Goal: Task Accomplishment & Management: Manage account settings

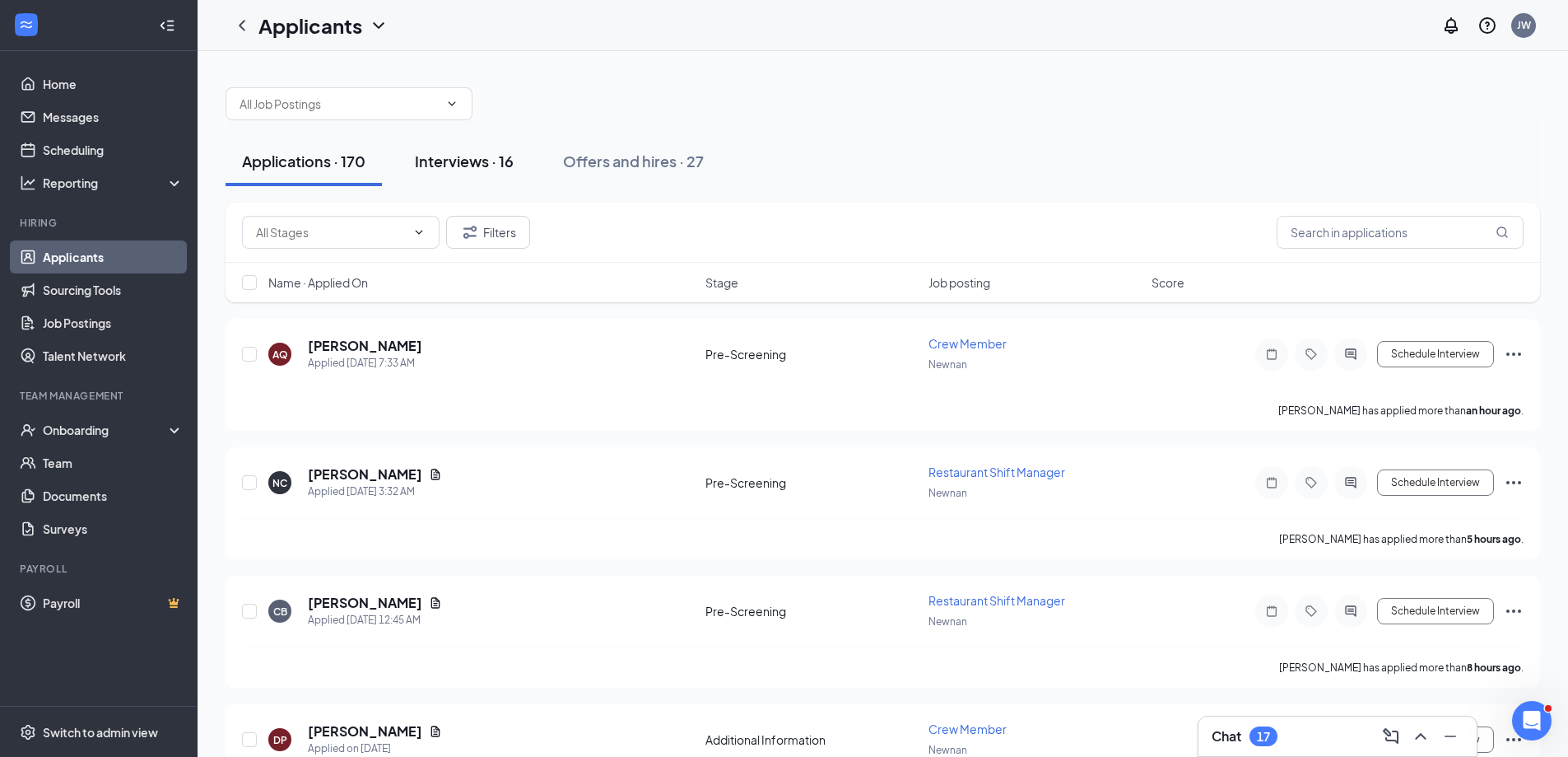
click at [482, 159] on div "Interviews · 16" at bounding box center [464, 161] width 98 height 21
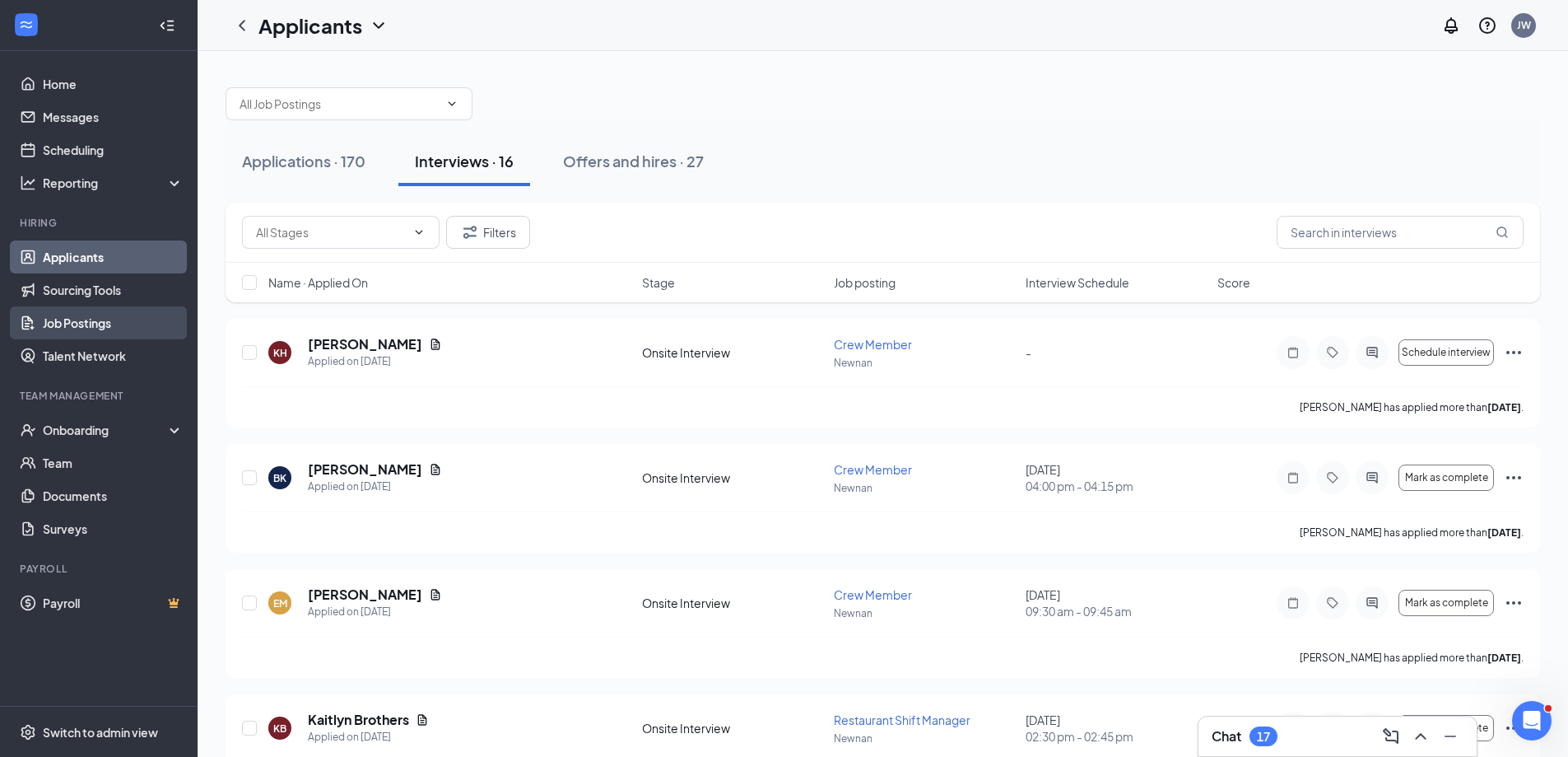
click at [81, 310] on link "Job Postings" at bounding box center [113, 323] width 140 height 33
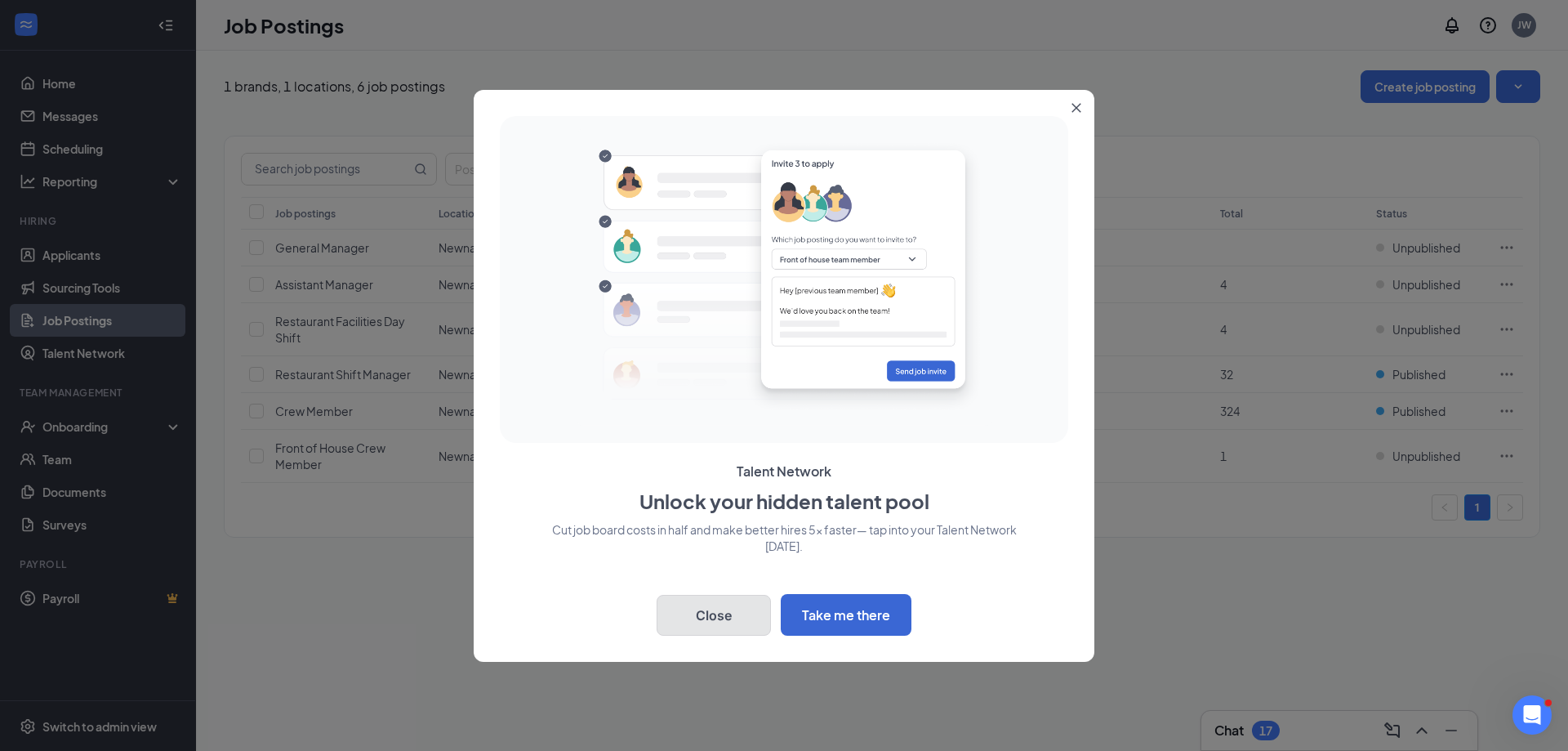
click at [673, 625] on button "Close" at bounding box center [713, 615] width 115 height 41
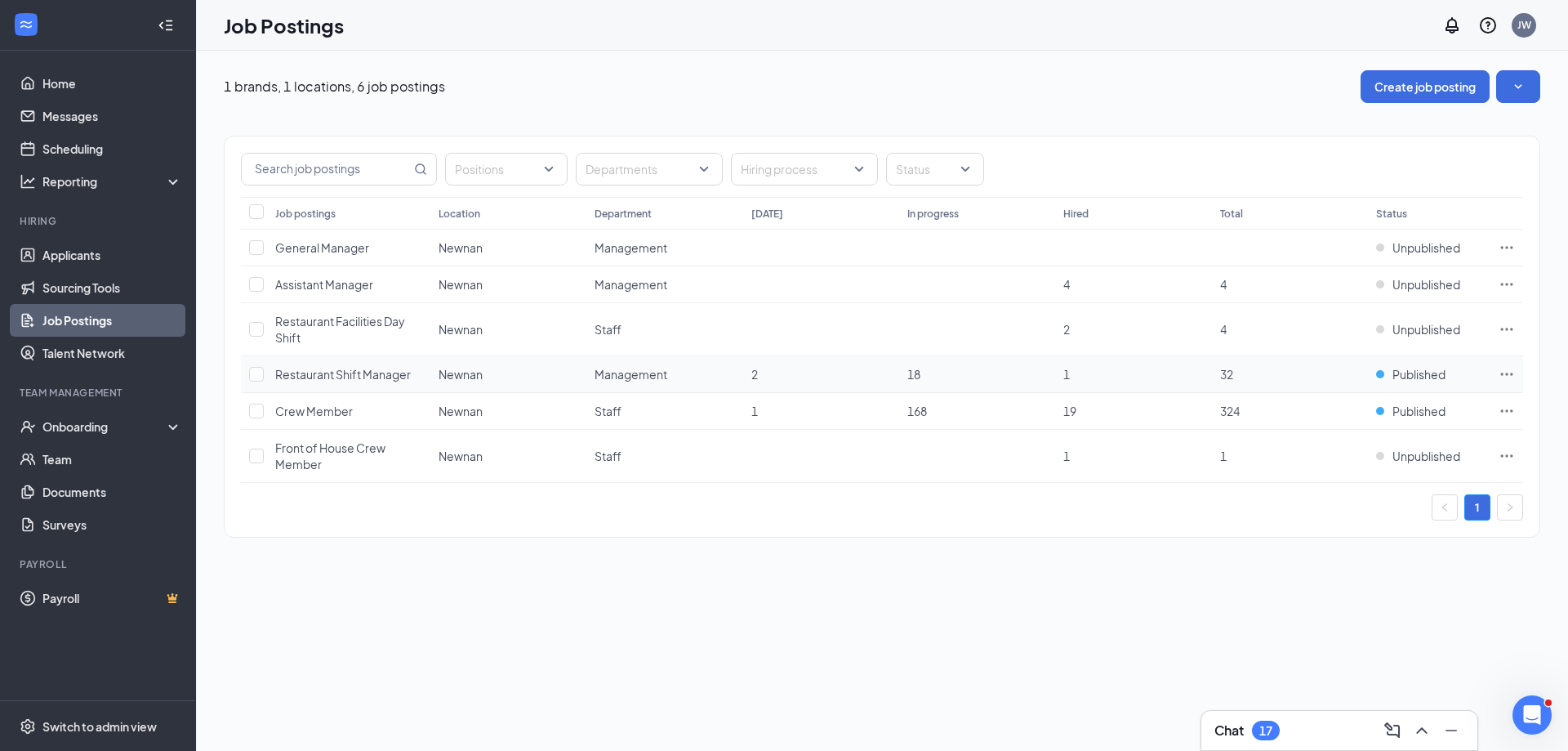
click at [1506, 373] on icon "Ellipses" at bounding box center [1507, 373] width 12 height 3
click at [1153, 612] on div "1 brands, 1 locations, 6 job postings Create job posting Positions Departments …" at bounding box center [882, 401] width 1372 height 700
click at [259, 374] on input "checkbox" at bounding box center [256, 374] width 14 height 14
checkbox input "true"
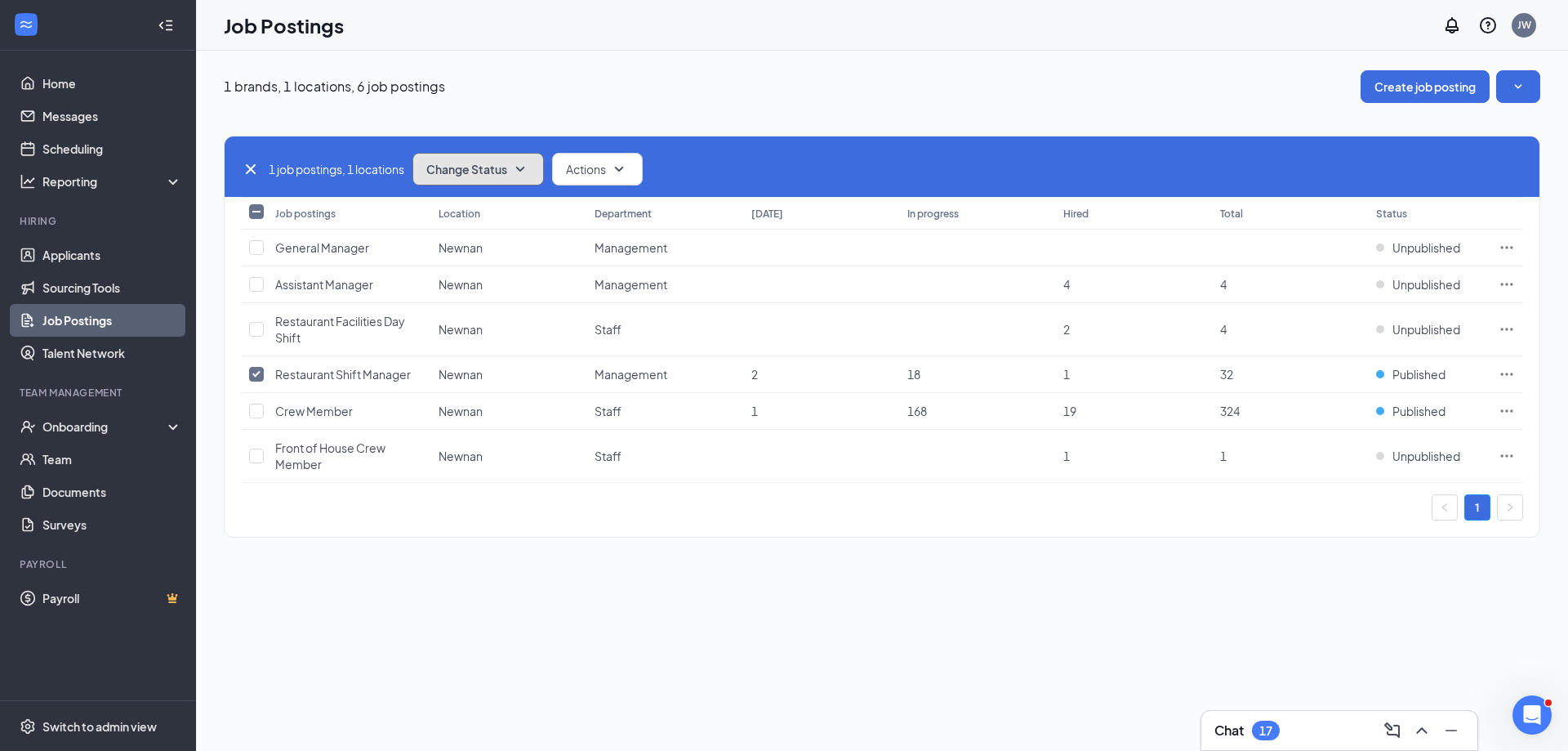
click at [524, 171] on icon "SmallChevronDown" at bounding box center [521, 169] width 9 height 5
click at [463, 246] on span "Unpublish" at bounding box center [456, 249] width 54 height 18
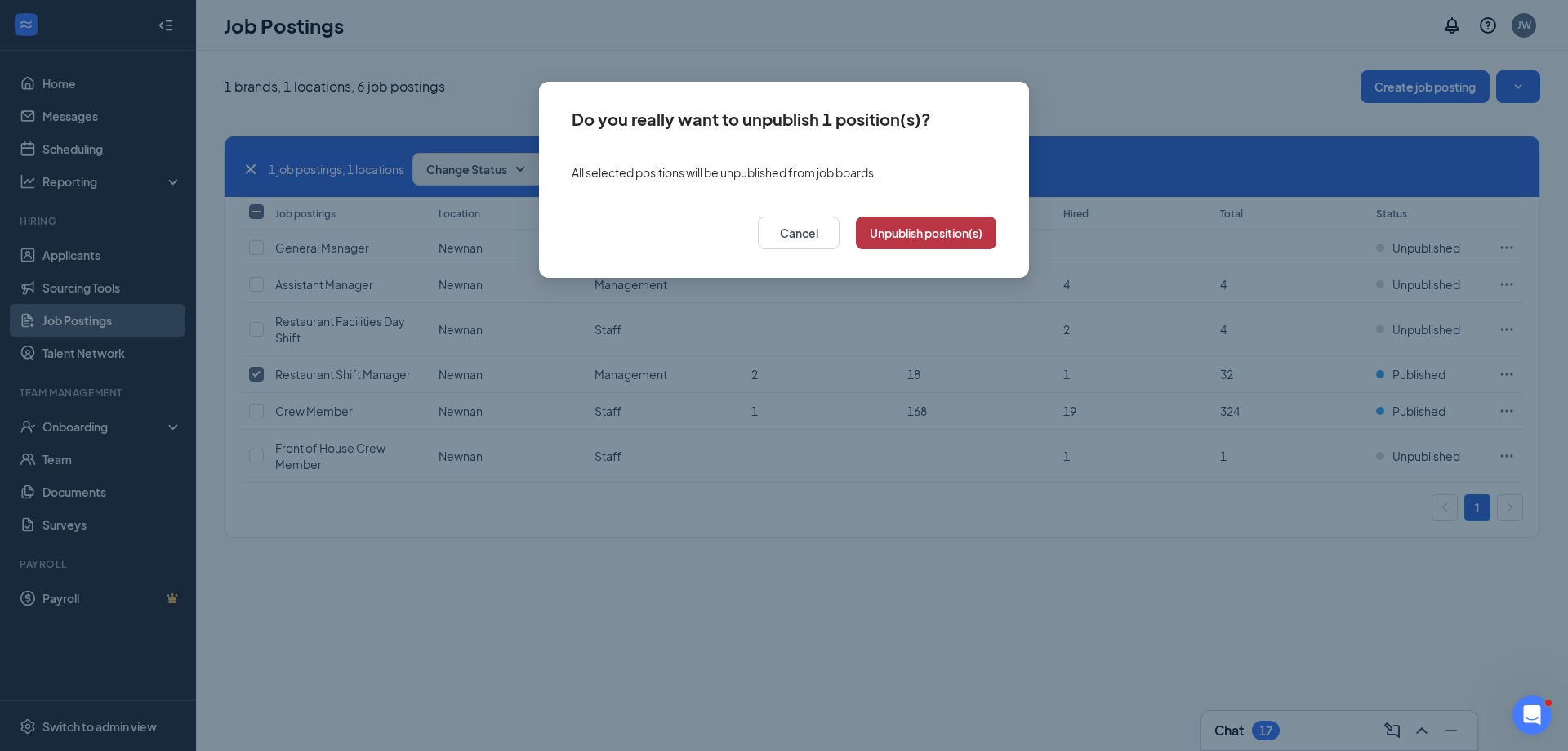
click at [898, 234] on button "Unpublish position(s)" at bounding box center [926, 233] width 140 height 32
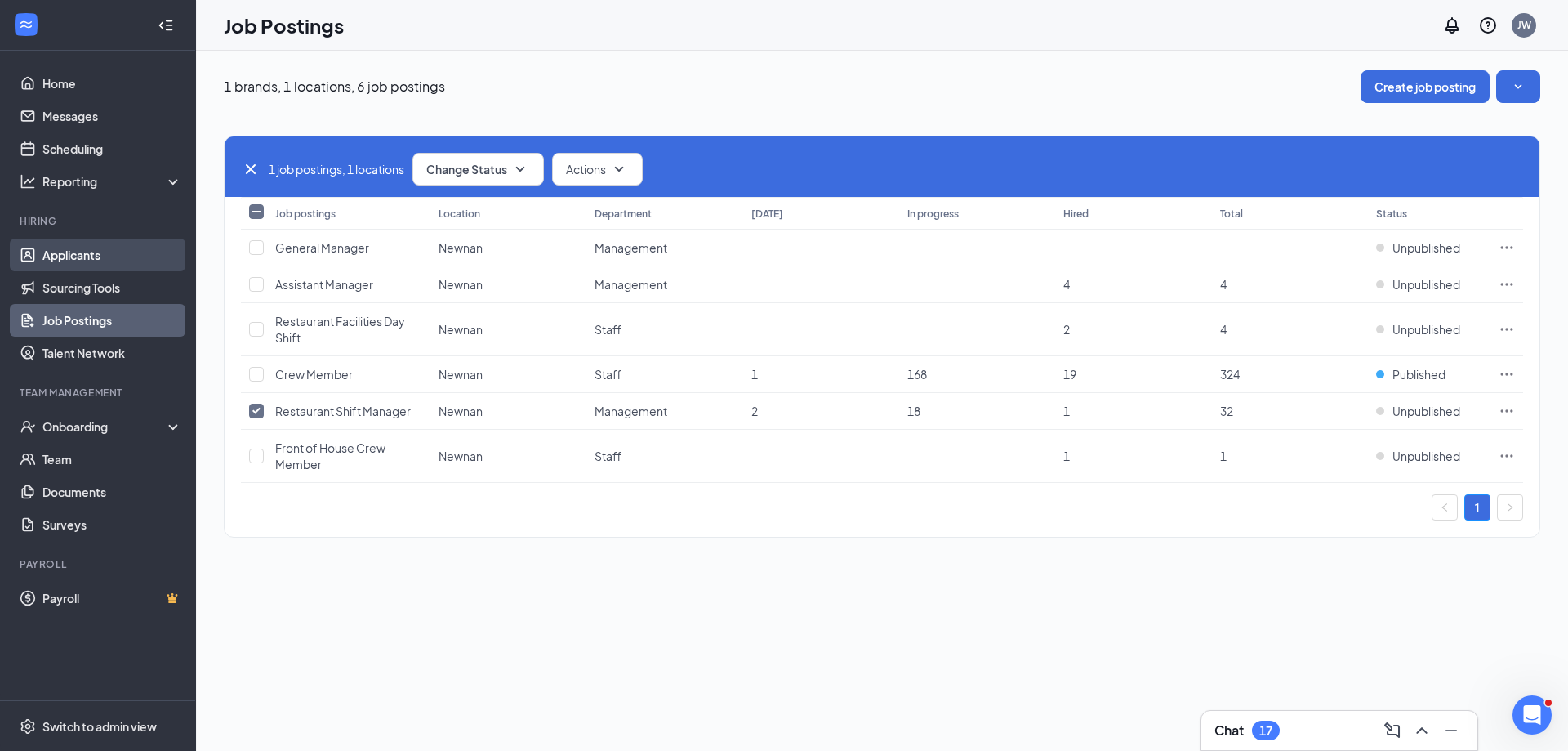
click at [72, 251] on link "Applicants" at bounding box center [112, 255] width 139 height 32
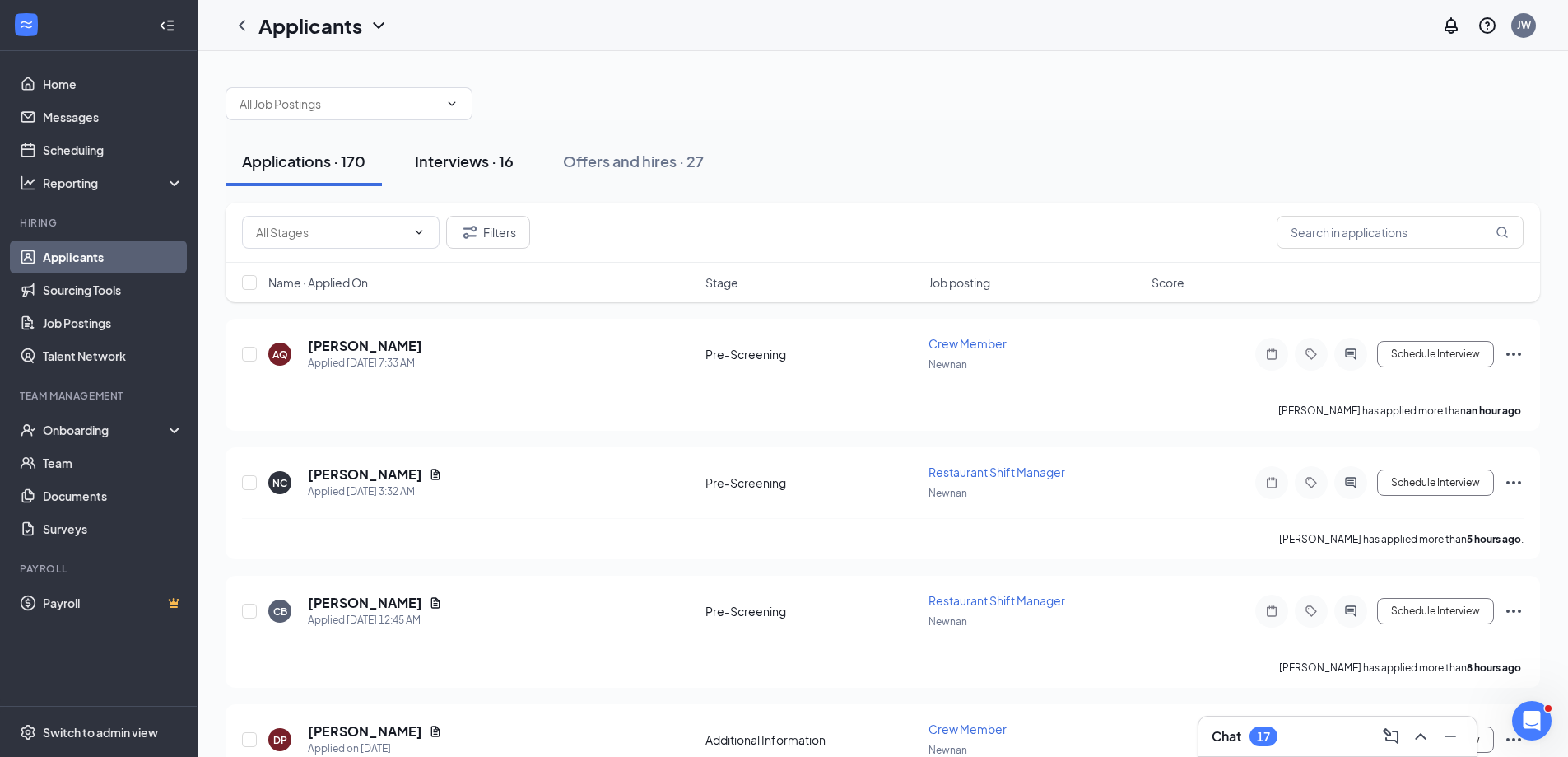
click at [473, 161] on div "Interviews · 16" at bounding box center [464, 161] width 98 height 21
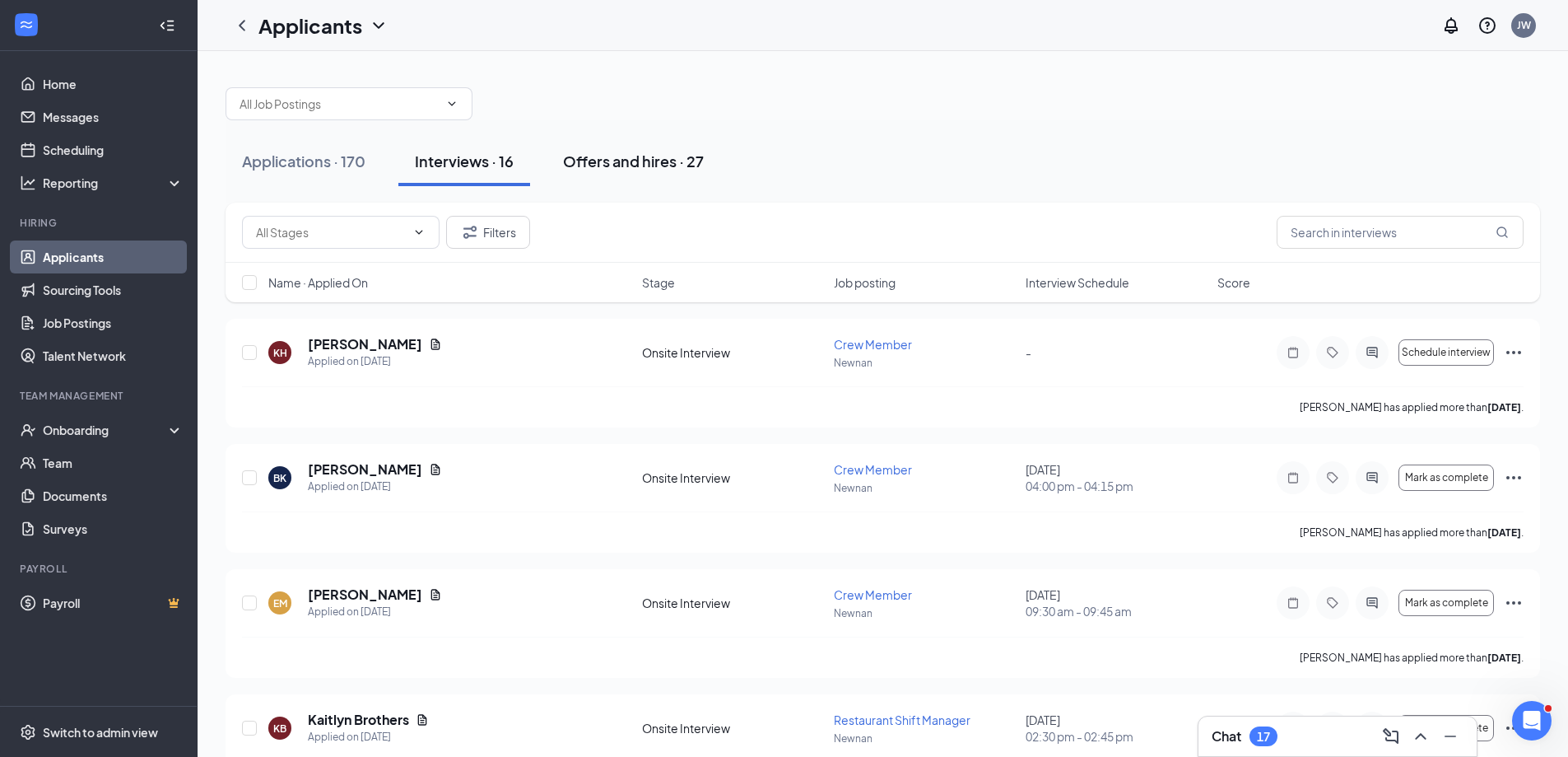
click at [594, 154] on div "Offers and hires · 27" at bounding box center [633, 161] width 140 height 21
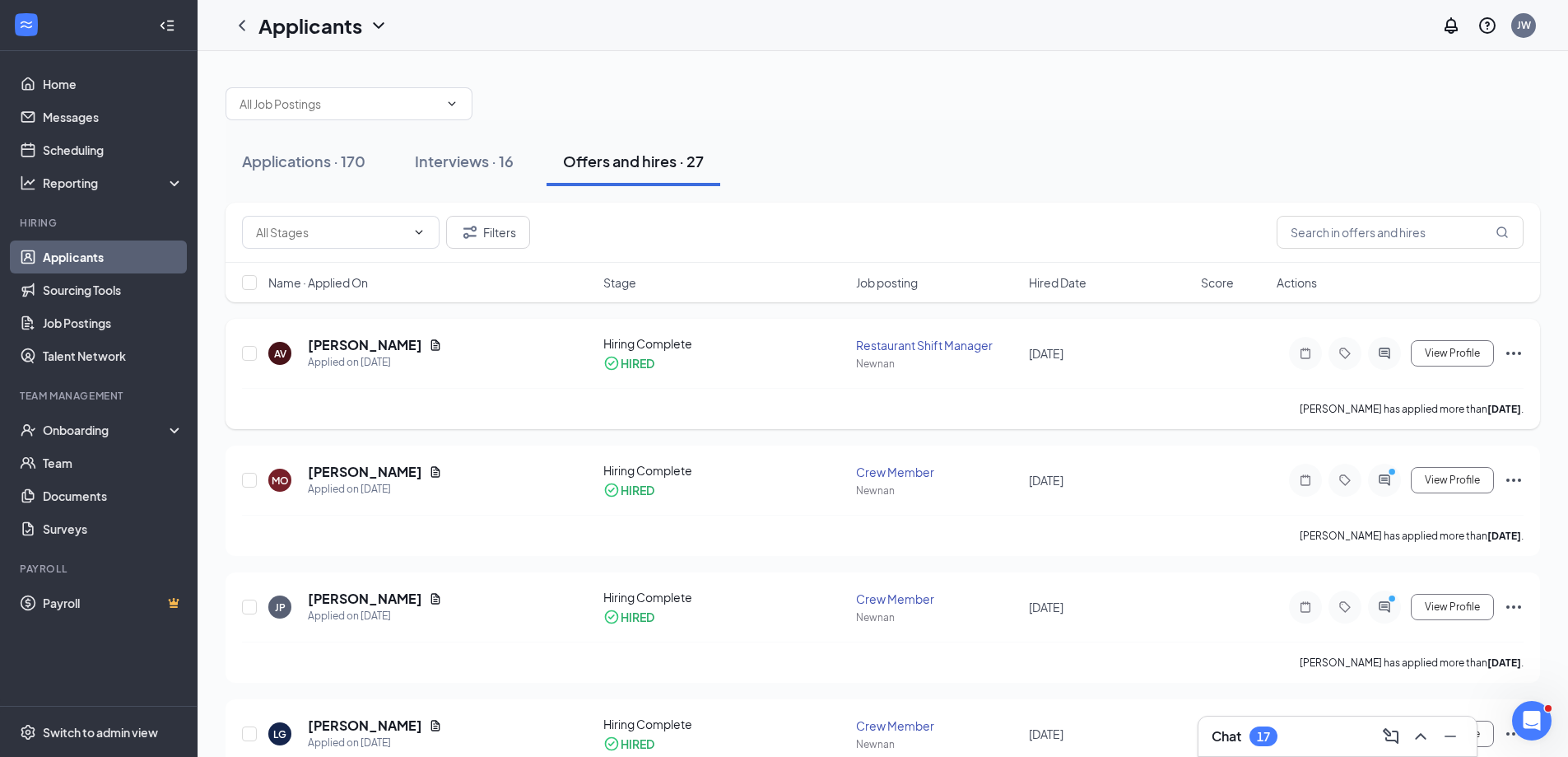
click at [1512, 354] on icon "Ellipses" at bounding box center [1513, 354] width 15 height 3
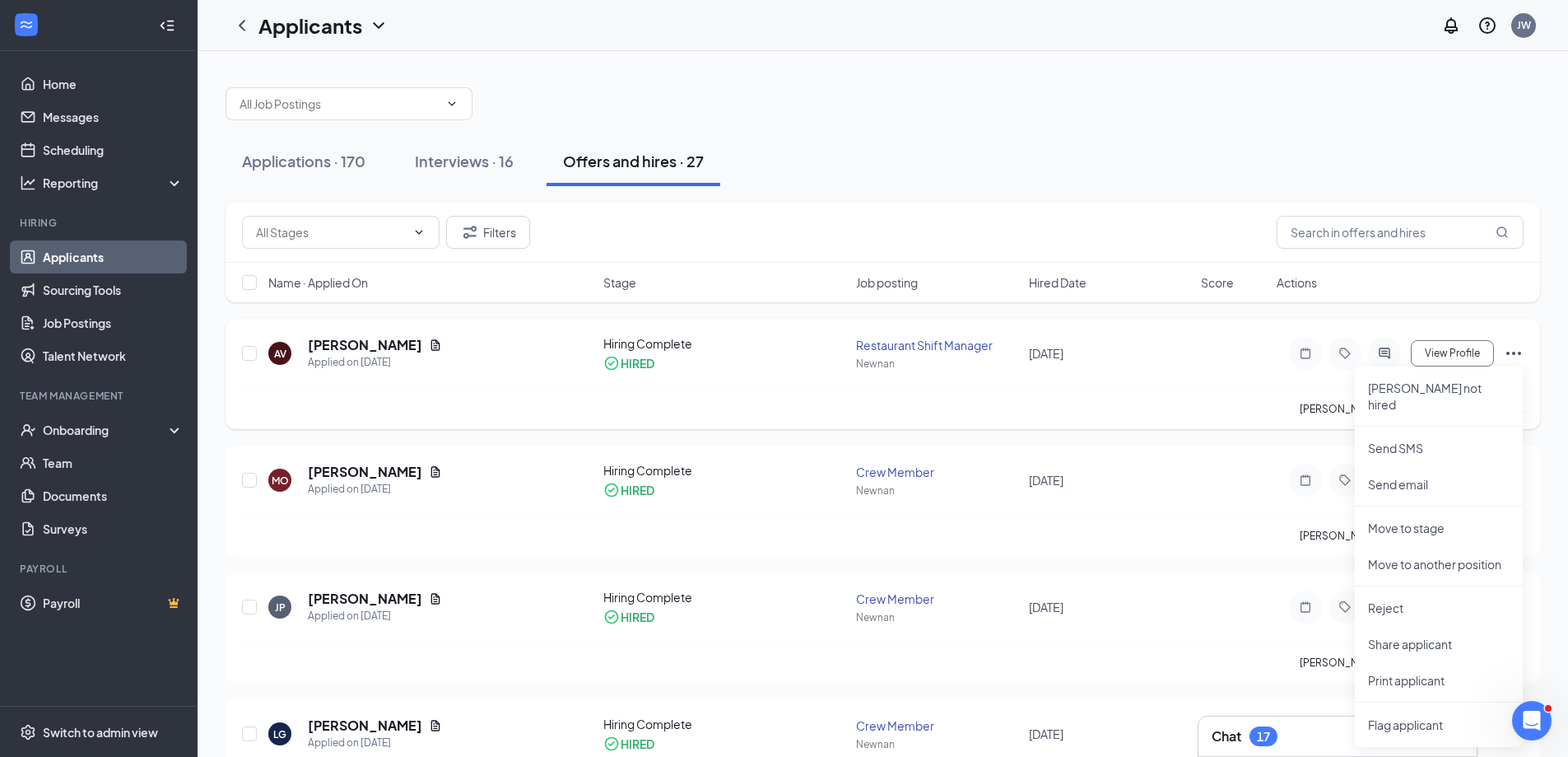
click at [1208, 402] on div "[PERSON_NAME] has applied more than [DATE] ." at bounding box center [882, 408] width 1281 height 41
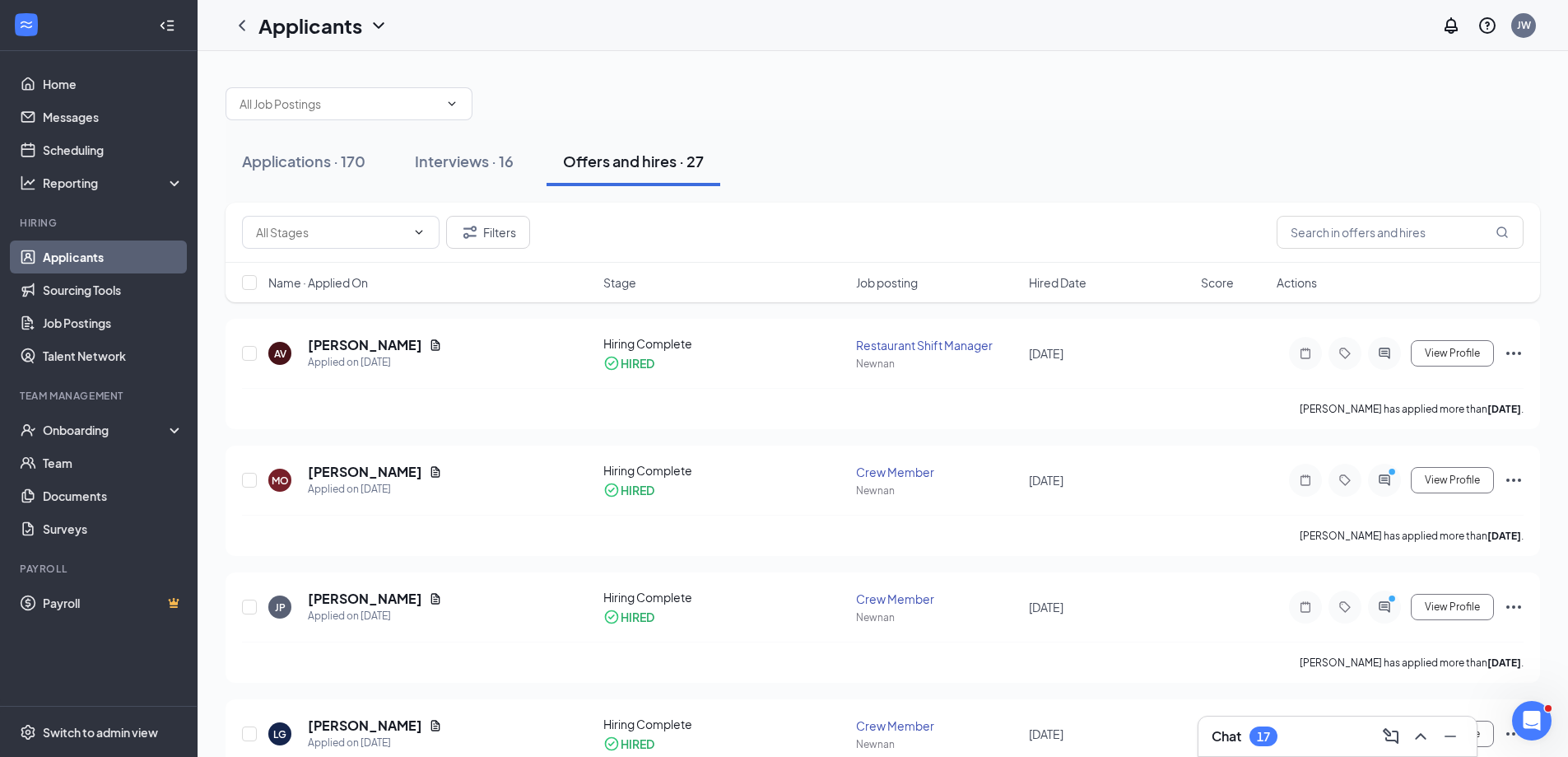
click at [1256, 732] on div "17" at bounding box center [1263, 736] width 28 height 20
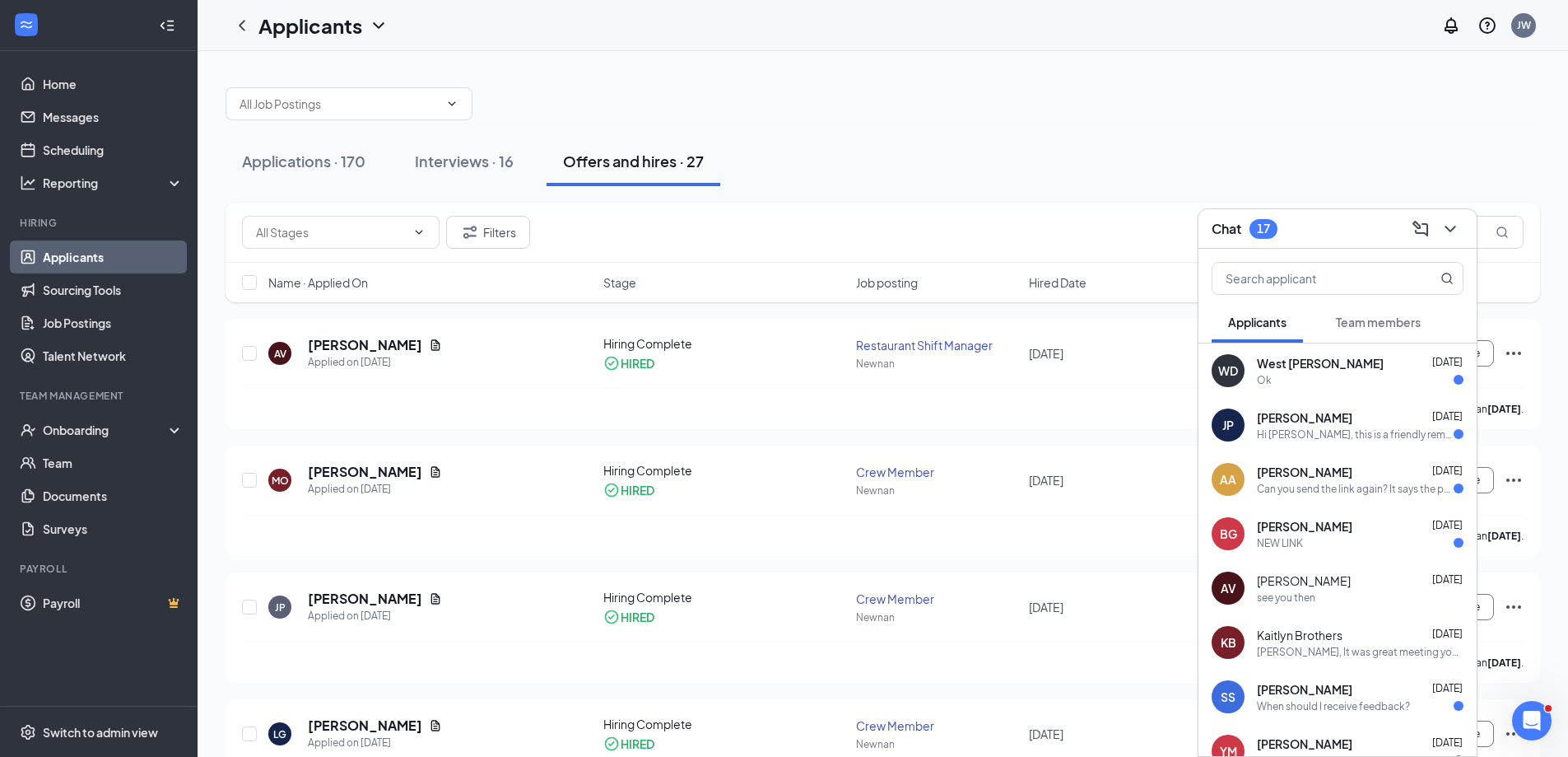
click at [1302, 581] on span "[PERSON_NAME]" at bounding box center [1304, 580] width 94 height 16
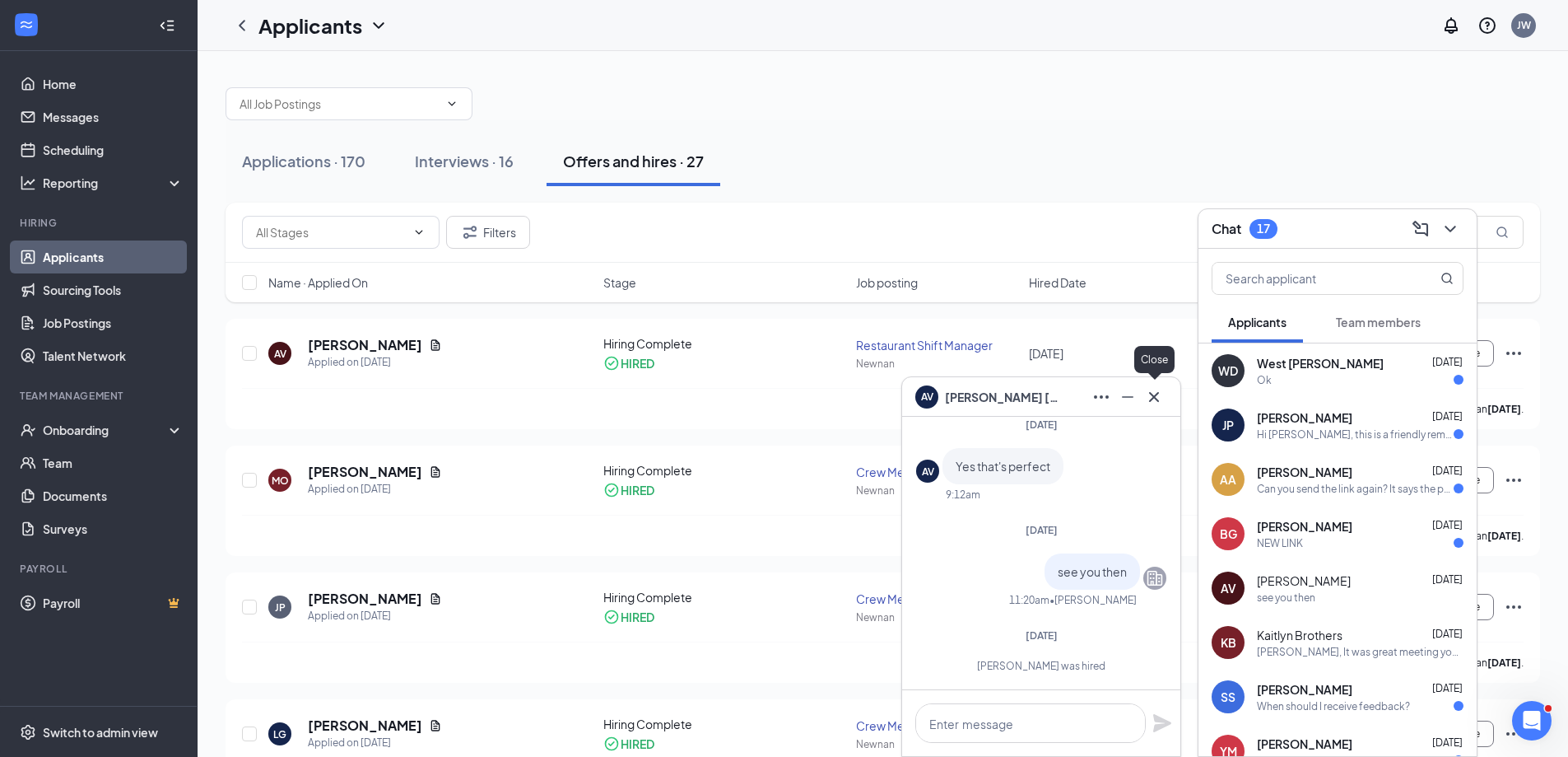
click at [1157, 397] on icon "Cross" at bounding box center [1154, 396] width 20 height 20
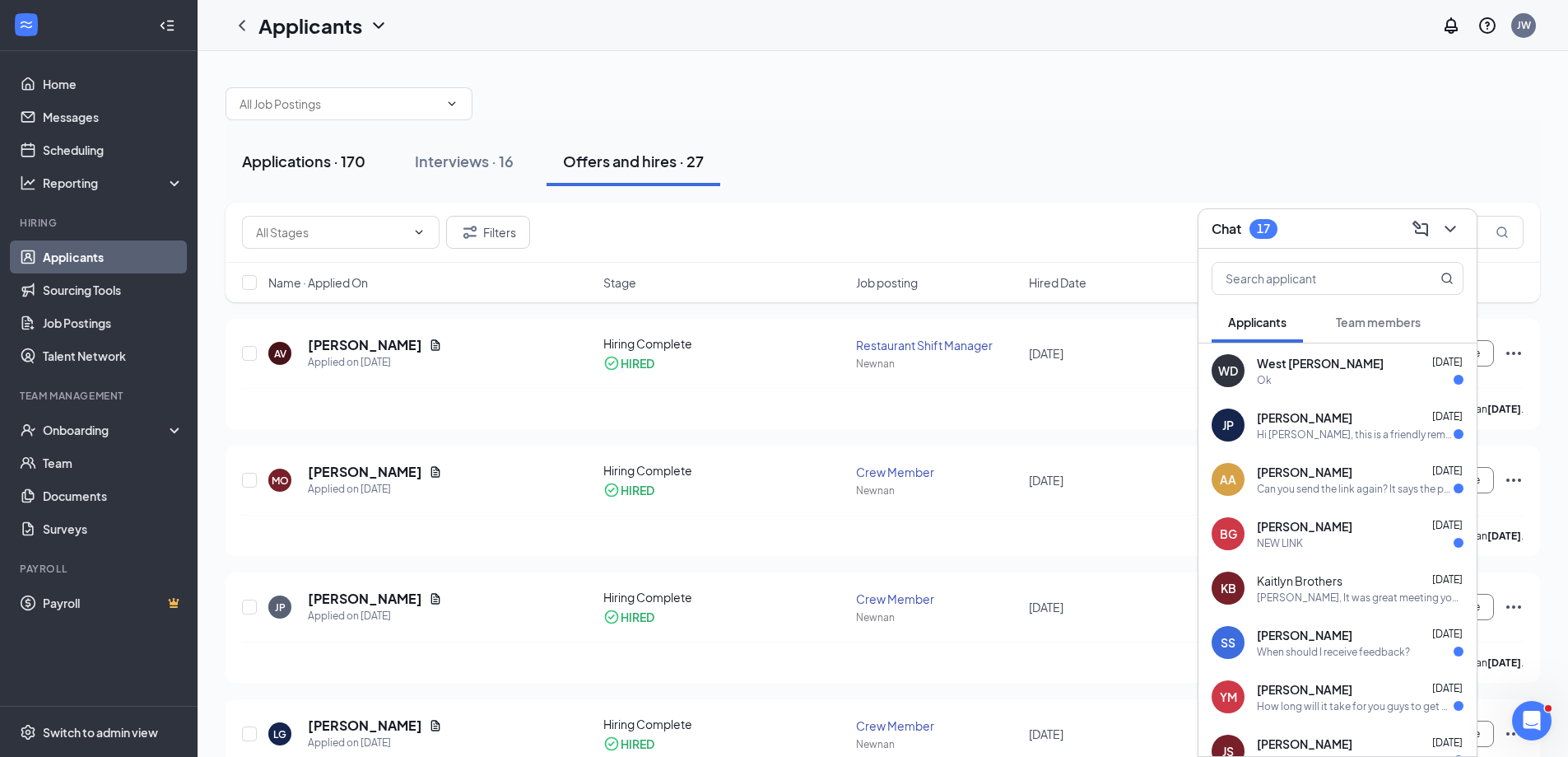
click at [313, 161] on div "Applications · 170" at bounding box center [304, 161] width 123 height 21
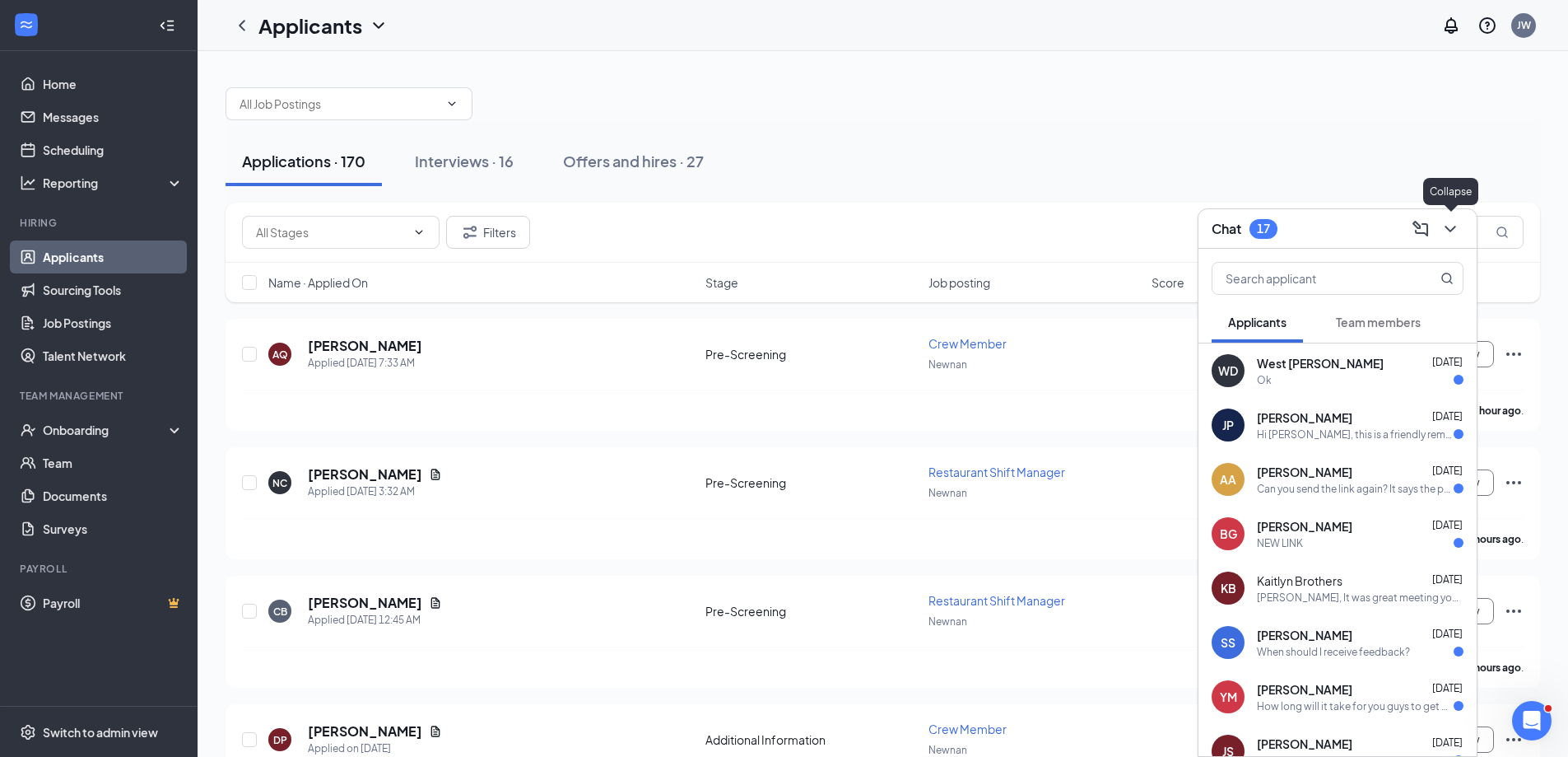
click at [1446, 230] on icon "ChevronDown" at bounding box center [1450, 229] width 20 height 20
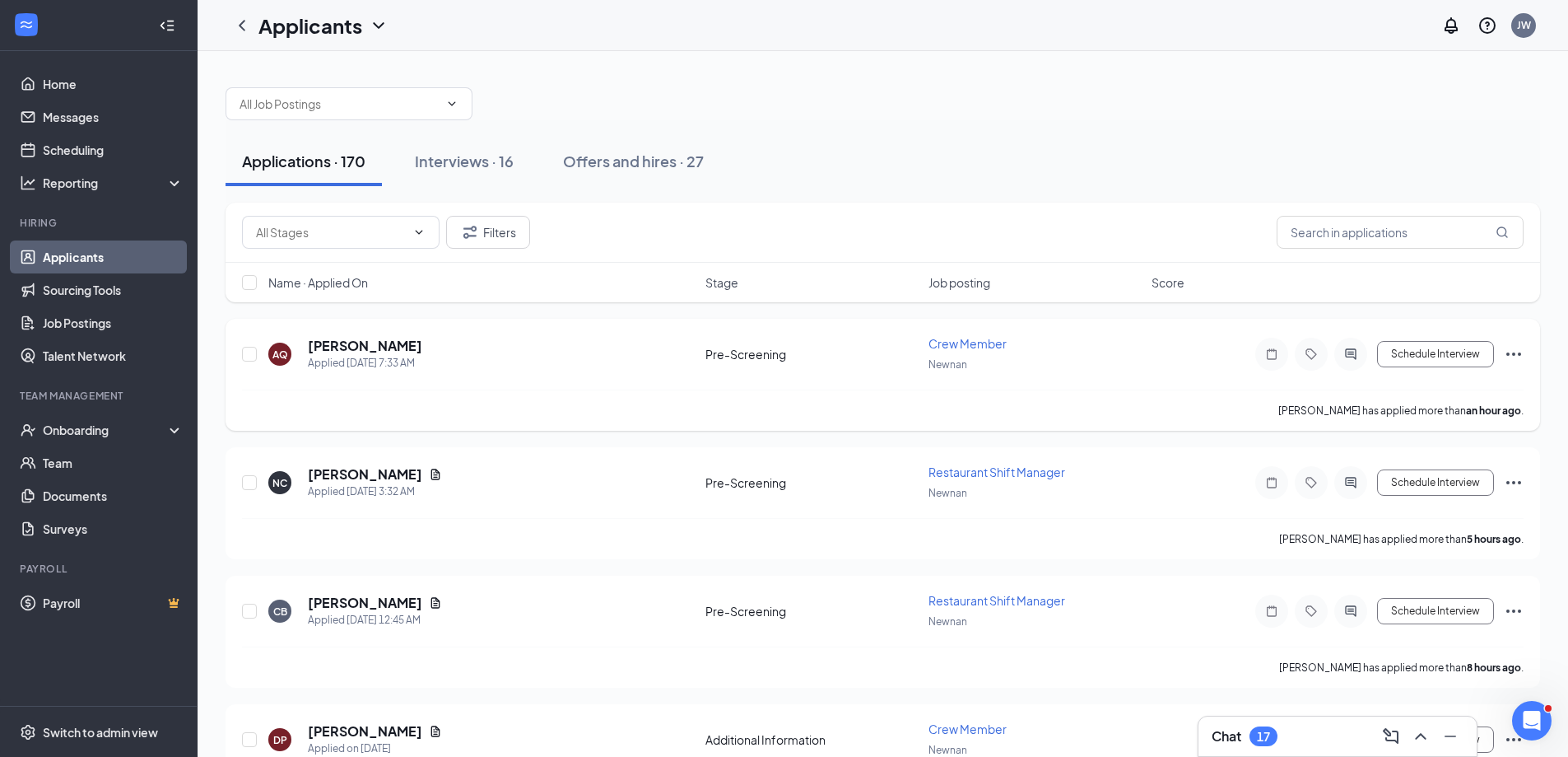
click at [971, 344] on span "Crew Member" at bounding box center [967, 343] width 78 height 15
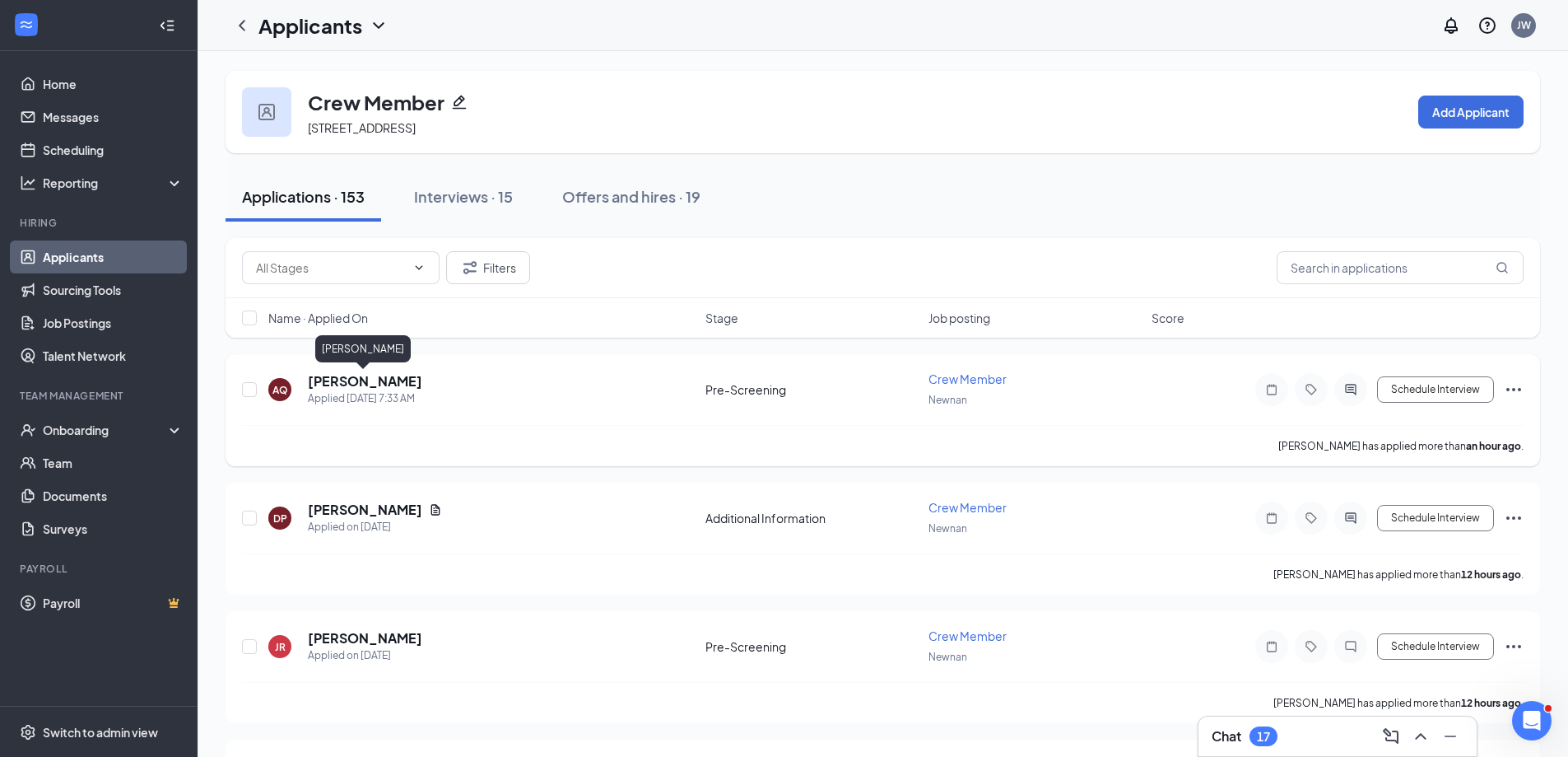
click at [342, 384] on h5 "[PERSON_NAME]" at bounding box center [365, 381] width 115 height 18
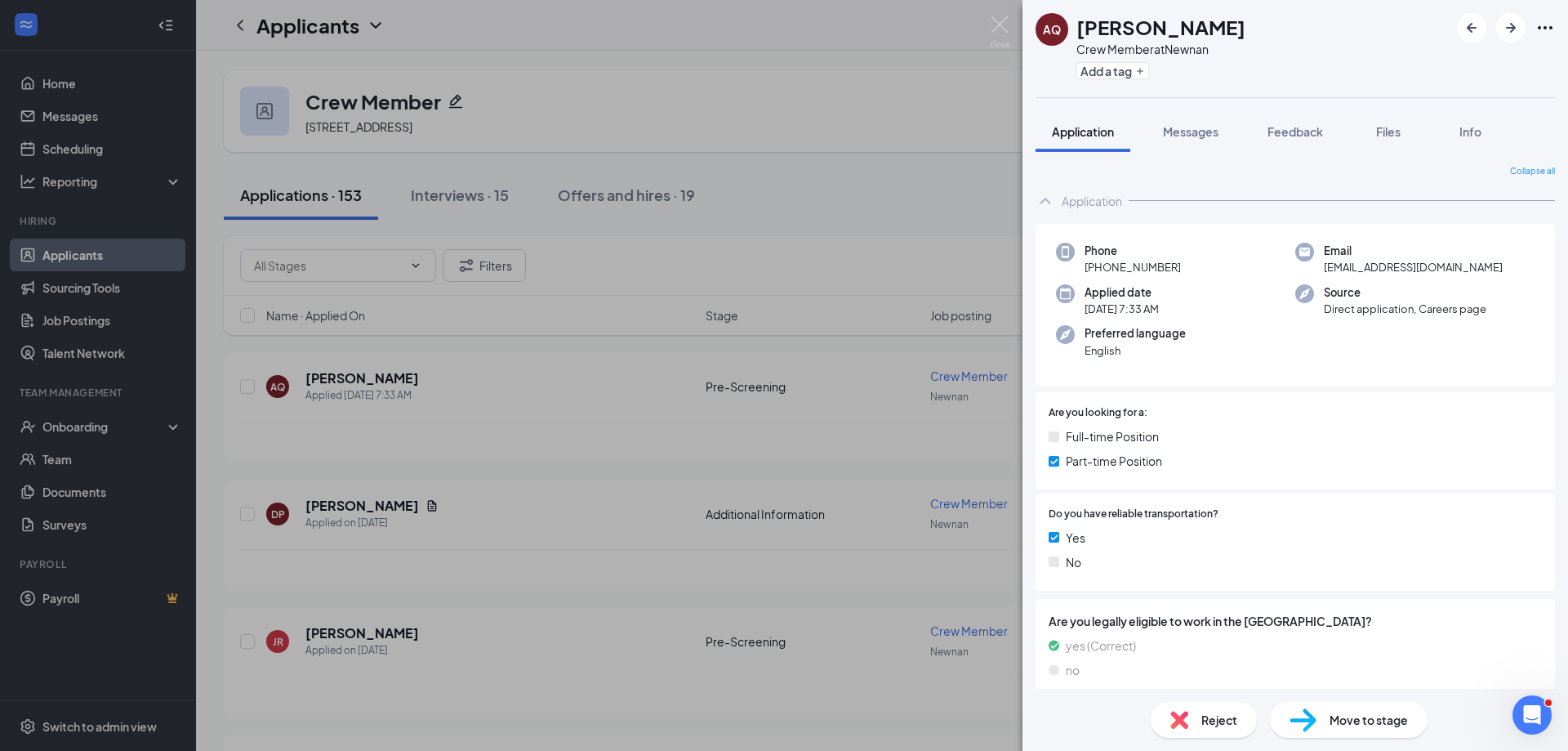
click at [1370, 723] on span "Move to stage" at bounding box center [1368, 720] width 78 height 18
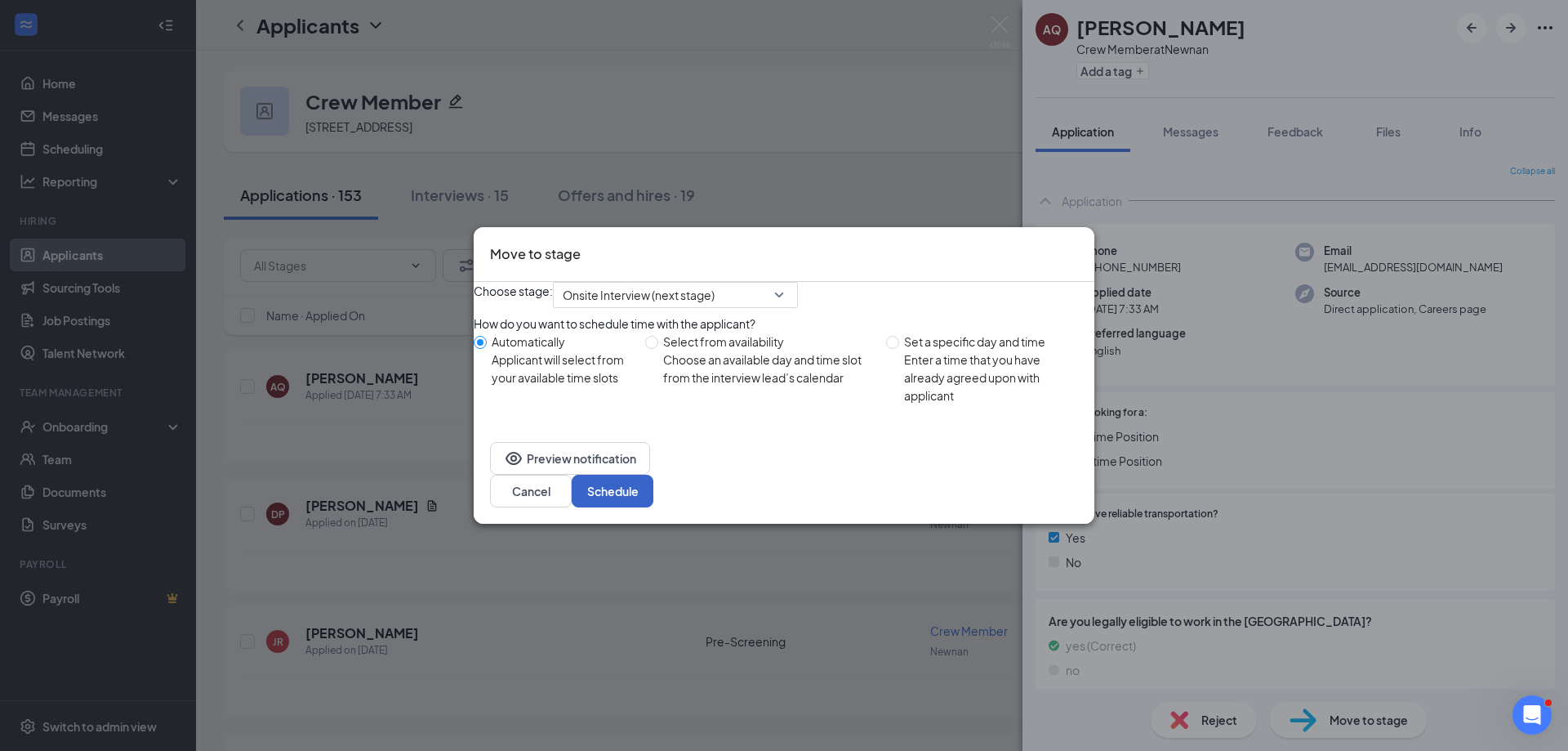
click at [653, 500] on button "Schedule" at bounding box center [612, 491] width 82 height 32
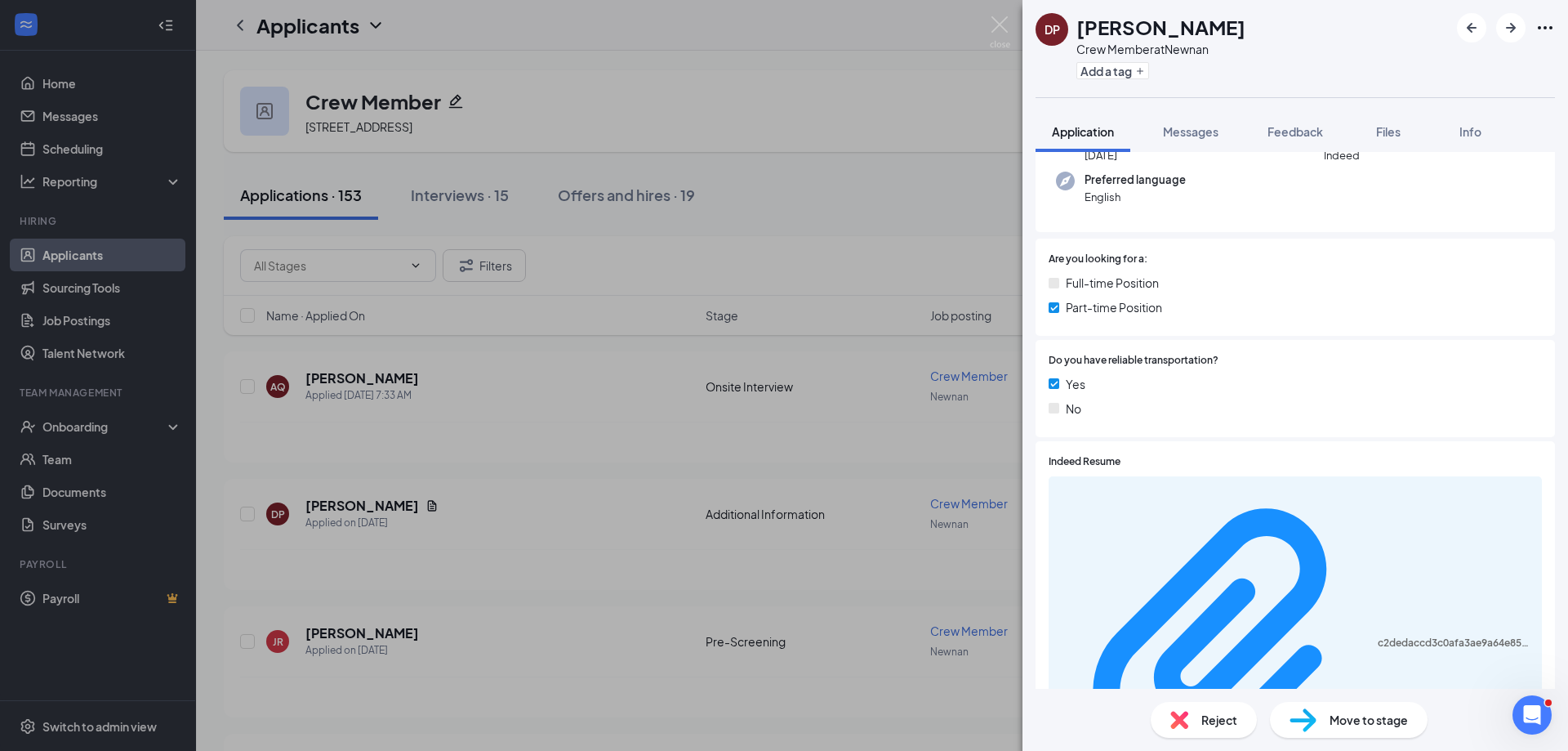
scroll to position [163, 0]
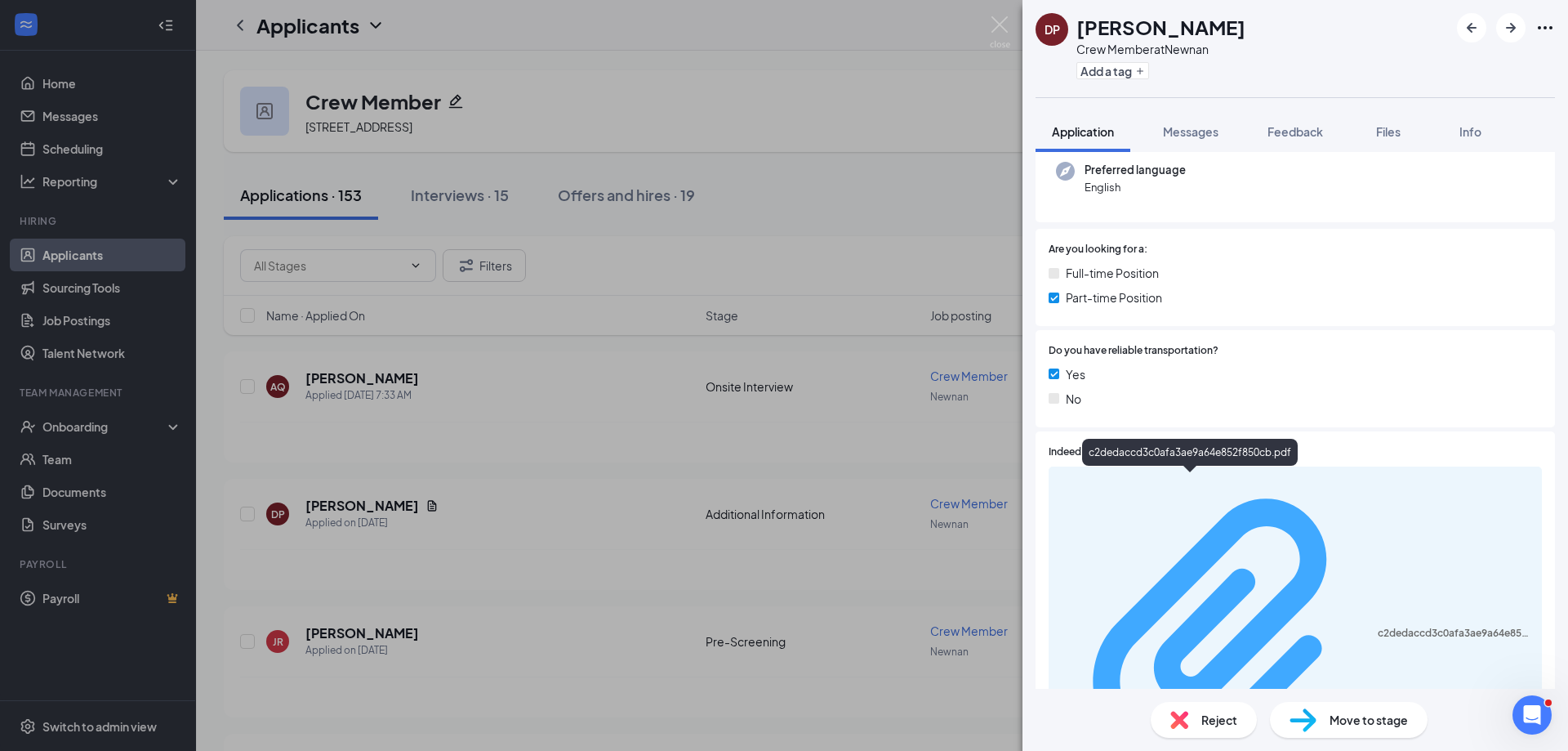
click at [1378, 627] on div "c2dedaccd3c0afa3ae9a64e852f850cb.pdf" at bounding box center [1455, 633] width 155 height 13
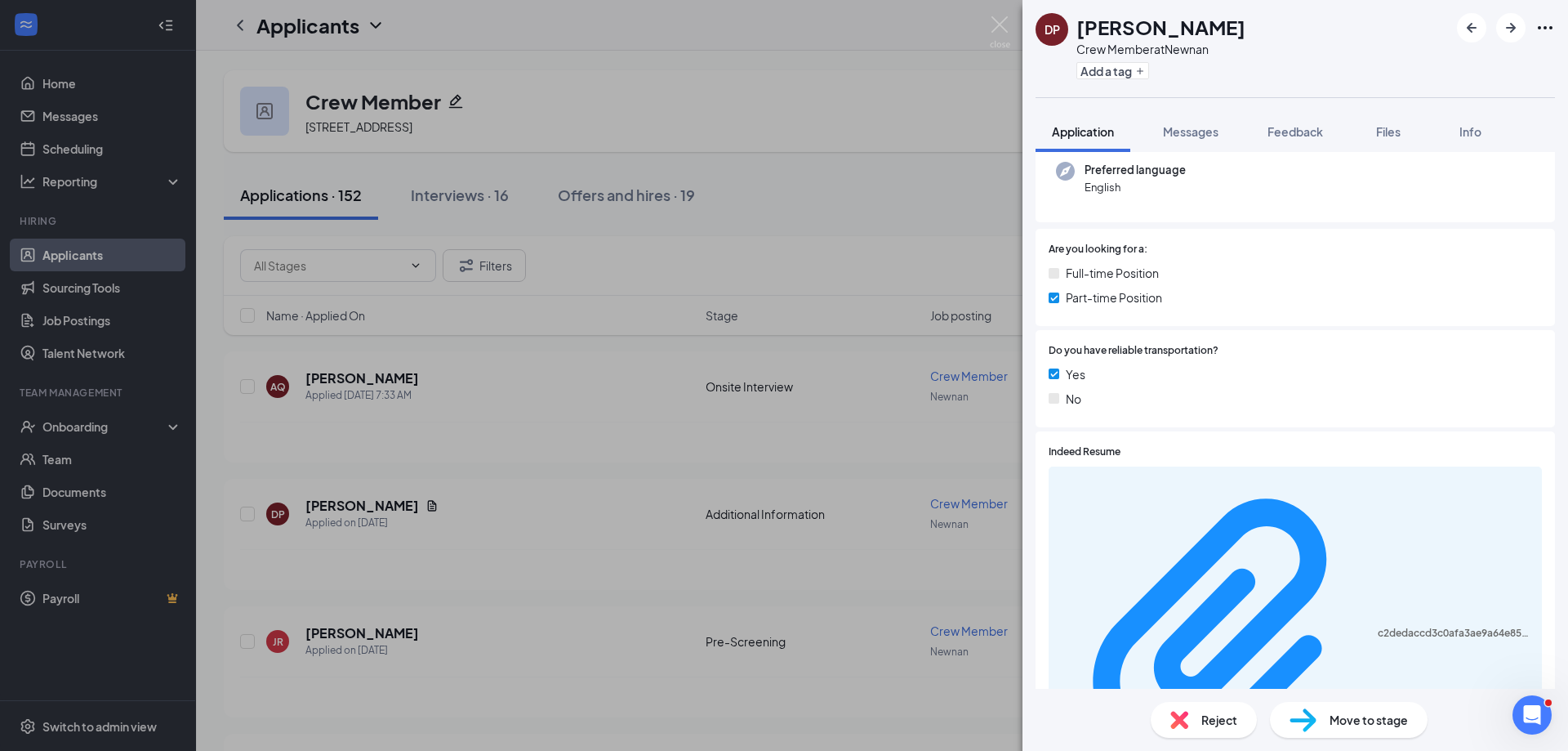
scroll to position [237, 0]
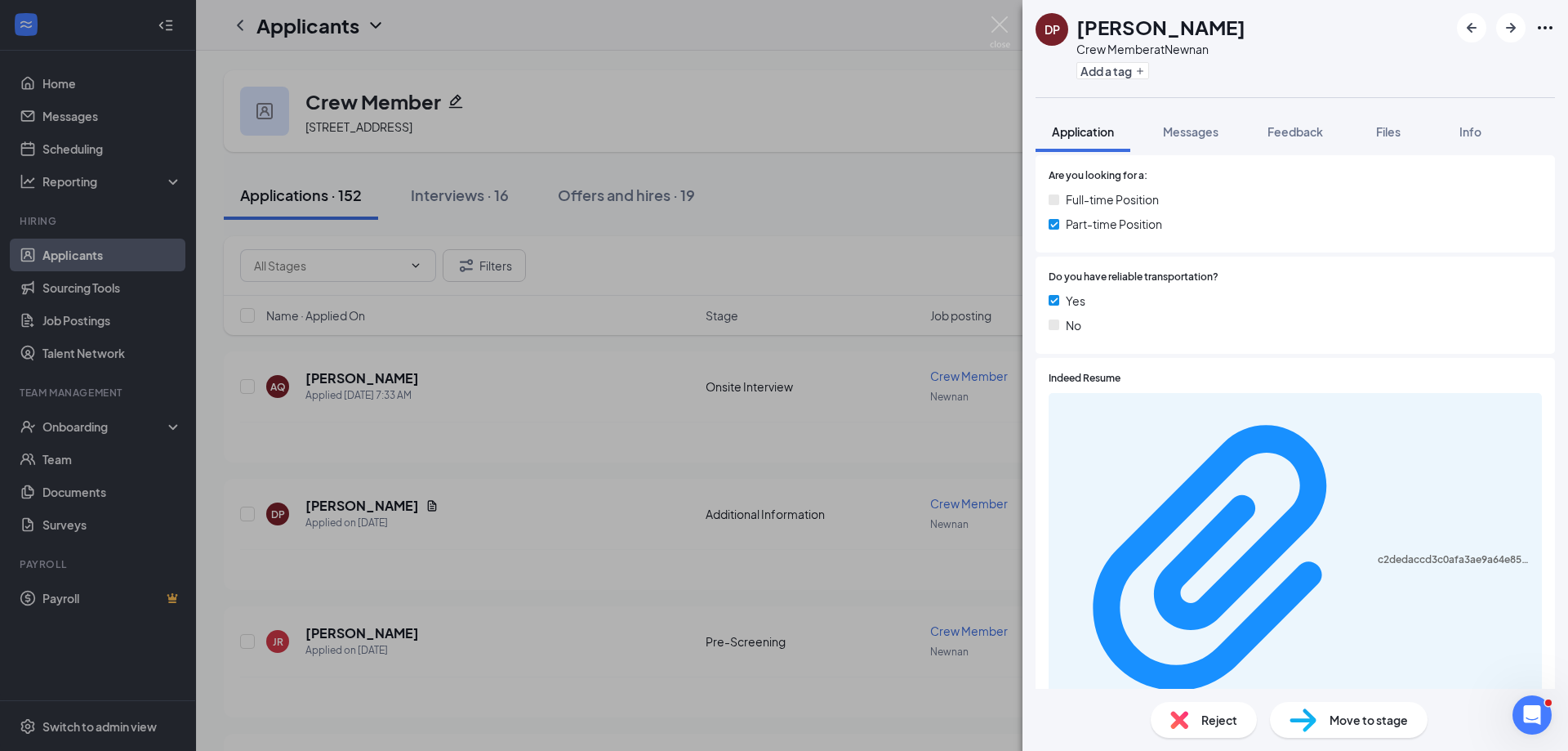
click at [1354, 720] on span "Move to stage" at bounding box center [1368, 720] width 78 height 18
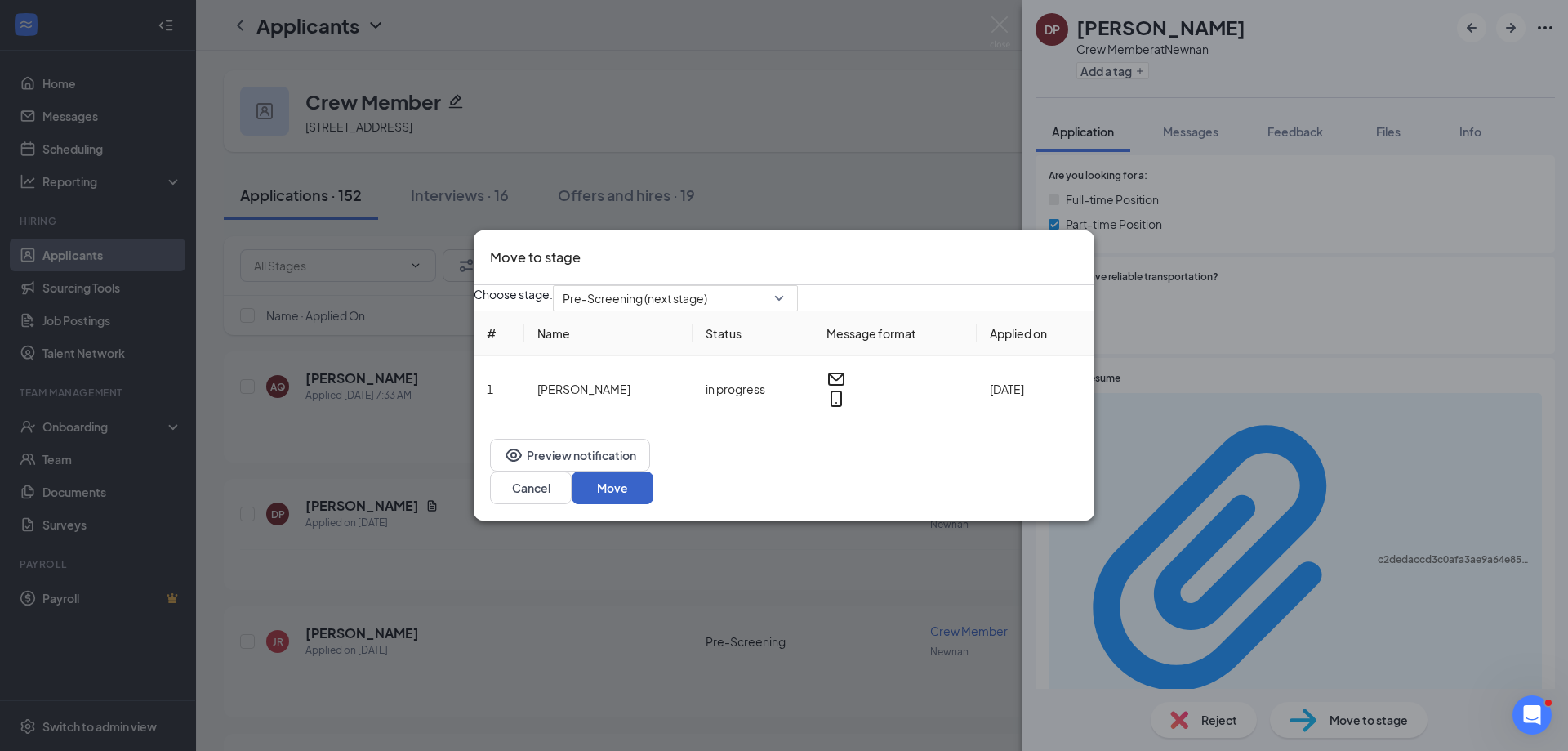
click at [653, 478] on button "Move" at bounding box center [612, 488] width 82 height 32
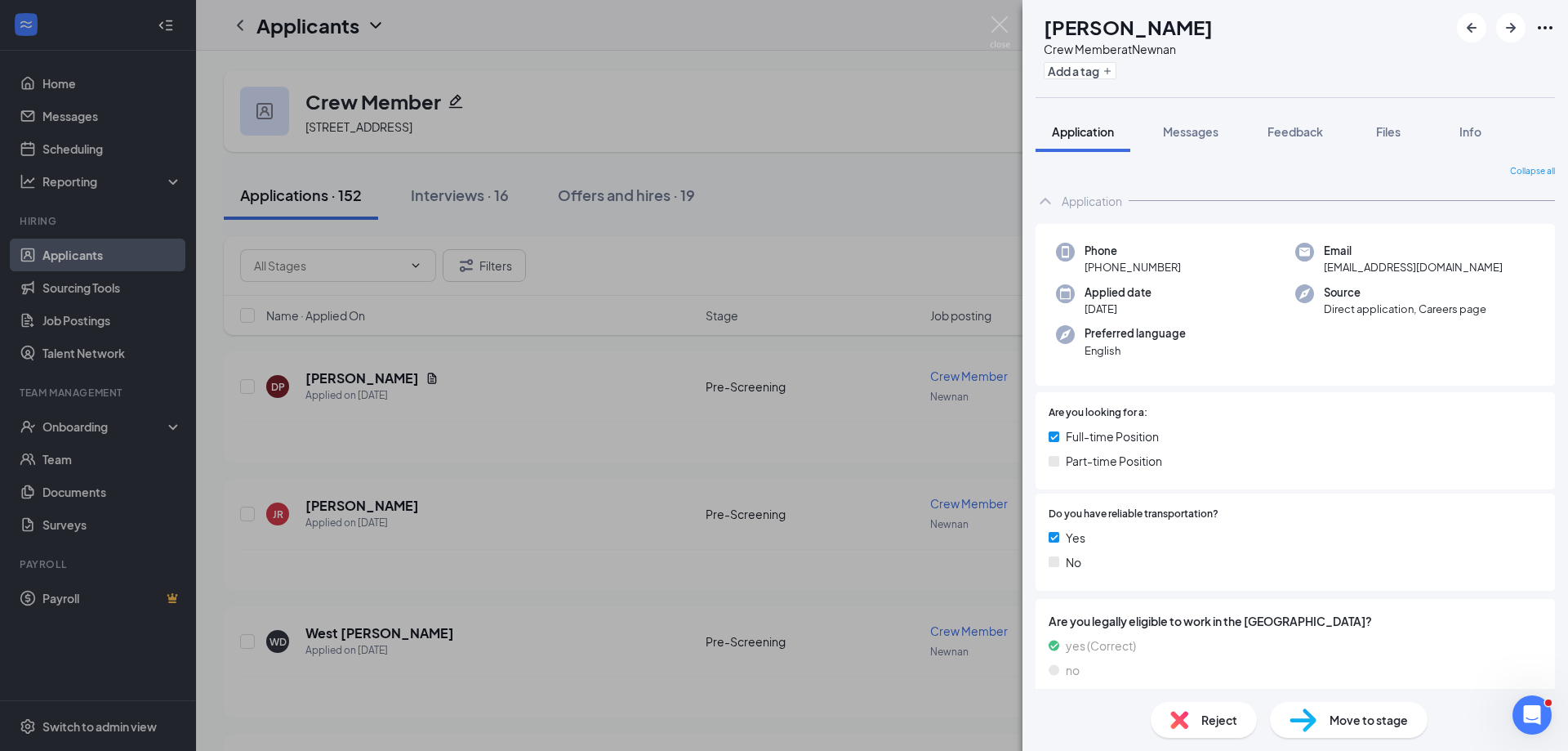
click at [1204, 718] on span "Reject" at bounding box center [1219, 720] width 36 height 18
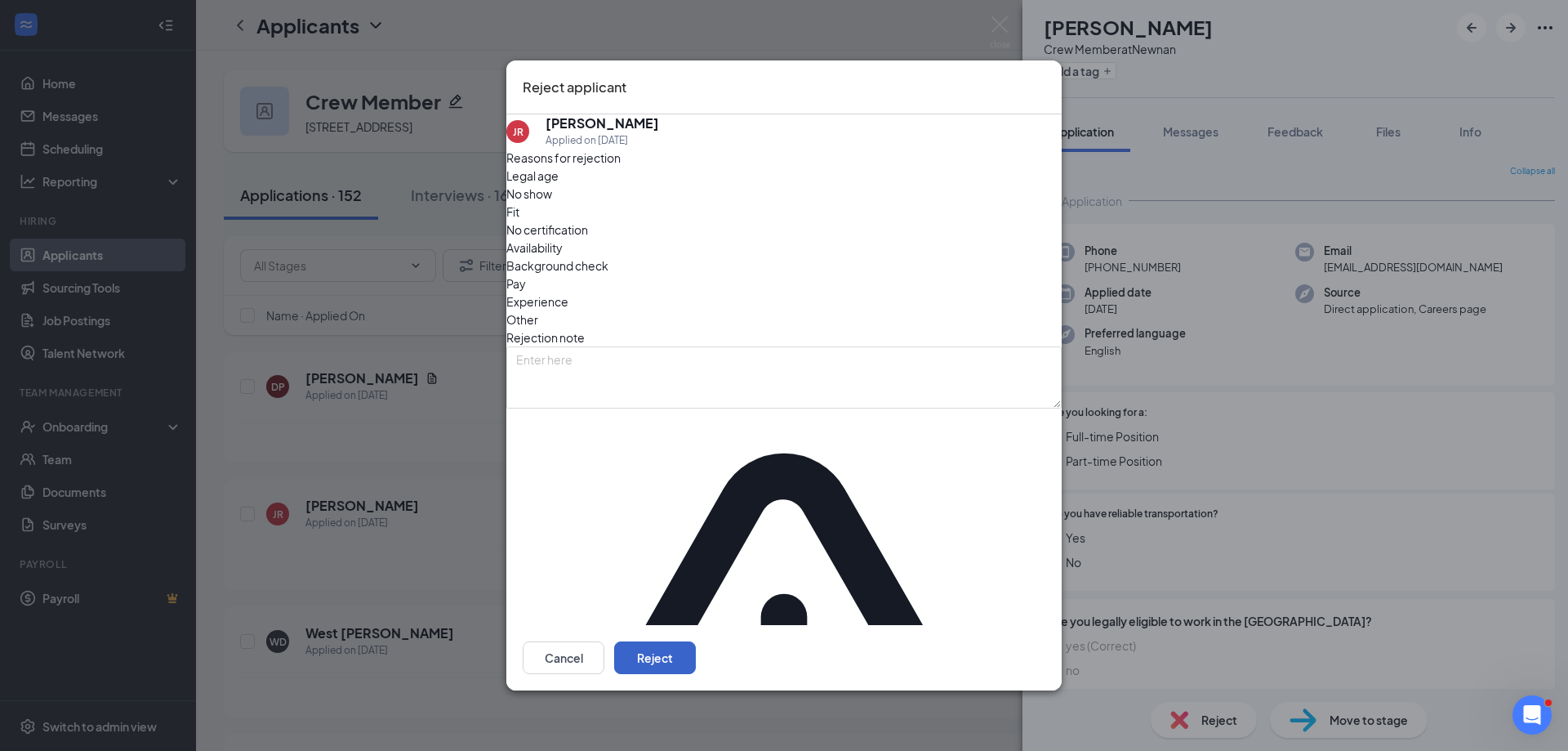
click at [696, 641] on button "Reject" at bounding box center [655, 658] width 82 height 32
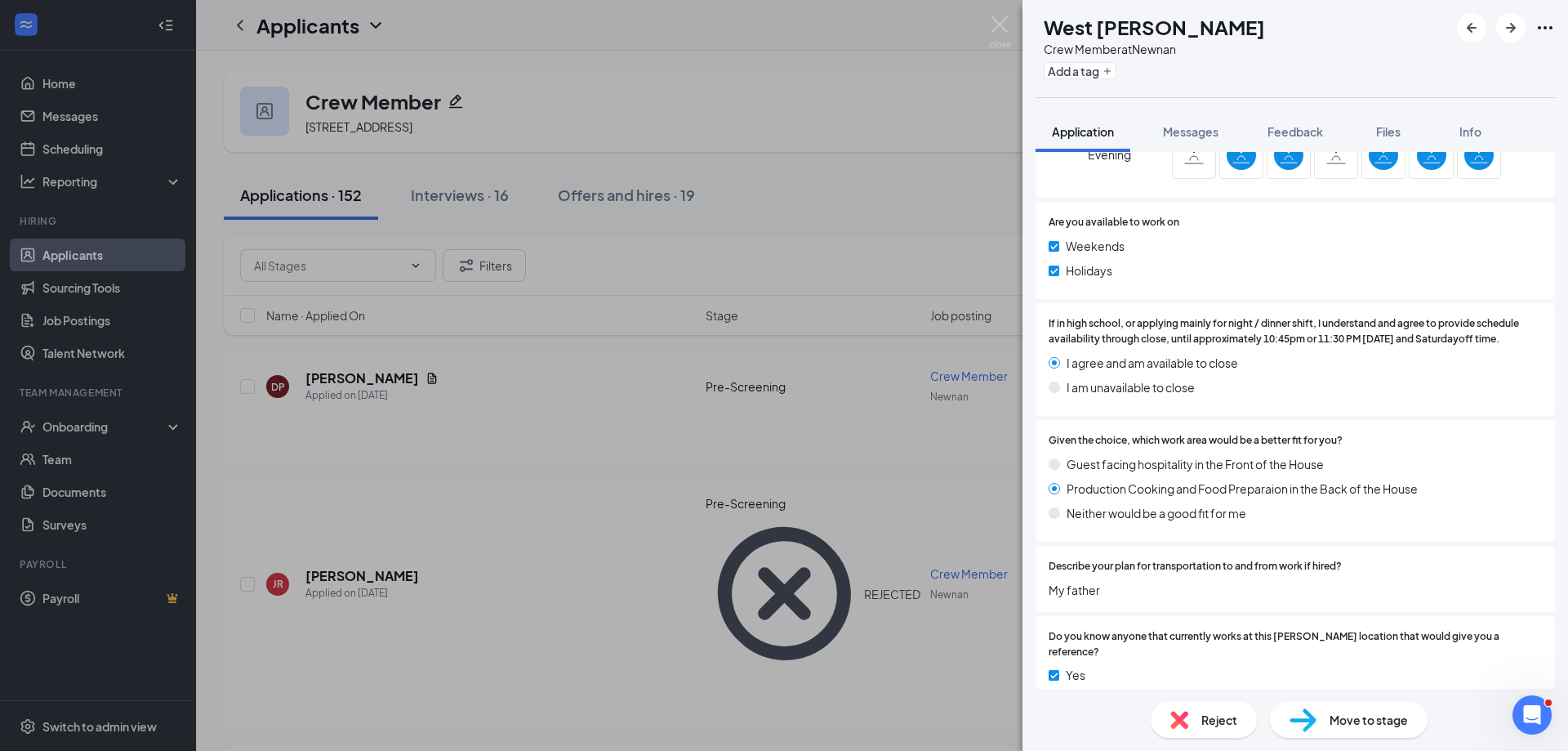
scroll to position [1053, 0]
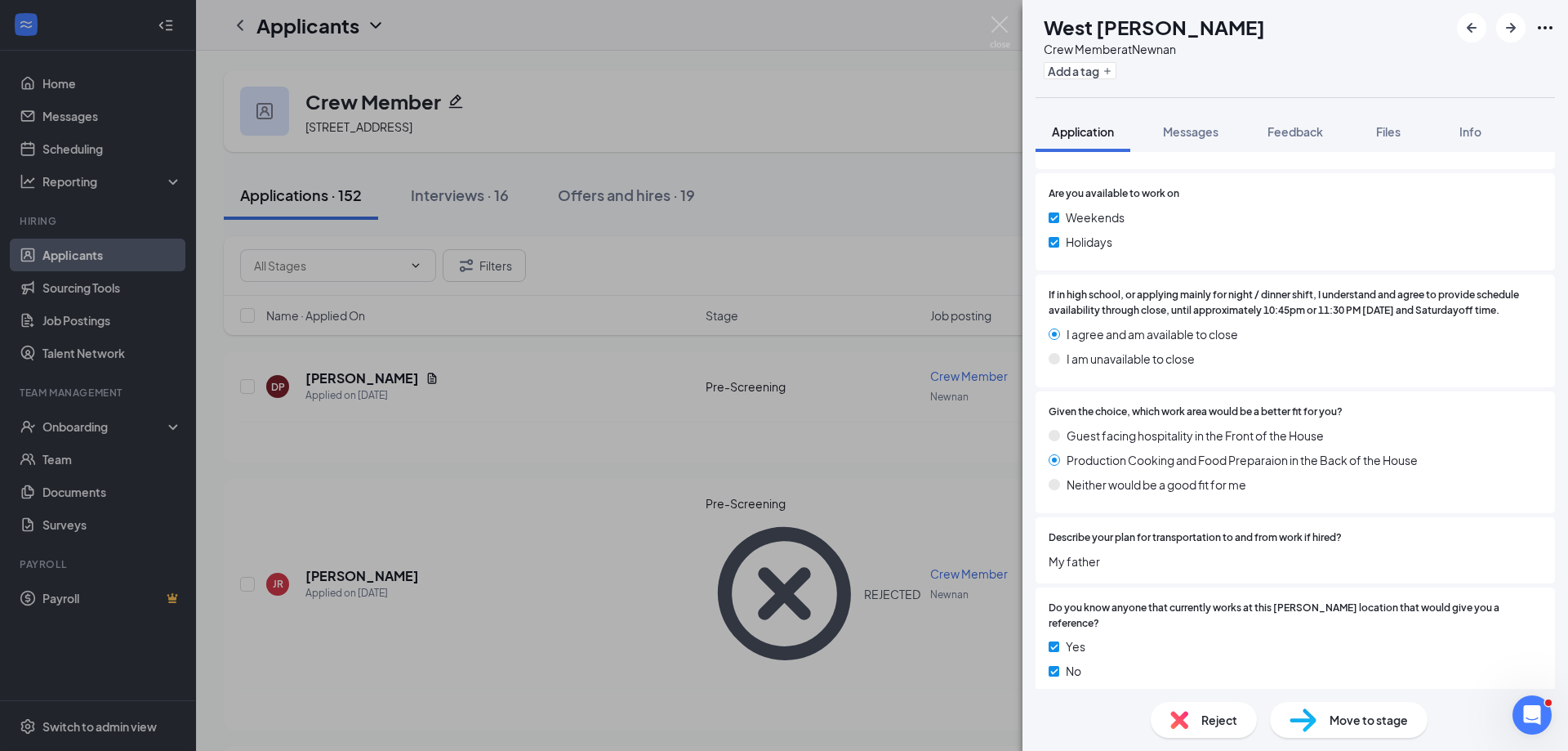
click at [1357, 720] on span "Move to stage" at bounding box center [1368, 720] width 78 height 18
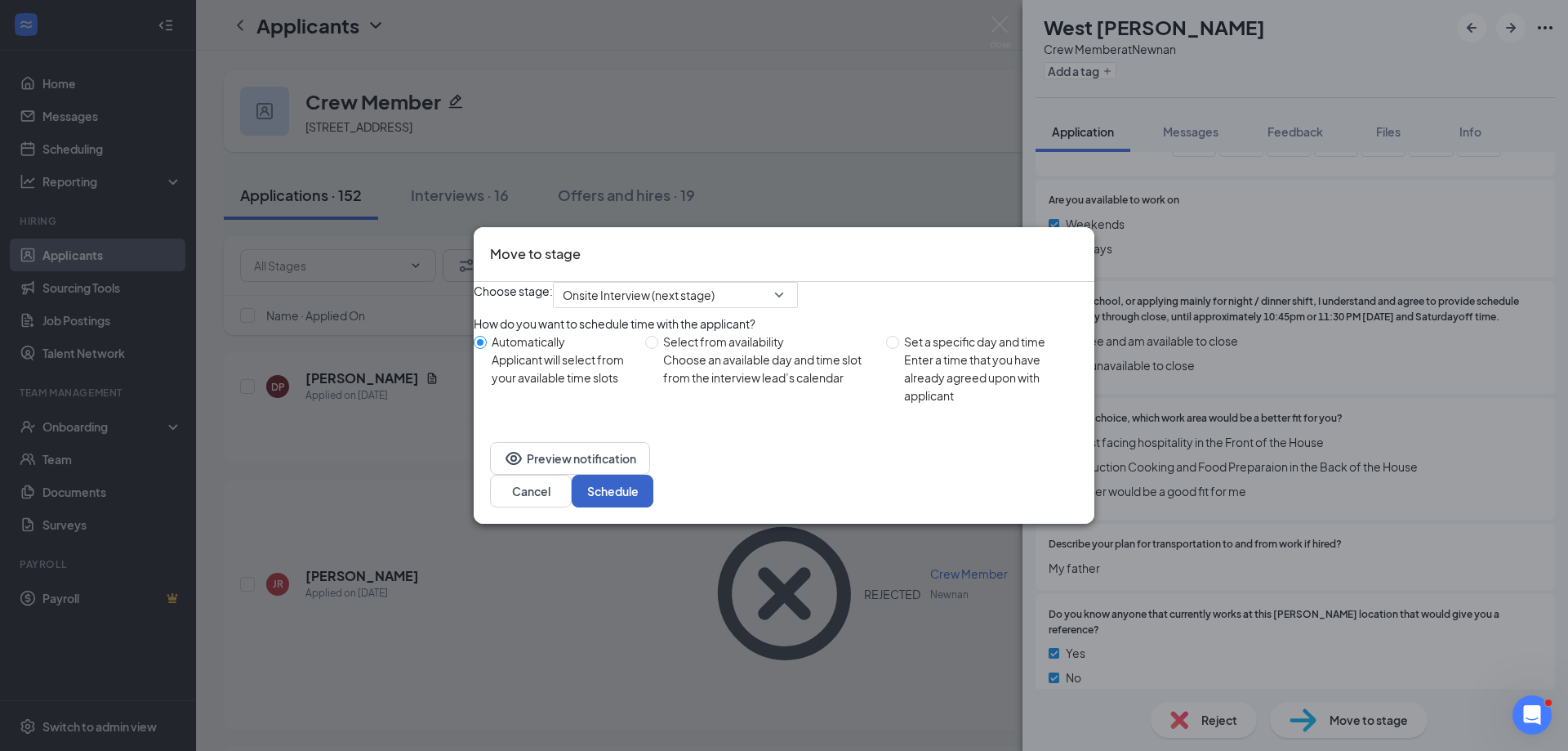
click at [653, 496] on button "Schedule" at bounding box center [612, 491] width 82 height 32
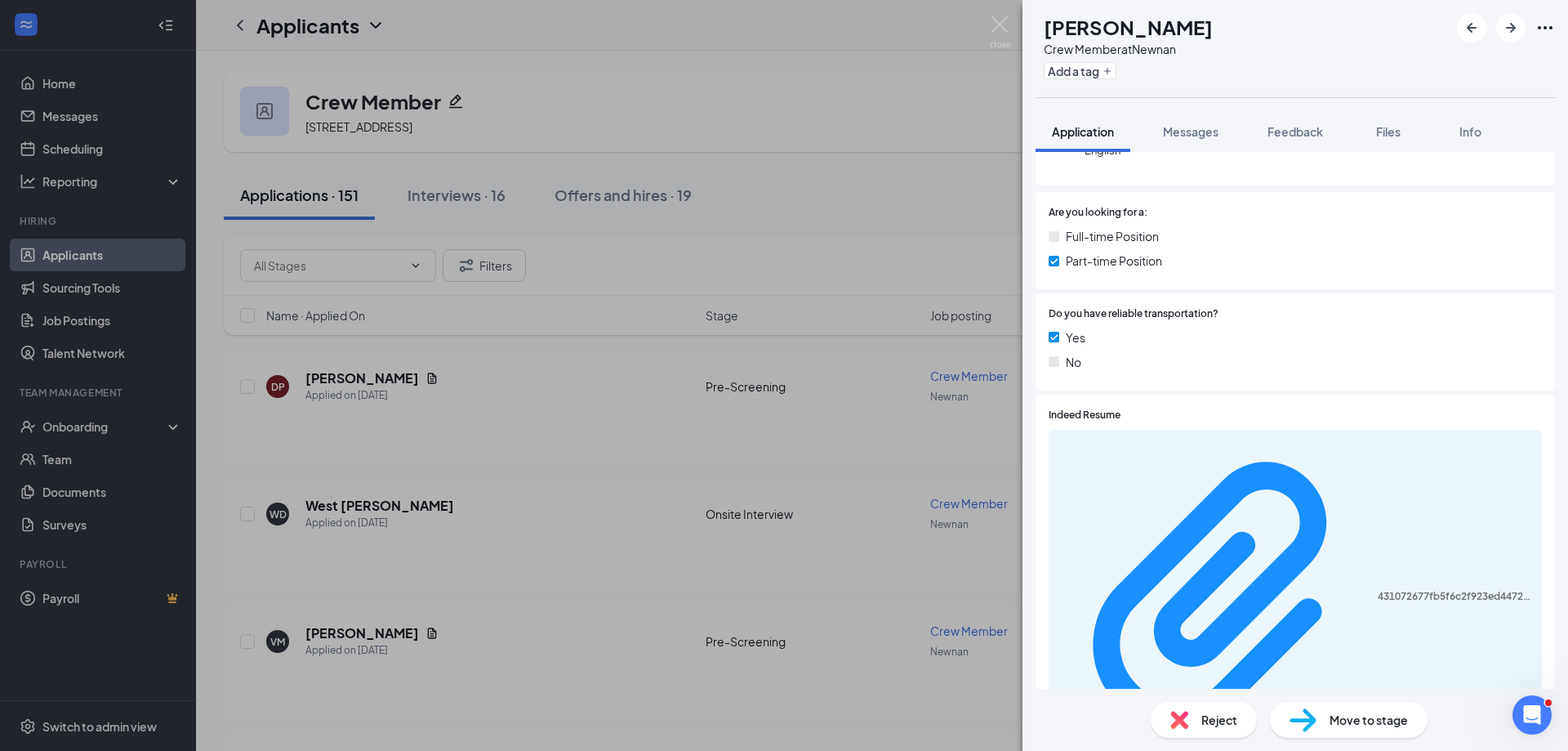
scroll to position [245, 0]
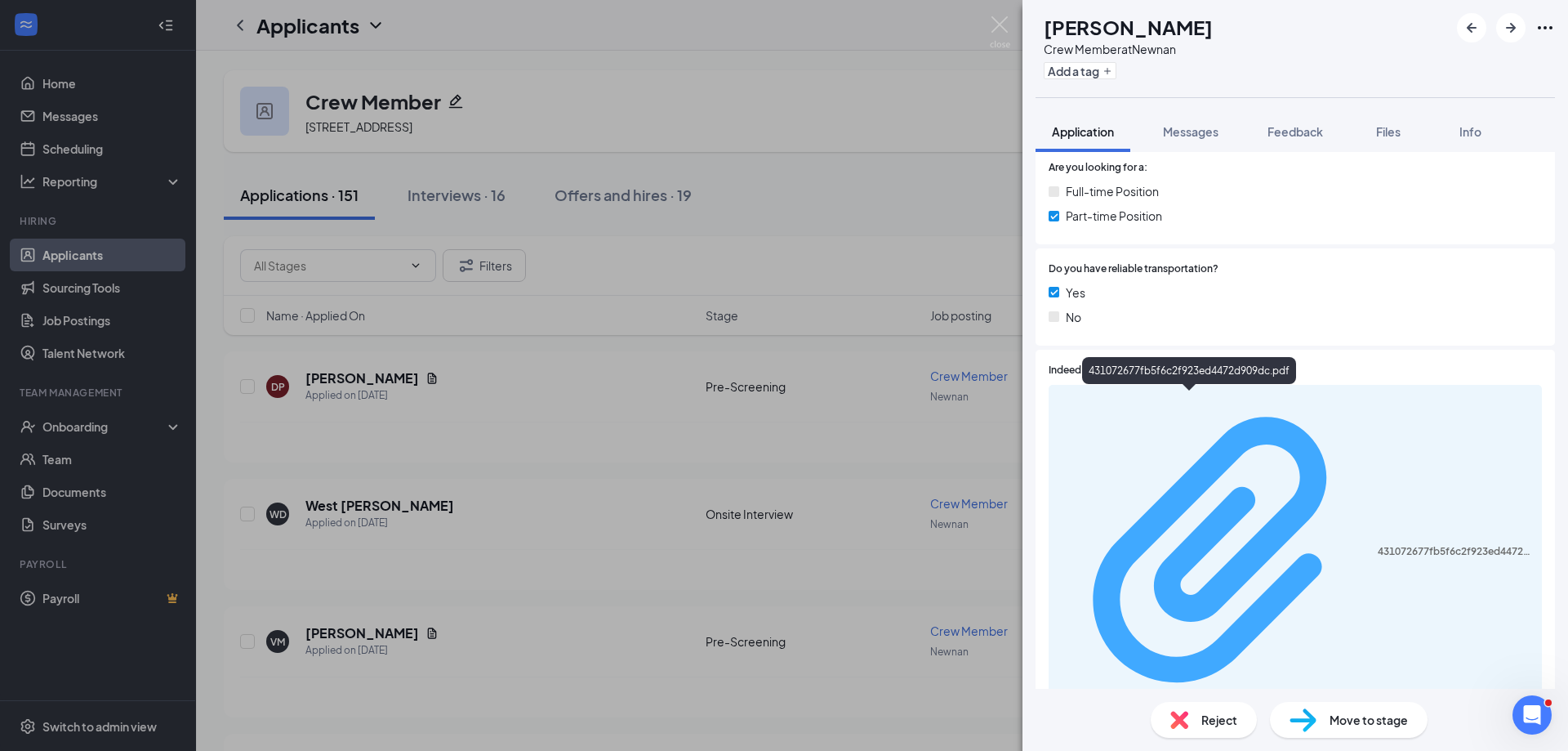
click at [1378, 545] on div "431072677fb5f6c2f923ed4472d909dc.pdf" at bounding box center [1455, 551] width 155 height 13
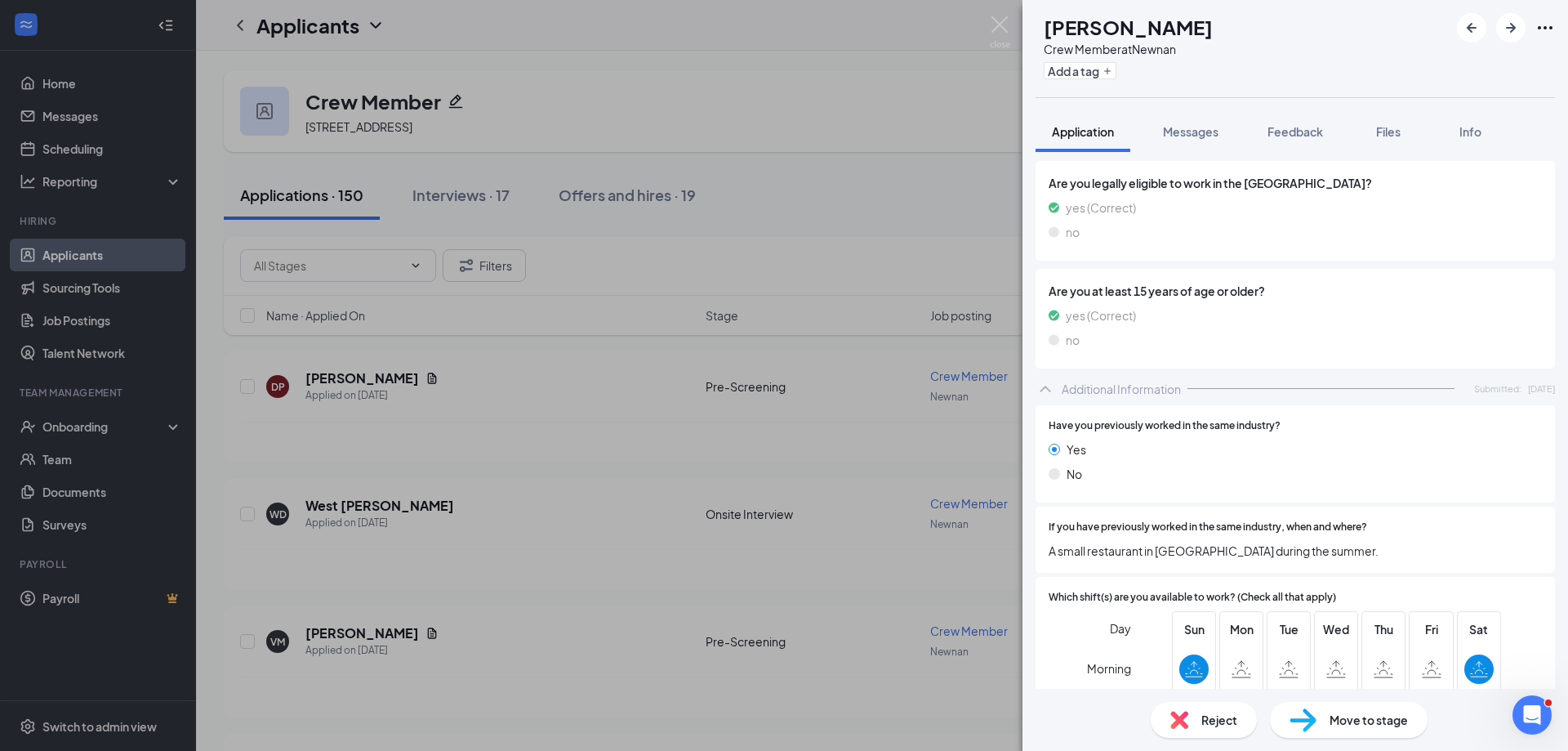
scroll to position [899, 0]
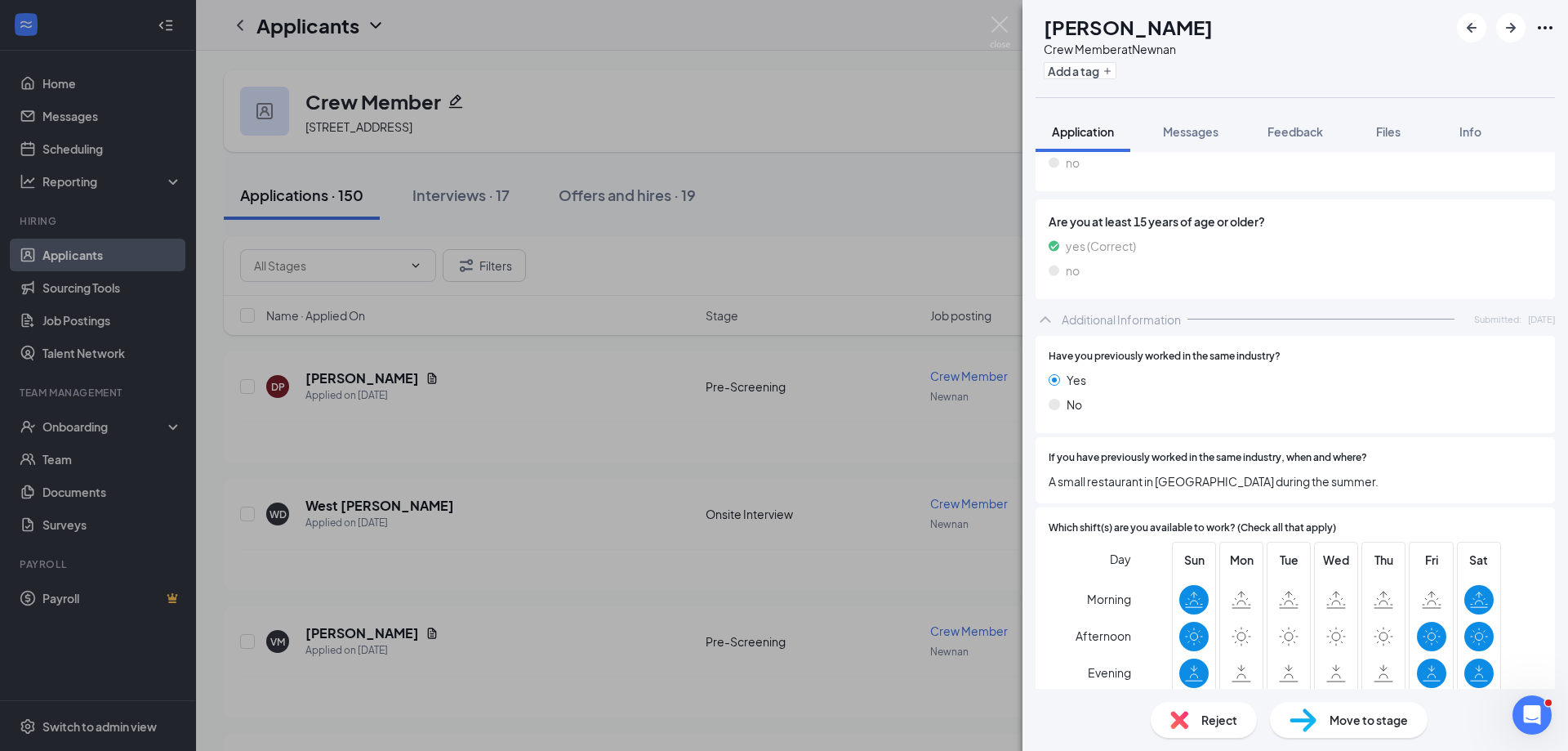
click at [1352, 724] on span "Move to stage" at bounding box center [1368, 720] width 78 height 18
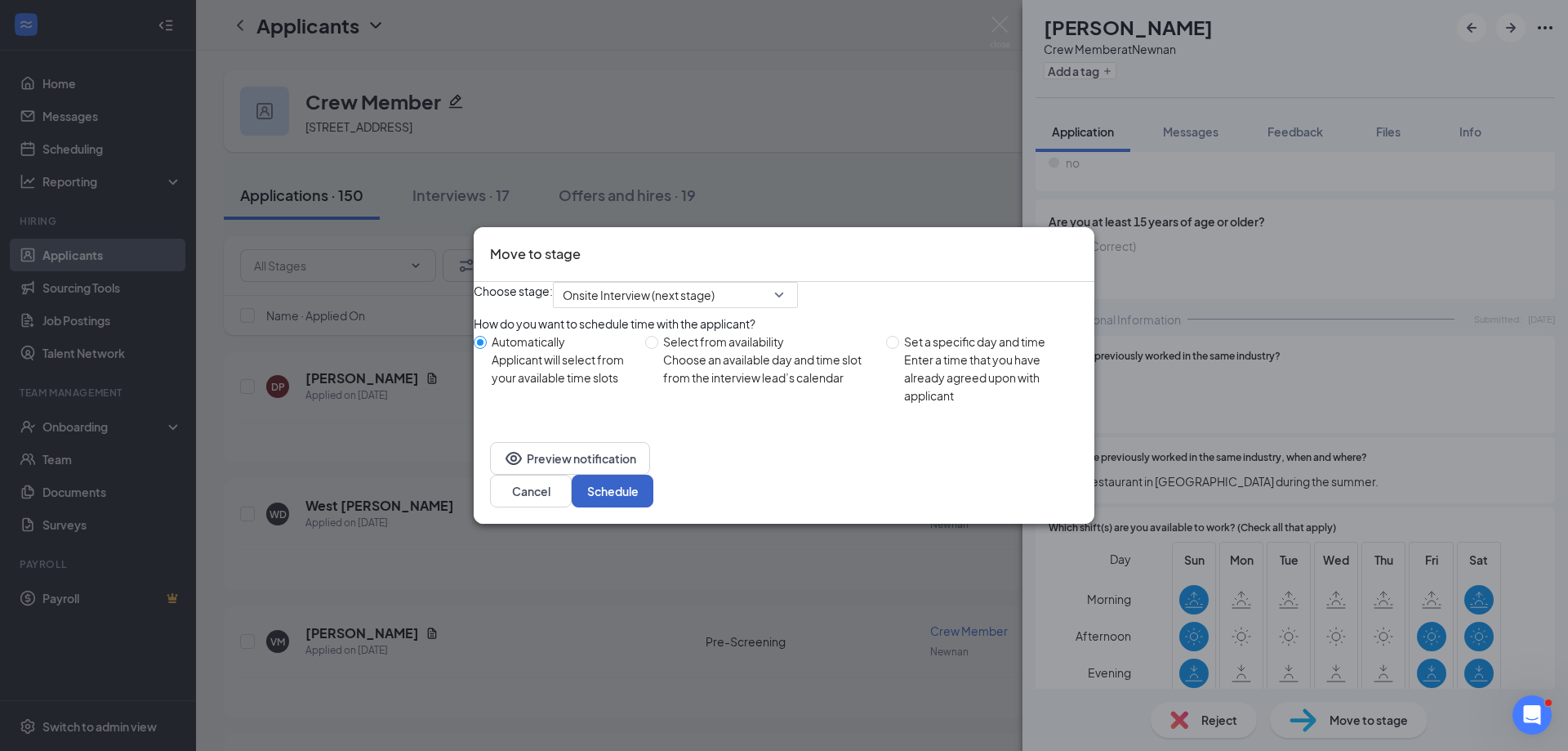
click at [653, 499] on button "Schedule" at bounding box center [612, 491] width 82 height 32
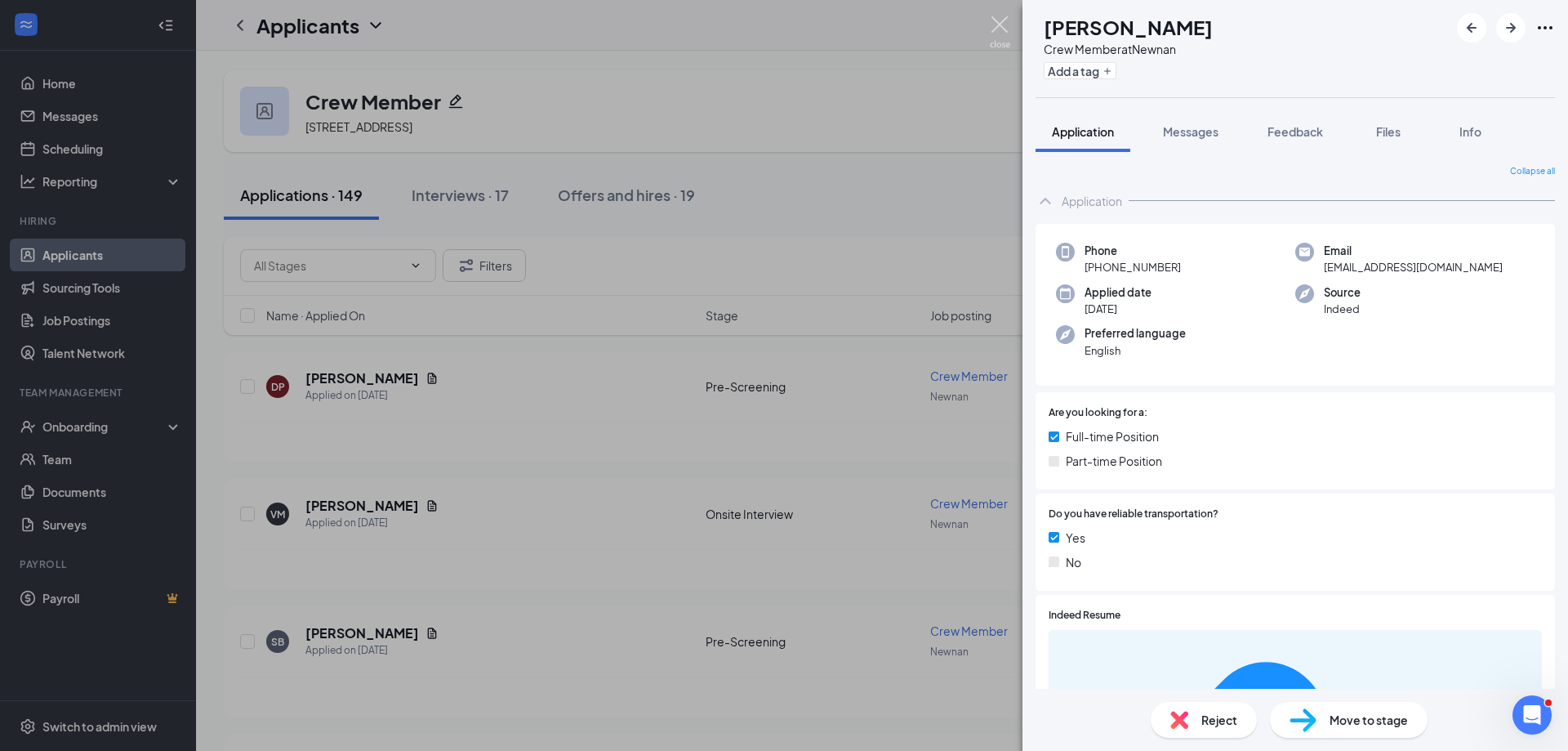
click at [1002, 24] on img at bounding box center [1000, 32] width 20 height 32
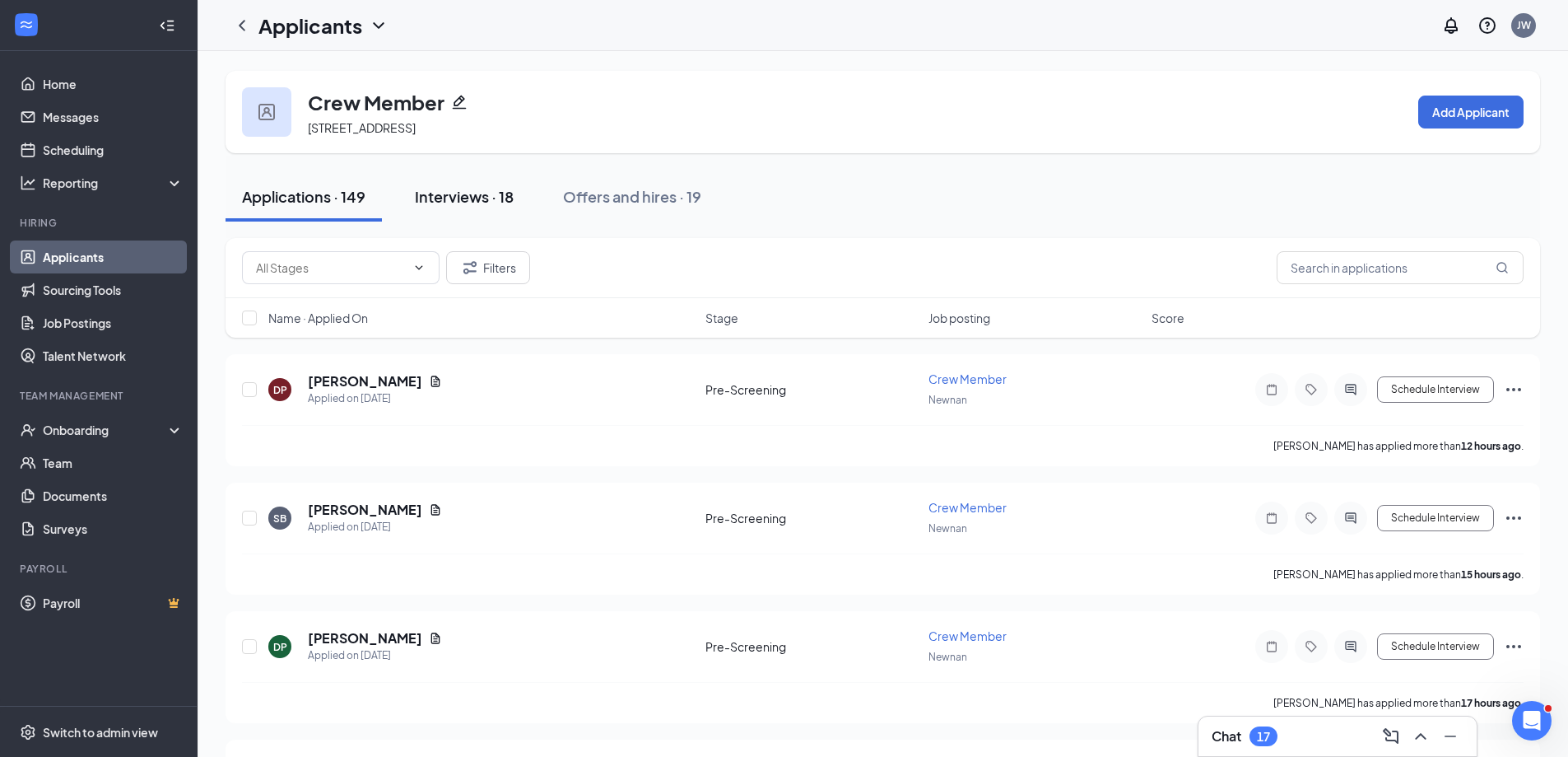
click at [484, 202] on div "Interviews · 18" at bounding box center [464, 196] width 98 height 21
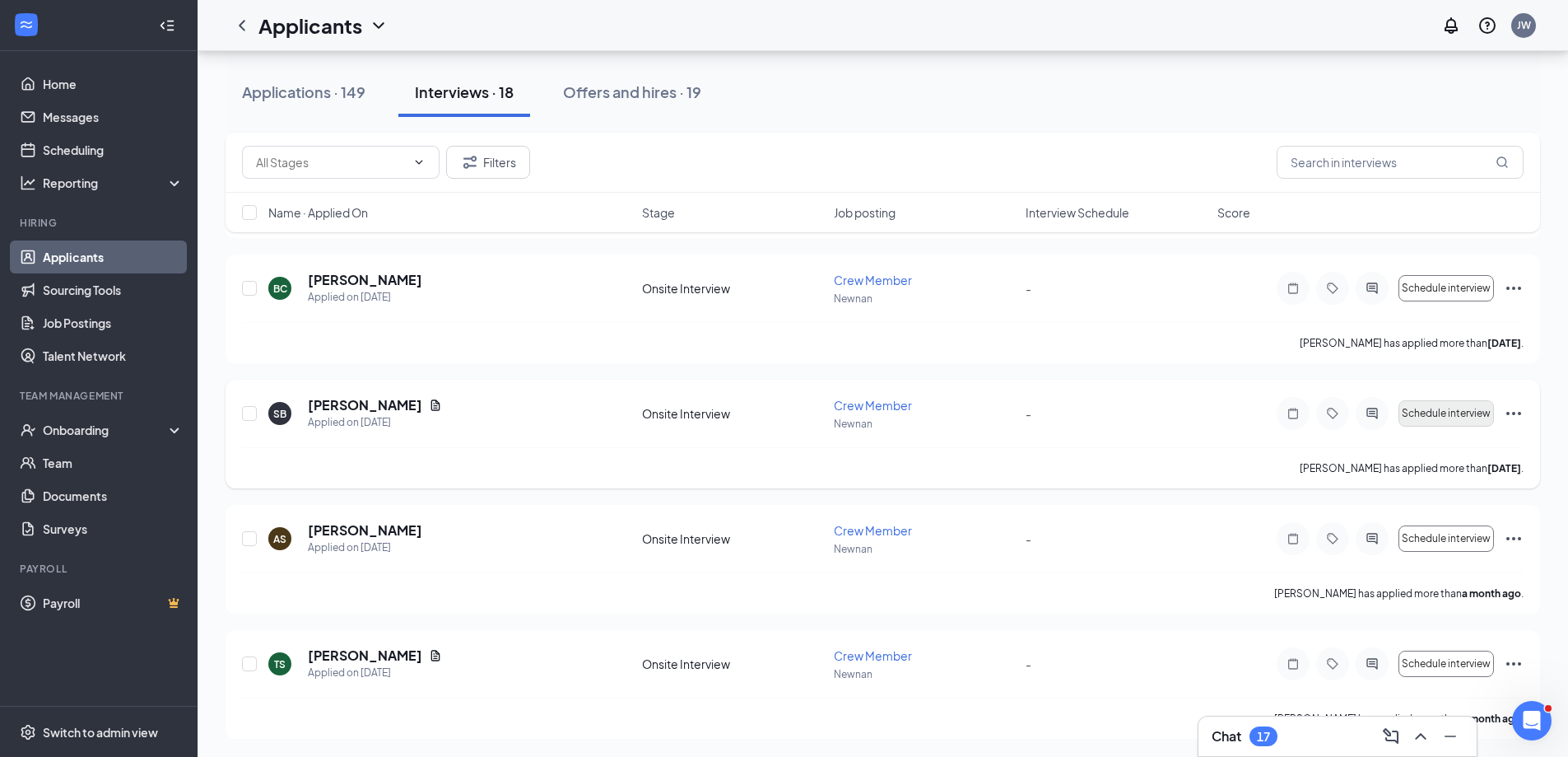
scroll to position [1854, 0]
click at [1508, 658] on icon "Ellipses" at bounding box center [1513, 662] width 20 height 20
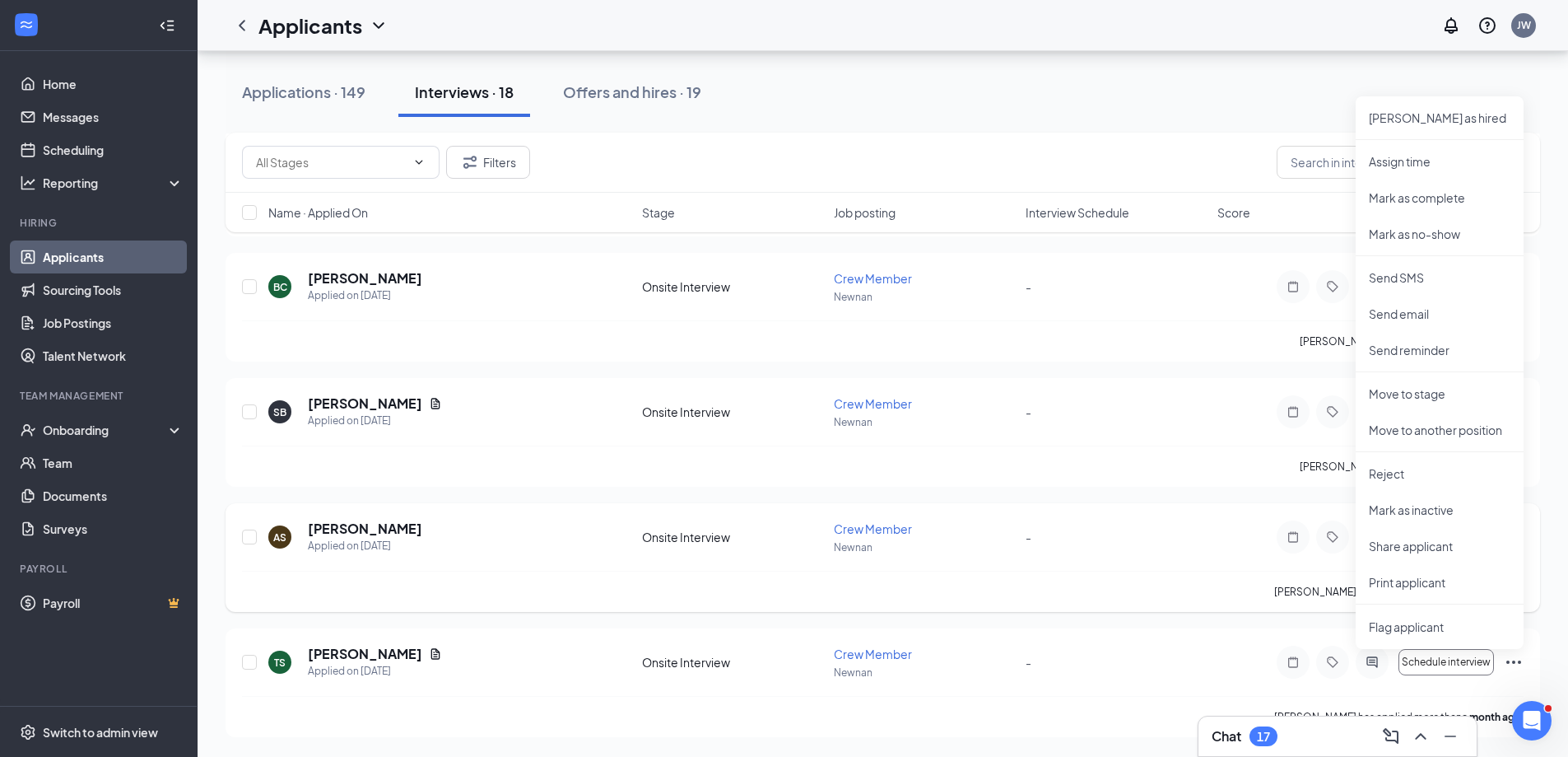
click at [1149, 526] on div "AS [PERSON_NAME] Applied on [DATE] Onsite Interview Crew Member Newnan - Schedu…" at bounding box center [882, 545] width 1281 height 51
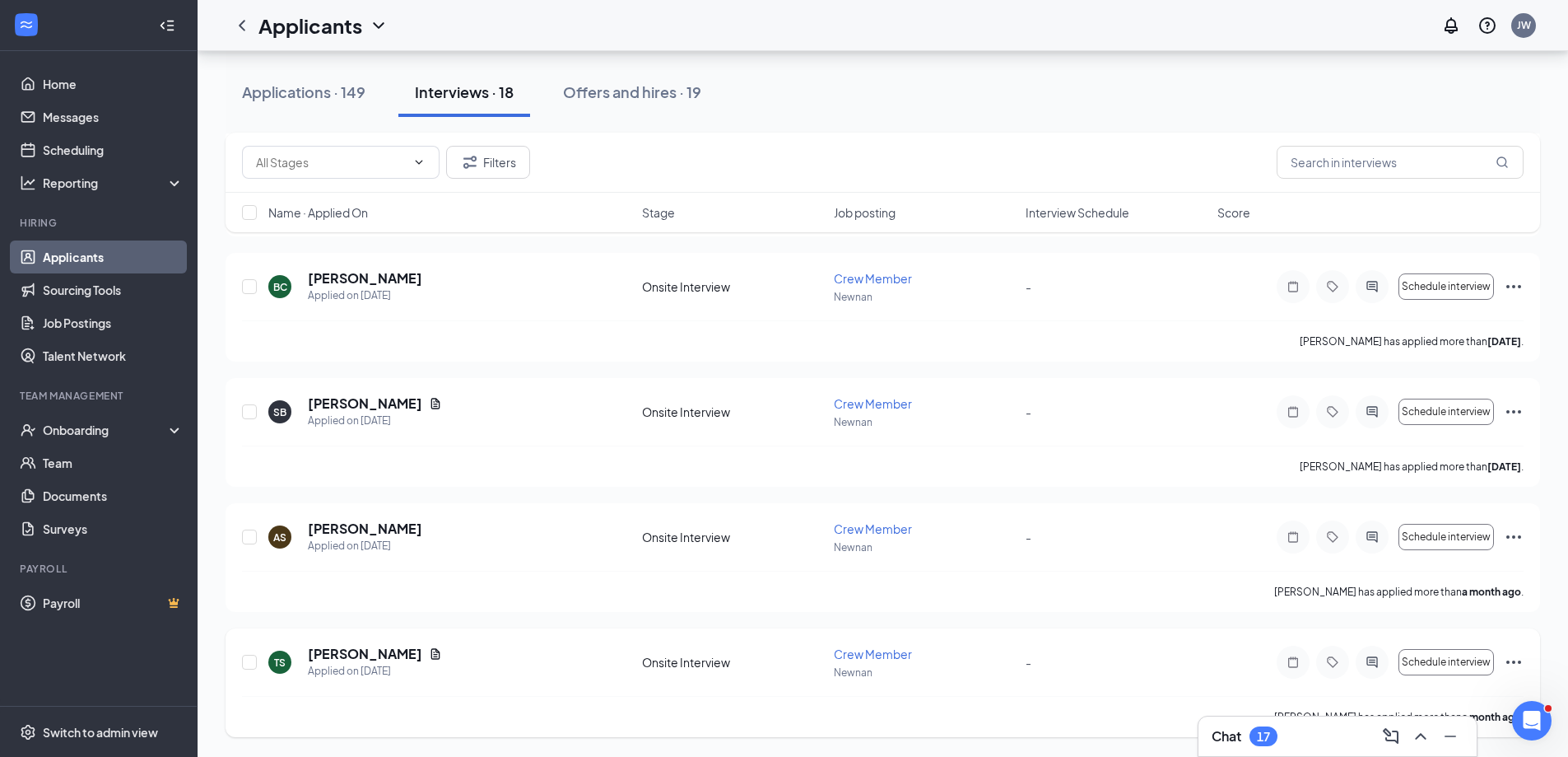
click at [1512, 662] on icon "Ellipses" at bounding box center [1513, 662] width 15 height 3
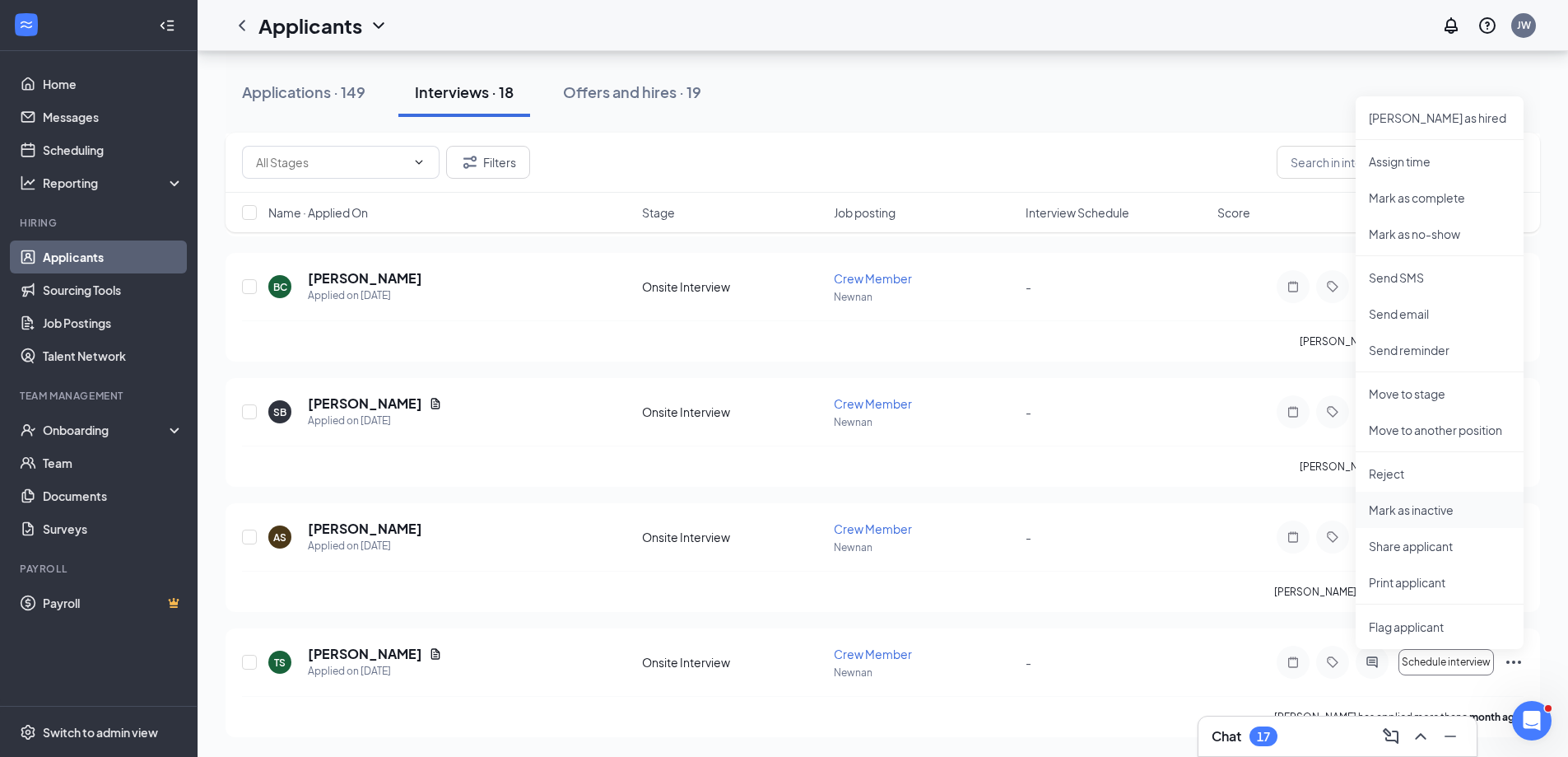
click at [1395, 510] on p "Mark as inactive" at bounding box center [1439, 510] width 141 height 16
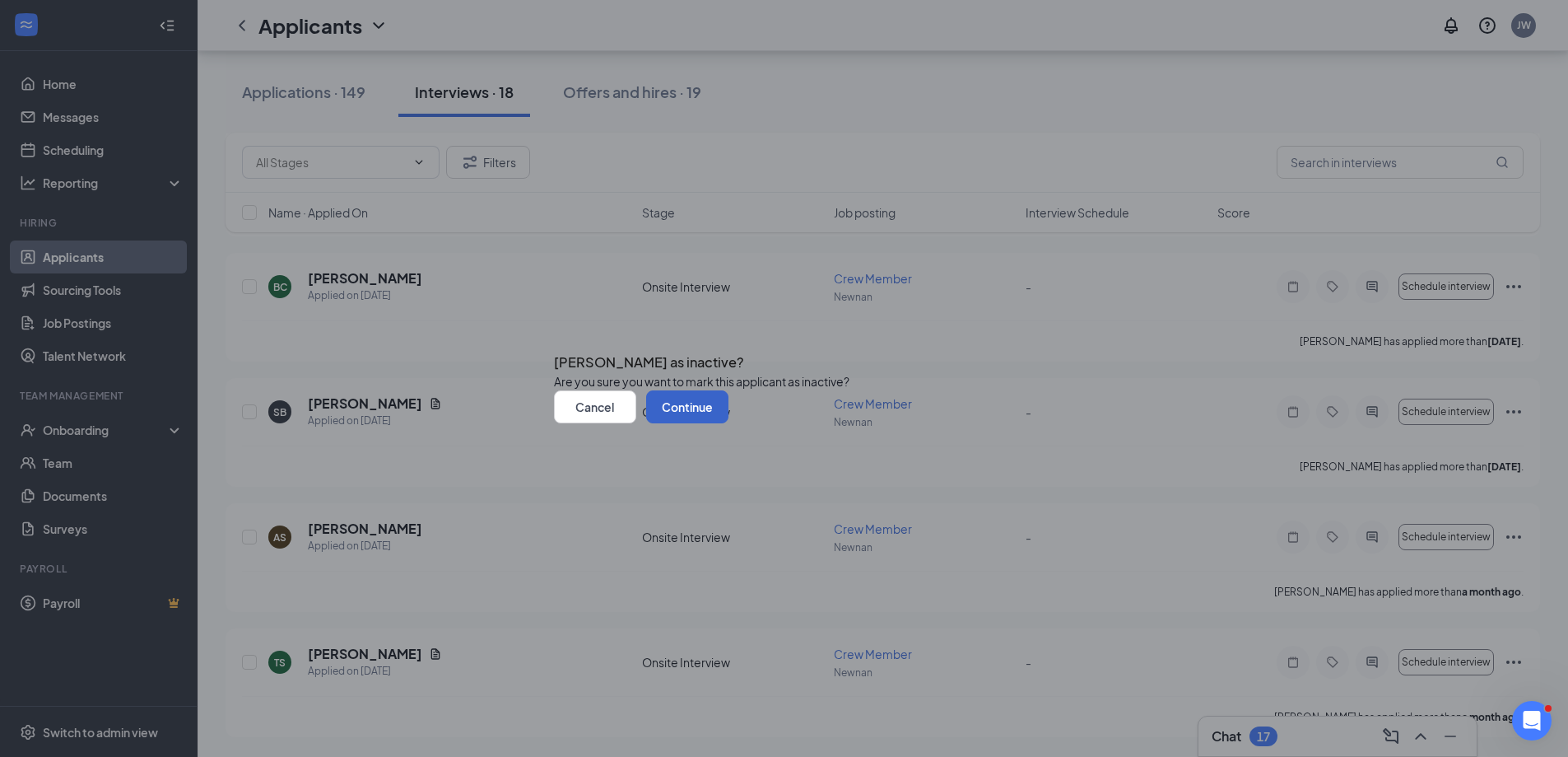
click at [728, 423] on button "Continue" at bounding box center [687, 407] width 82 height 33
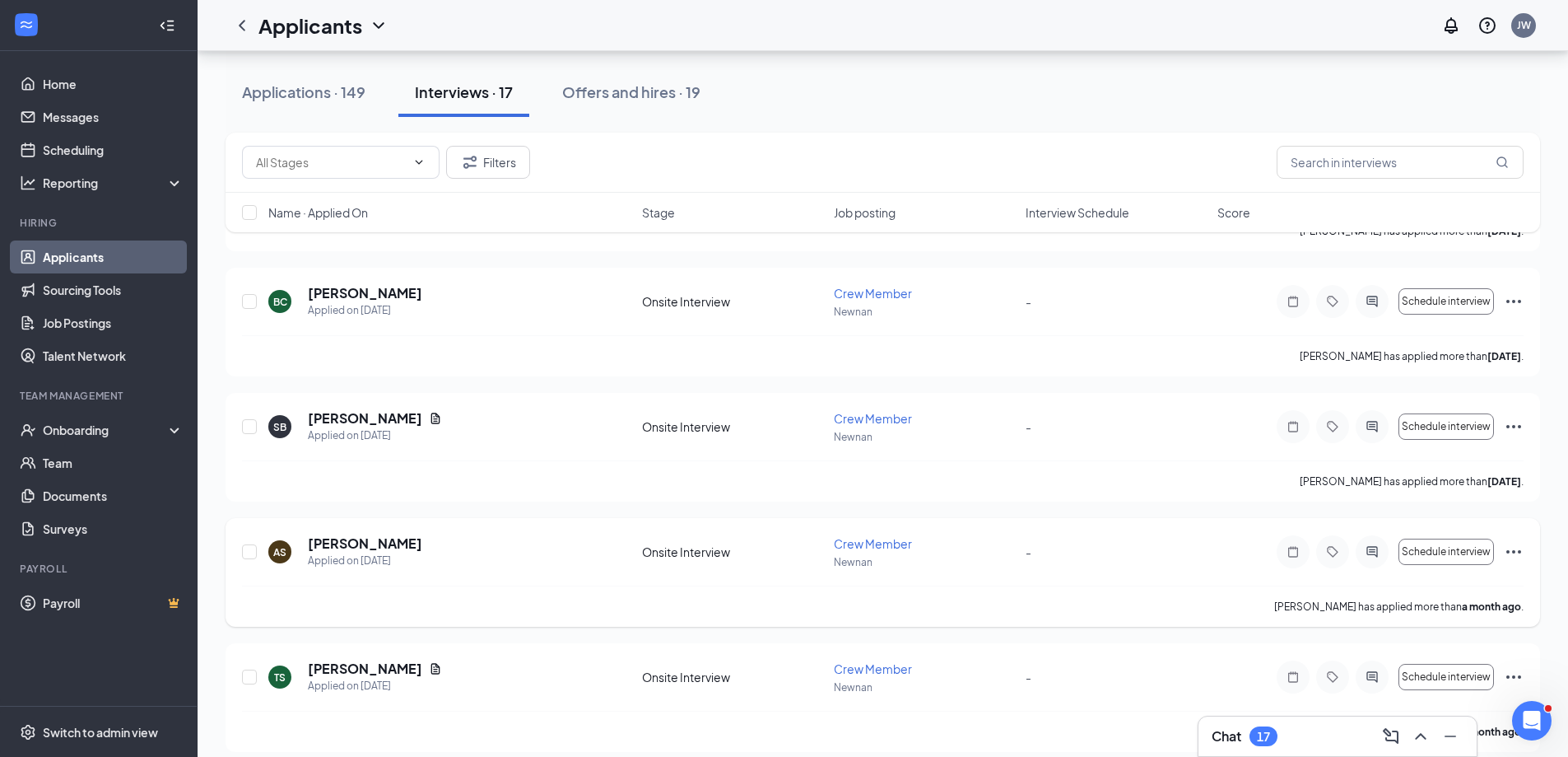
scroll to position [1728, 0]
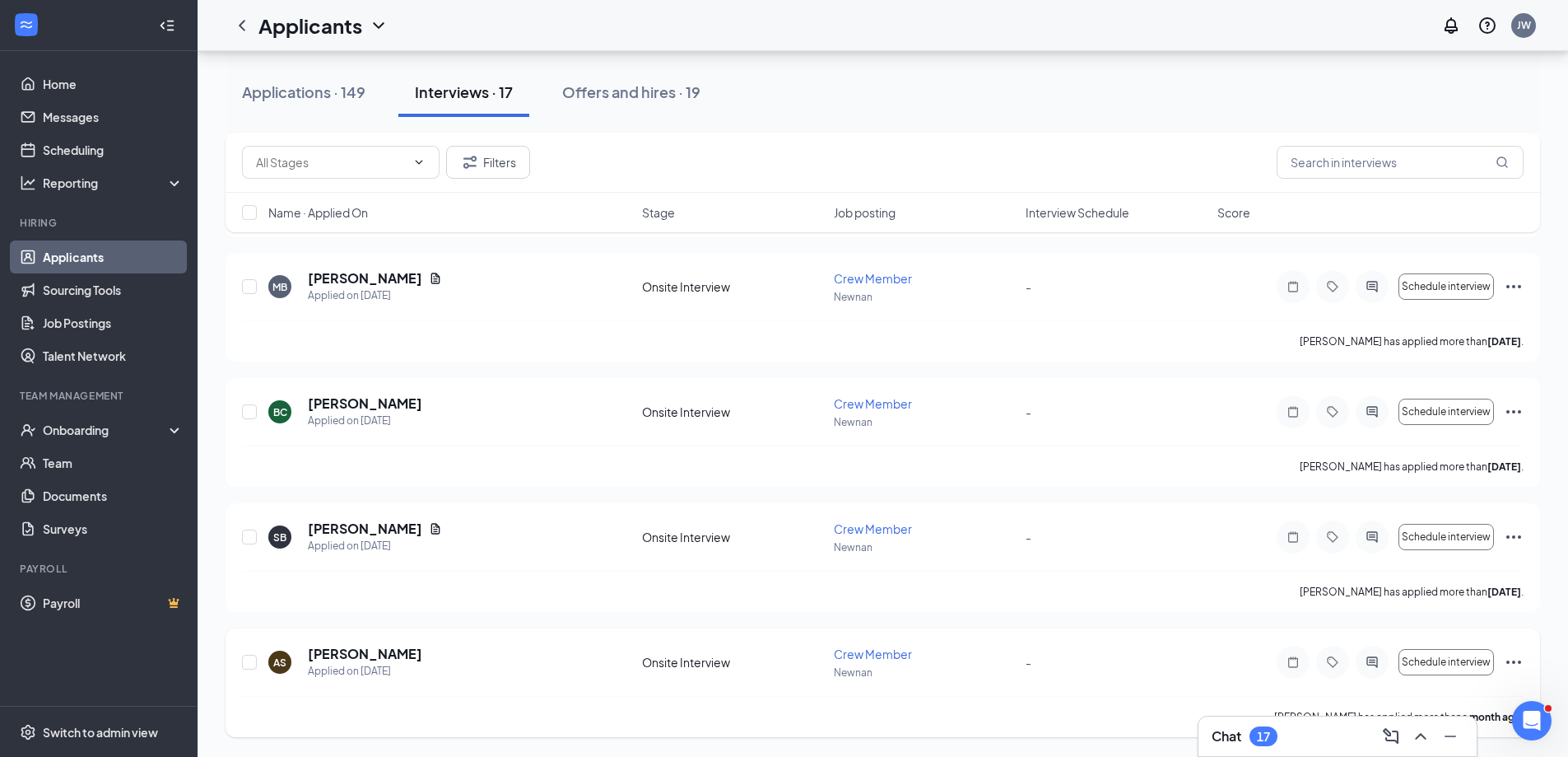
click at [1512, 660] on icon "Ellipses" at bounding box center [1513, 662] width 20 height 20
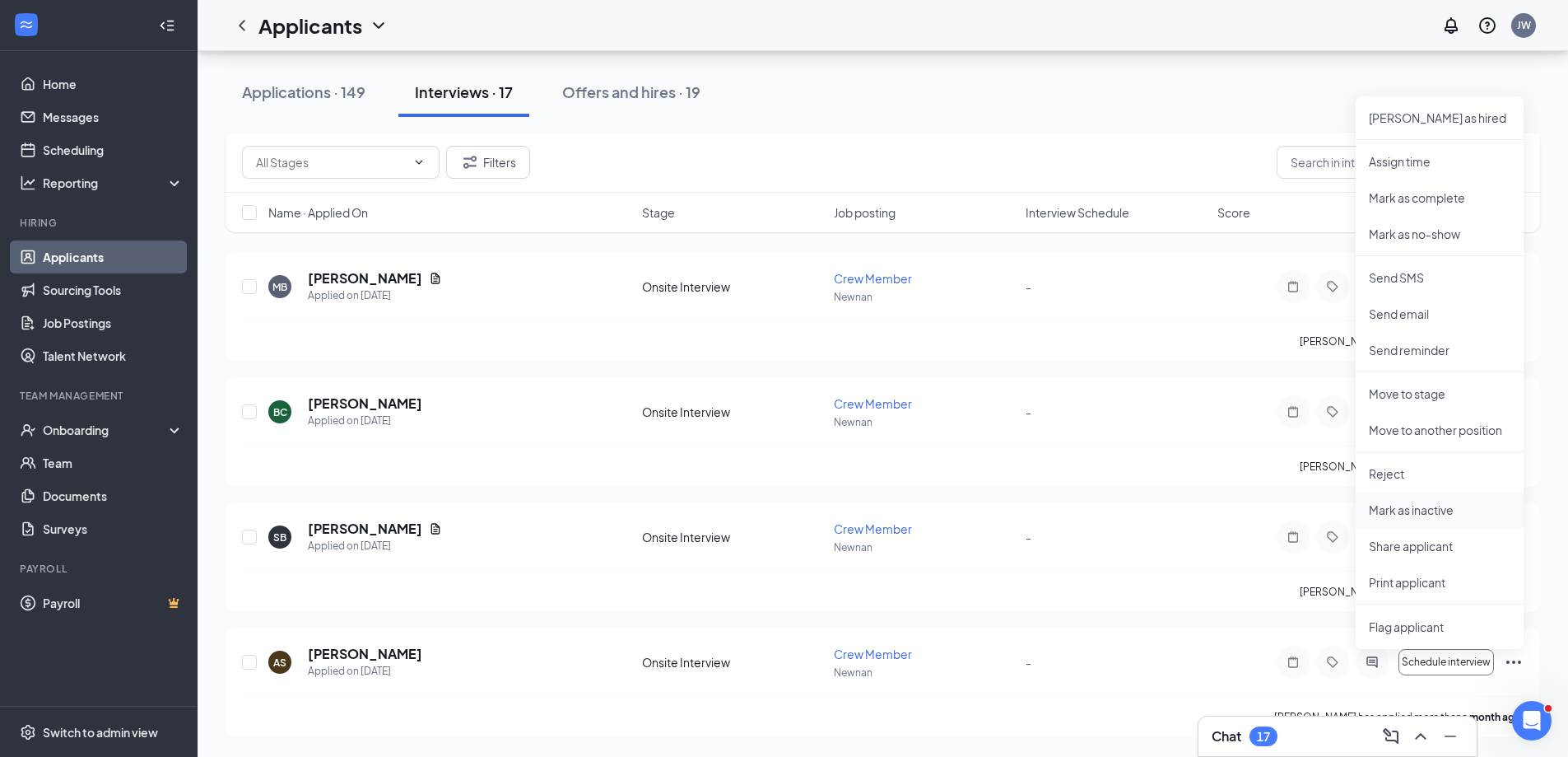
click at [1426, 511] on p "Mark as inactive" at bounding box center [1439, 510] width 141 height 16
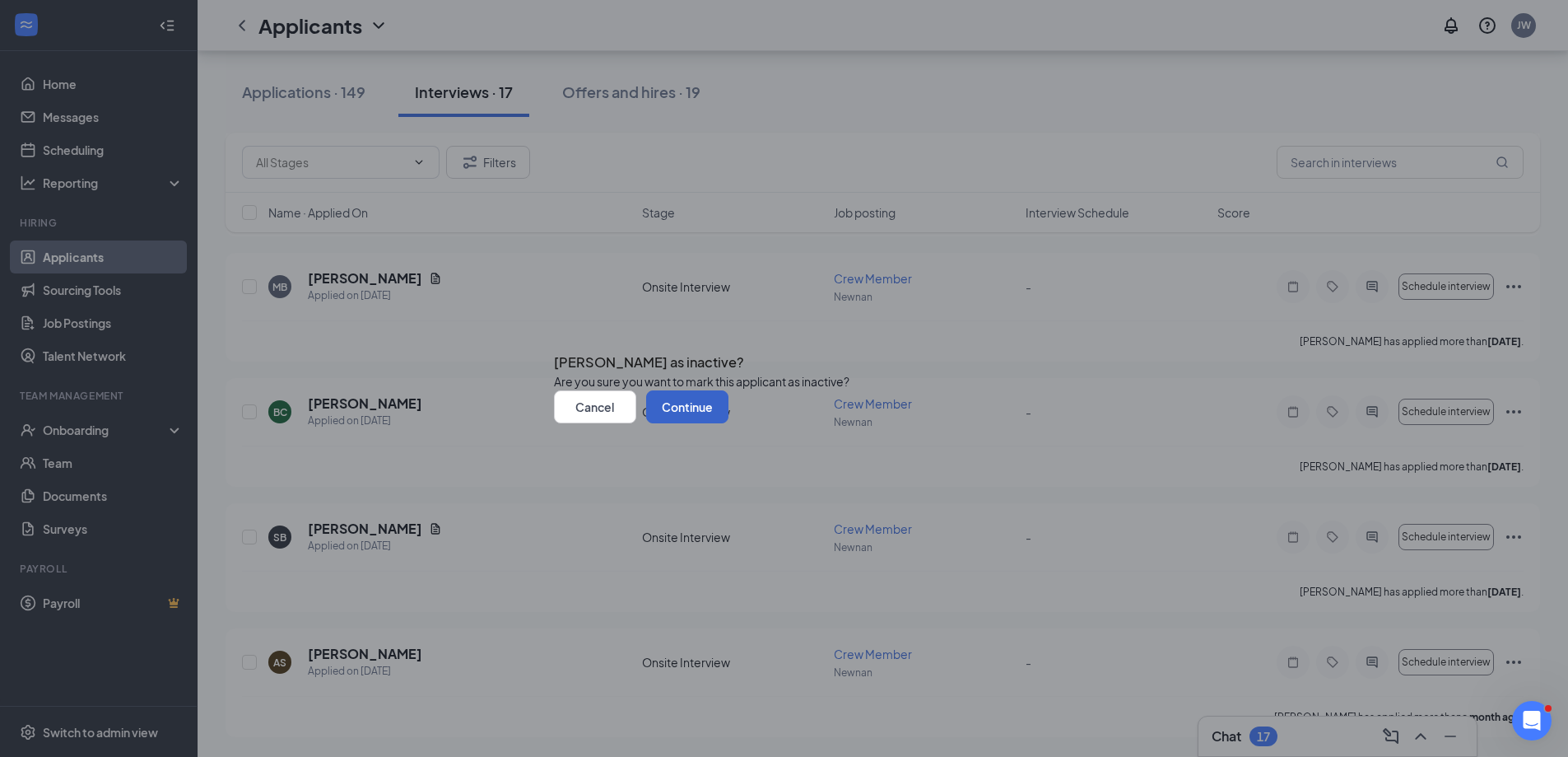
click at [728, 423] on button "Continue" at bounding box center [687, 407] width 82 height 33
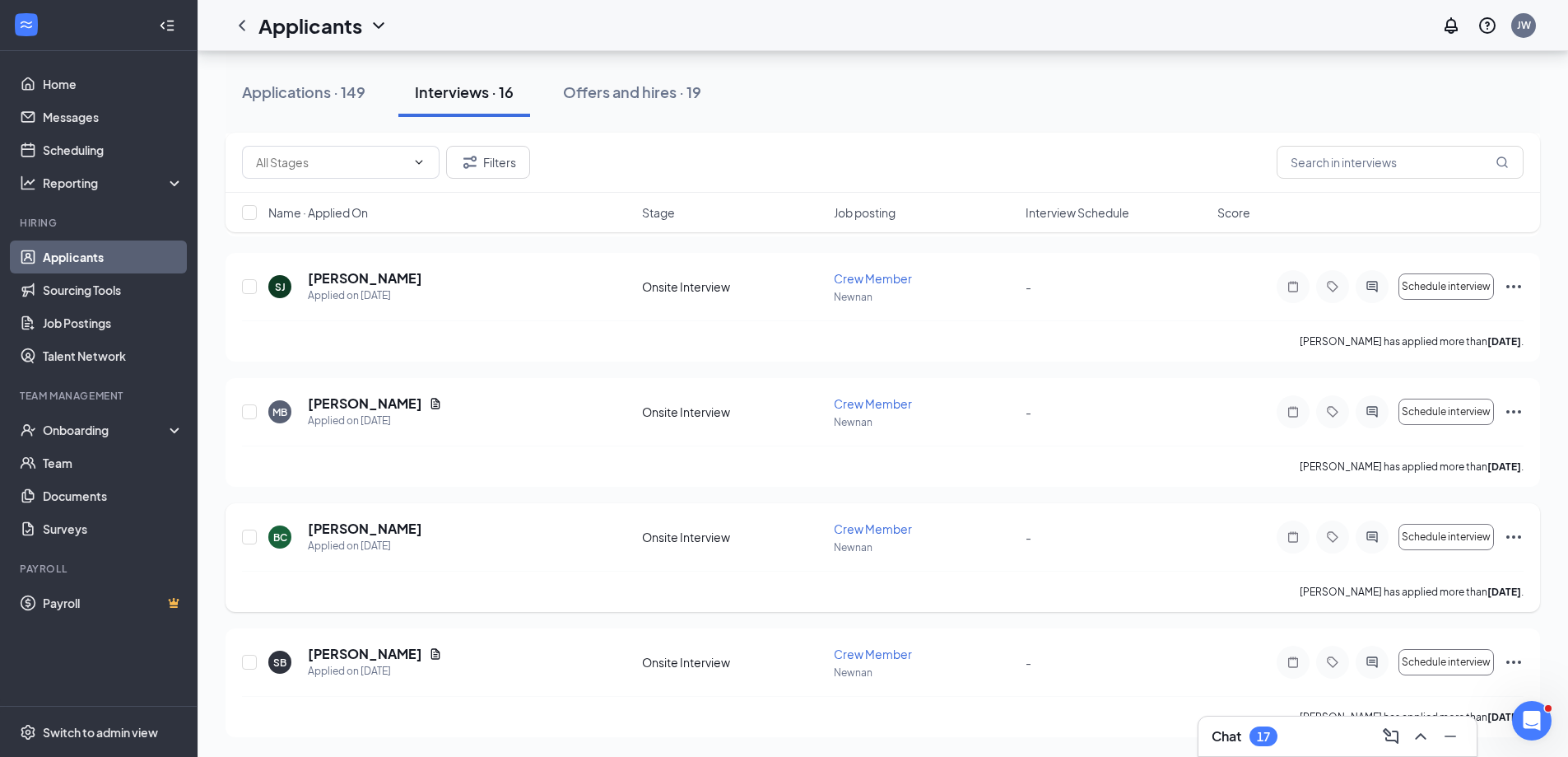
scroll to position [1603, 0]
click at [1511, 659] on icon "Ellipses" at bounding box center [1513, 662] width 20 height 20
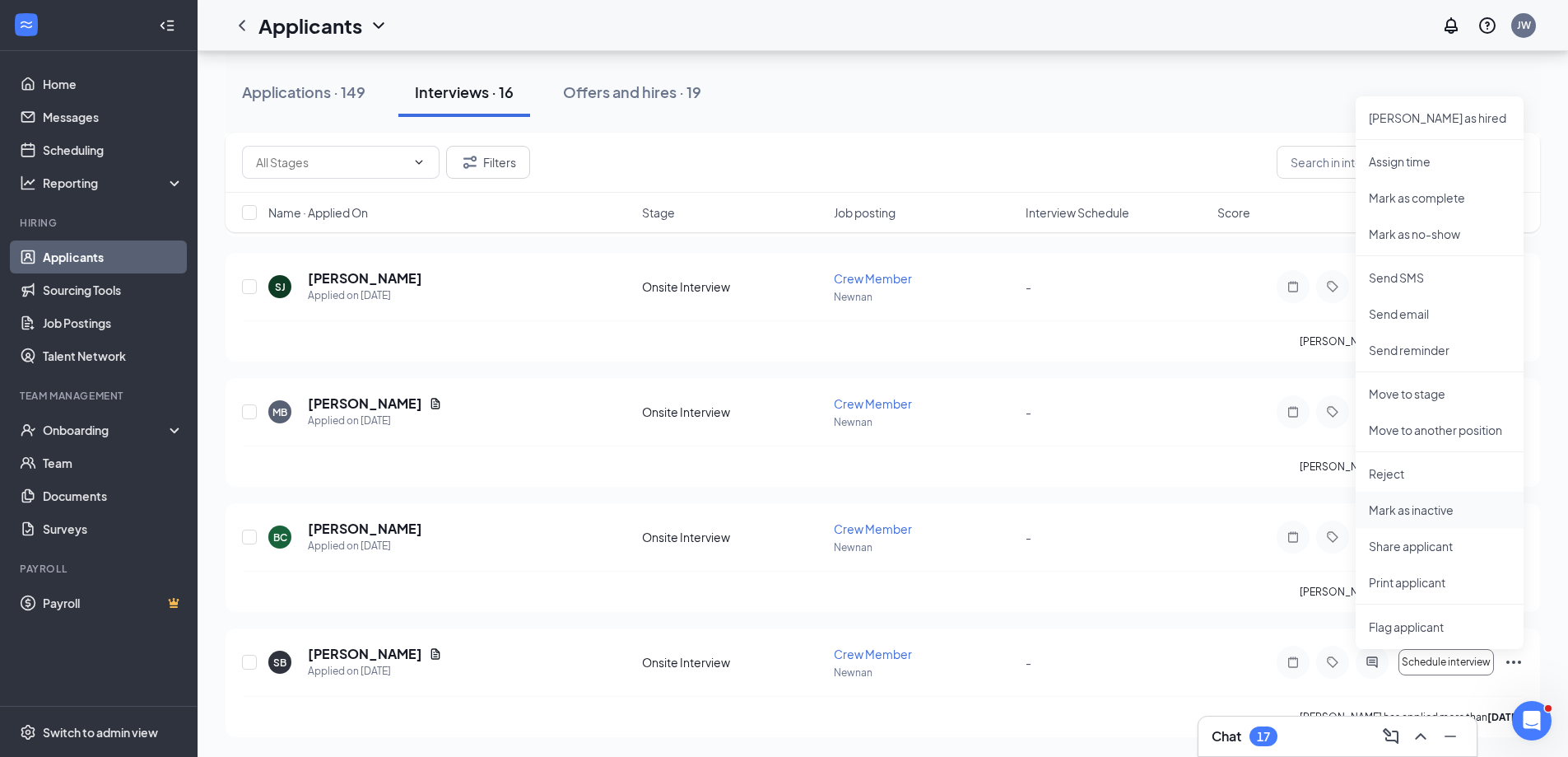
click at [1430, 506] on p "Mark as inactive" at bounding box center [1439, 510] width 141 height 16
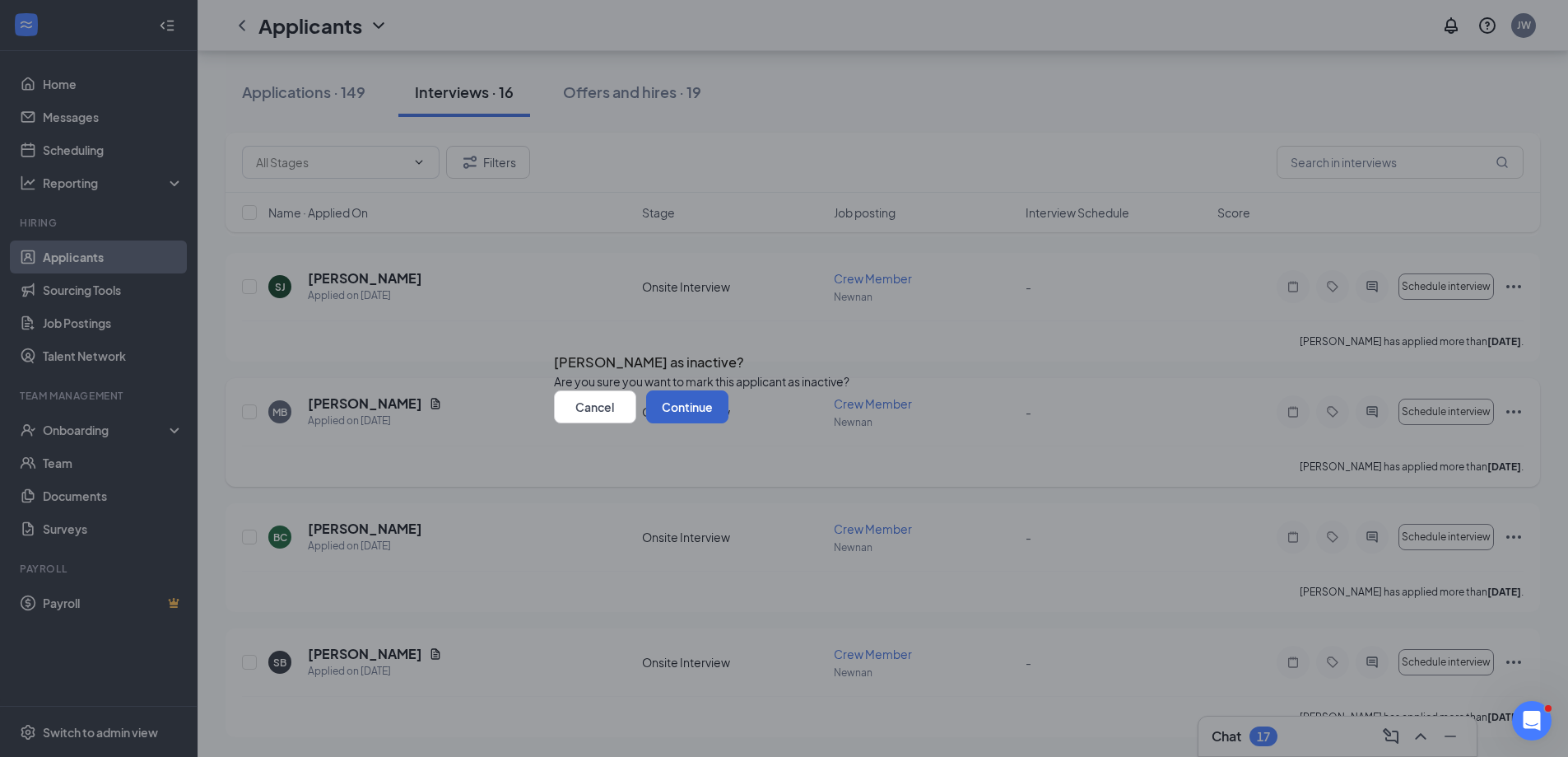
click at [728, 423] on button "Continue" at bounding box center [687, 407] width 82 height 33
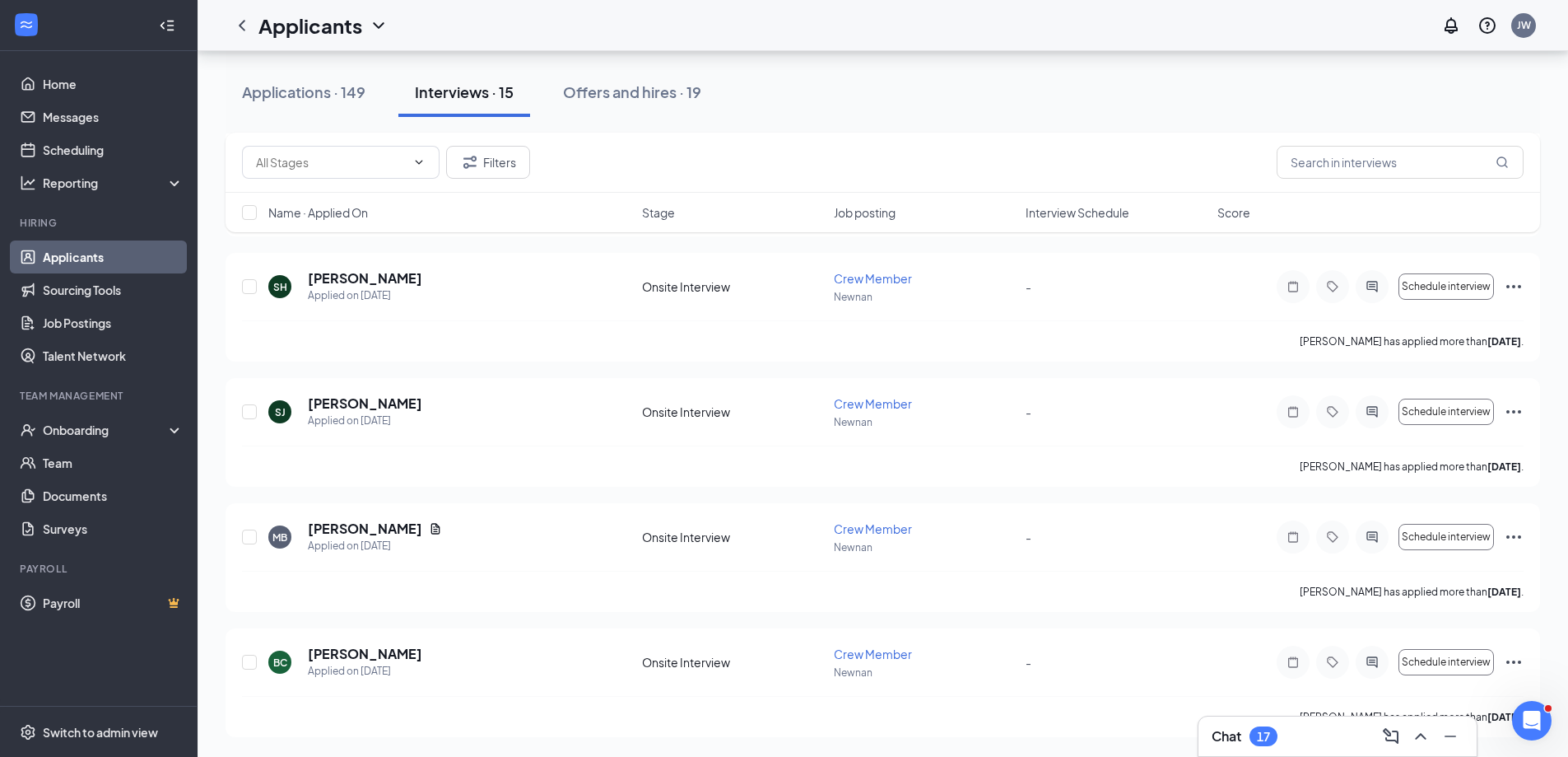
scroll to position [1478, 0]
click at [1510, 658] on icon "Ellipses" at bounding box center [1513, 662] width 20 height 20
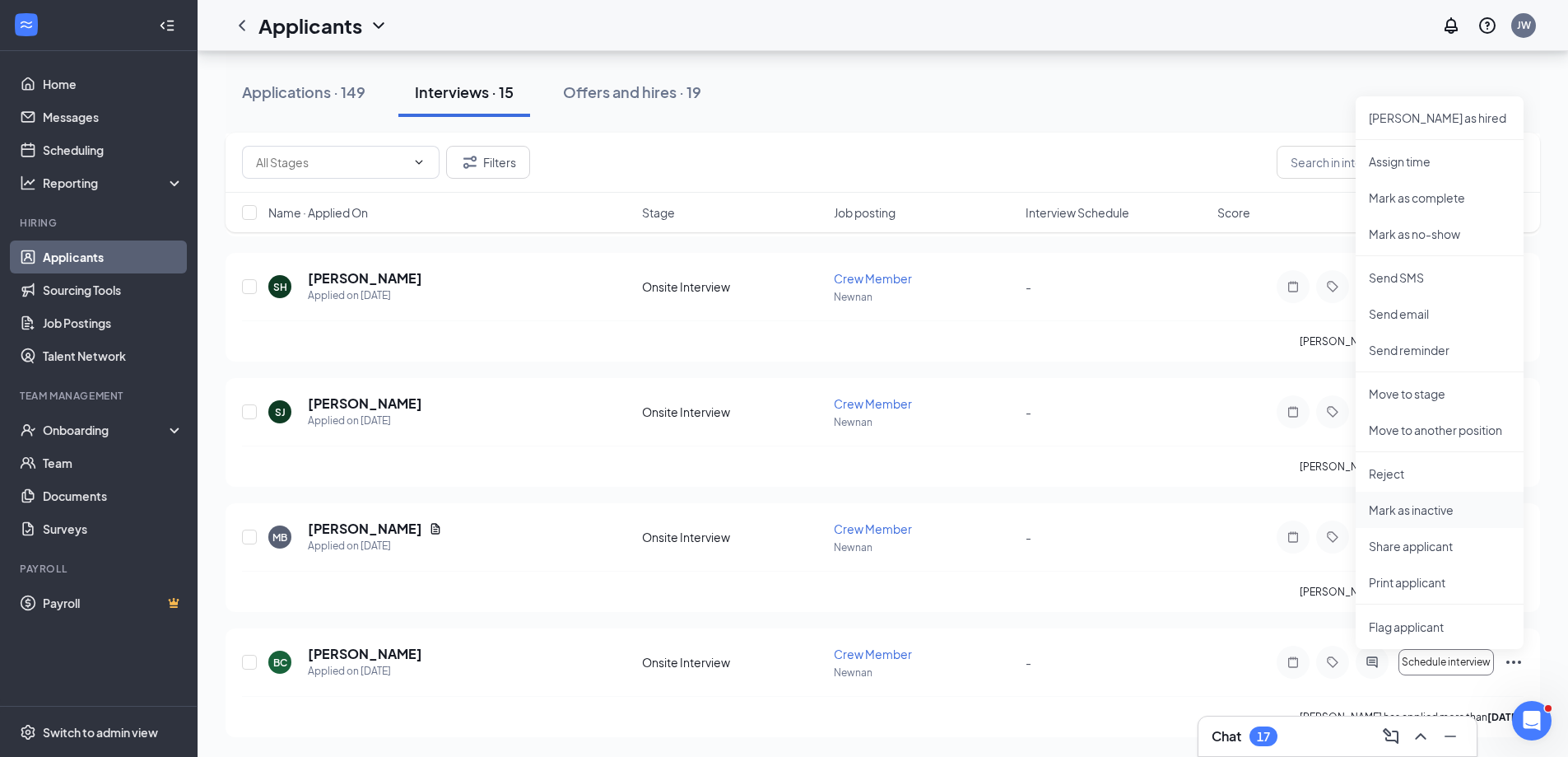
click at [1431, 513] on p "Mark as inactive" at bounding box center [1439, 510] width 141 height 16
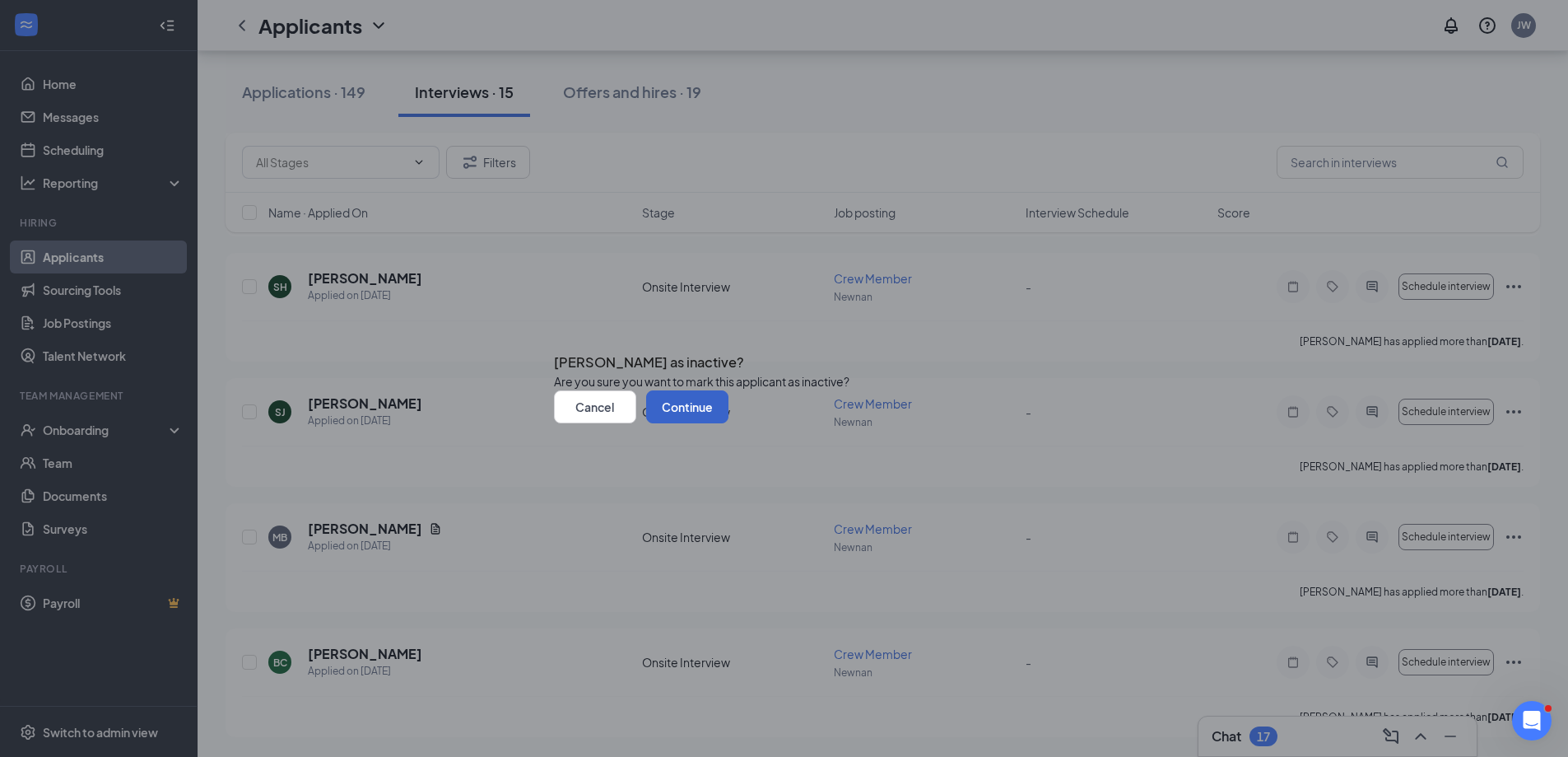
click at [728, 423] on button "Continue" at bounding box center [687, 407] width 82 height 33
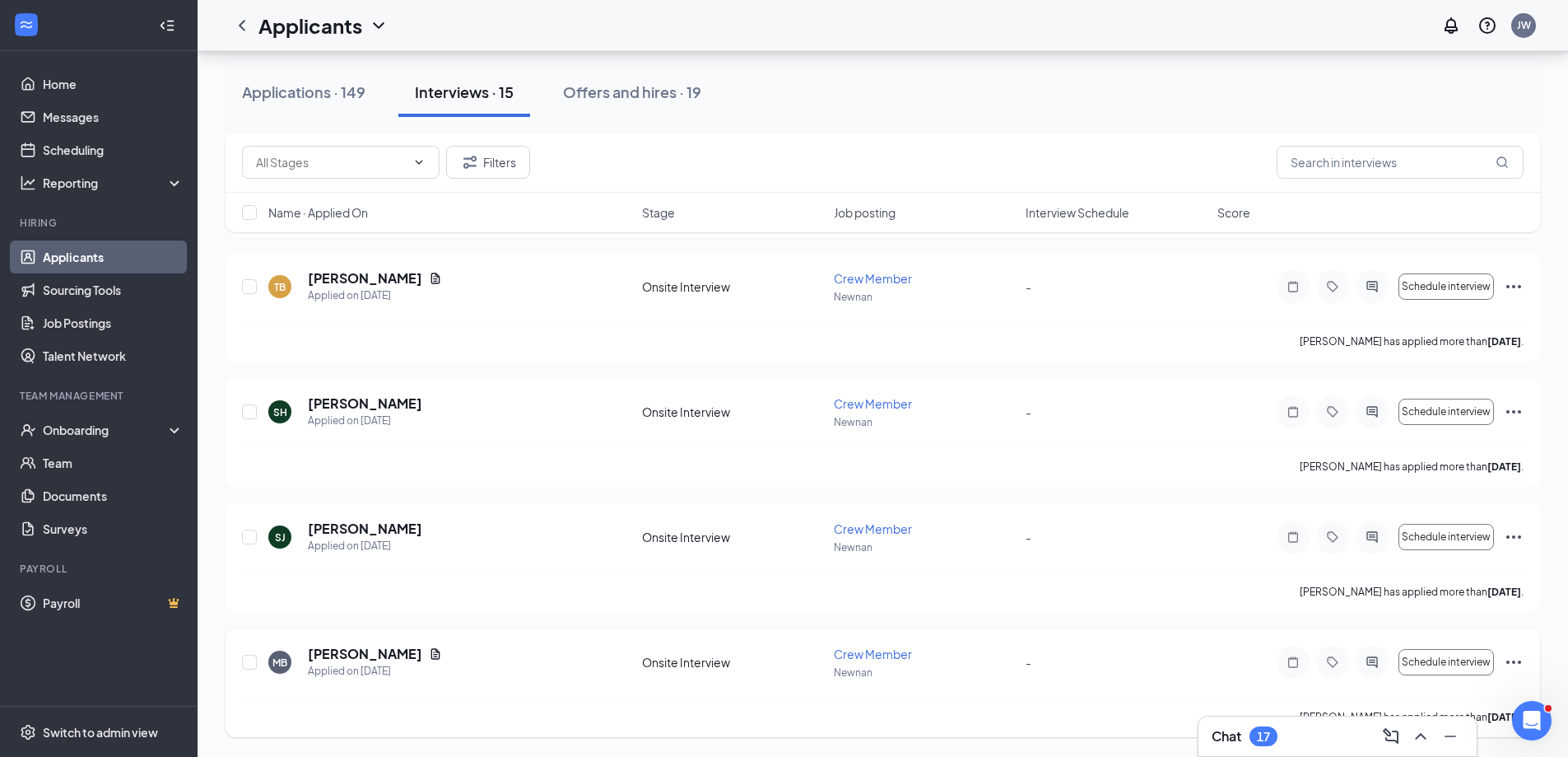
scroll to position [1353, 0]
click at [1514, 662] on icon "Ellipses" at bounding box center [1513, 662] width 15 height 3
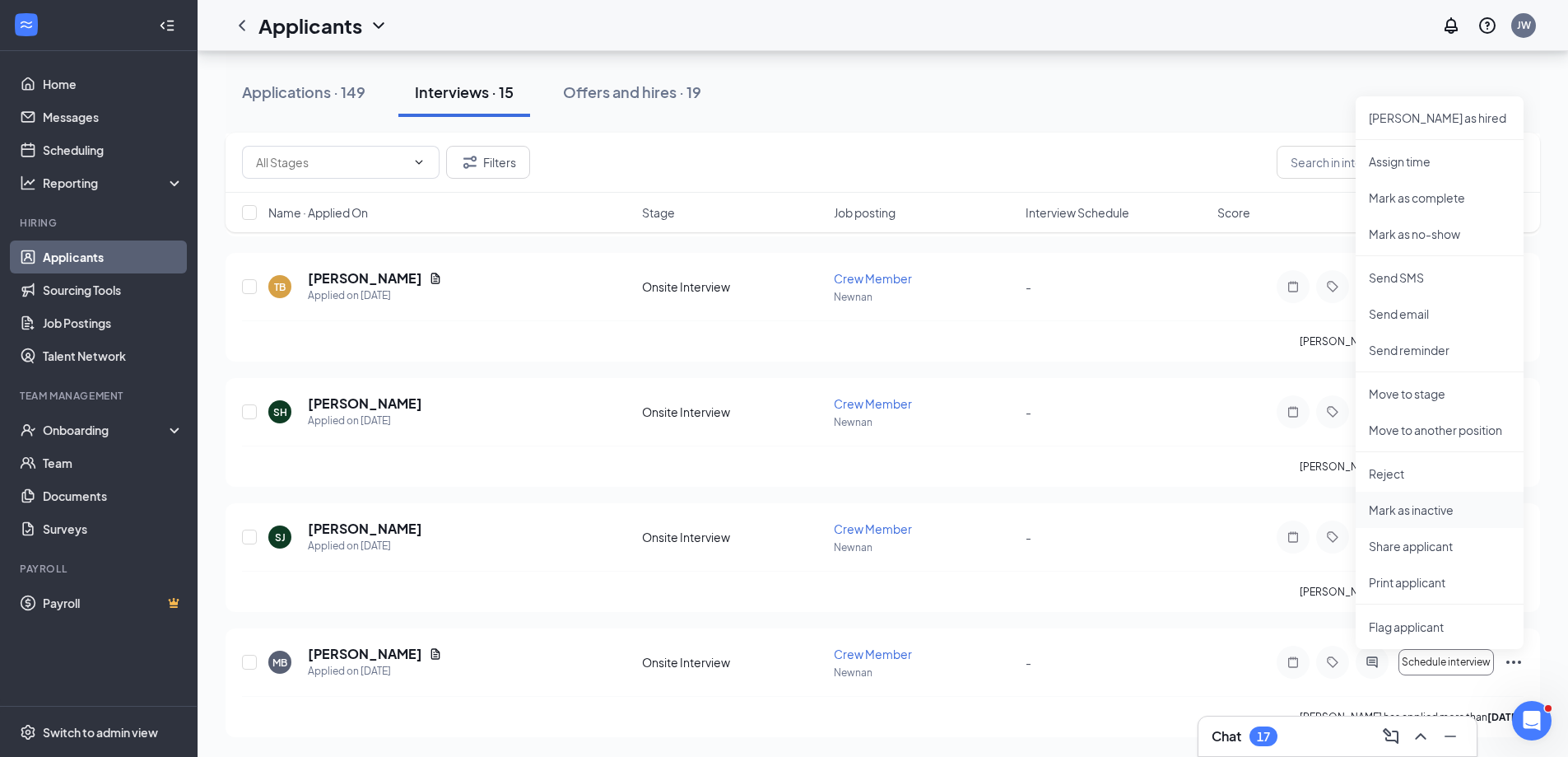
click at [1420, 511] on p "Mark as inactive" at bounding box center [1439, 510] width 141 height 16
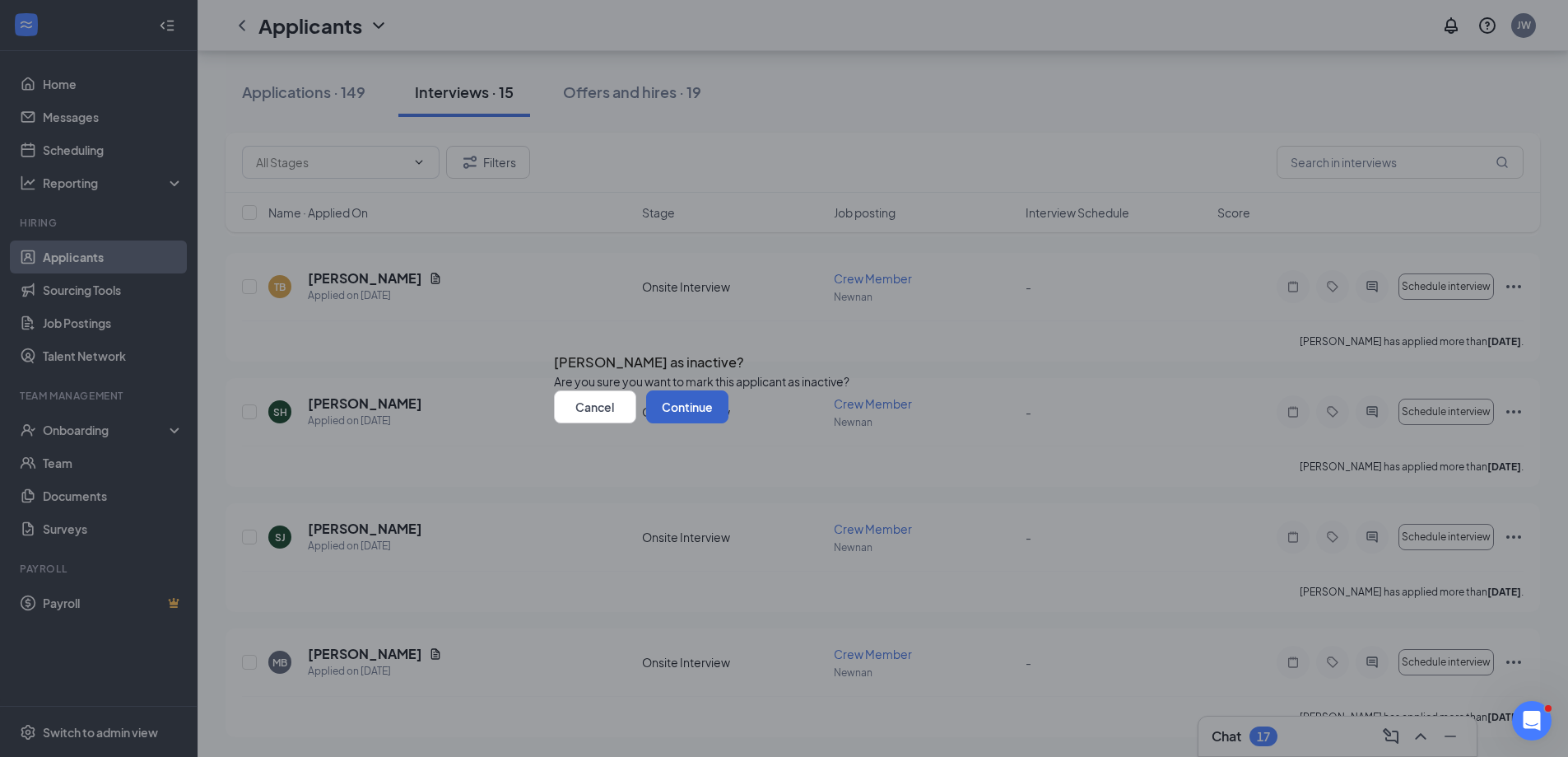
click at [728, 423] on button "Continue" at bounding box center [687, 407] width 82 height 33
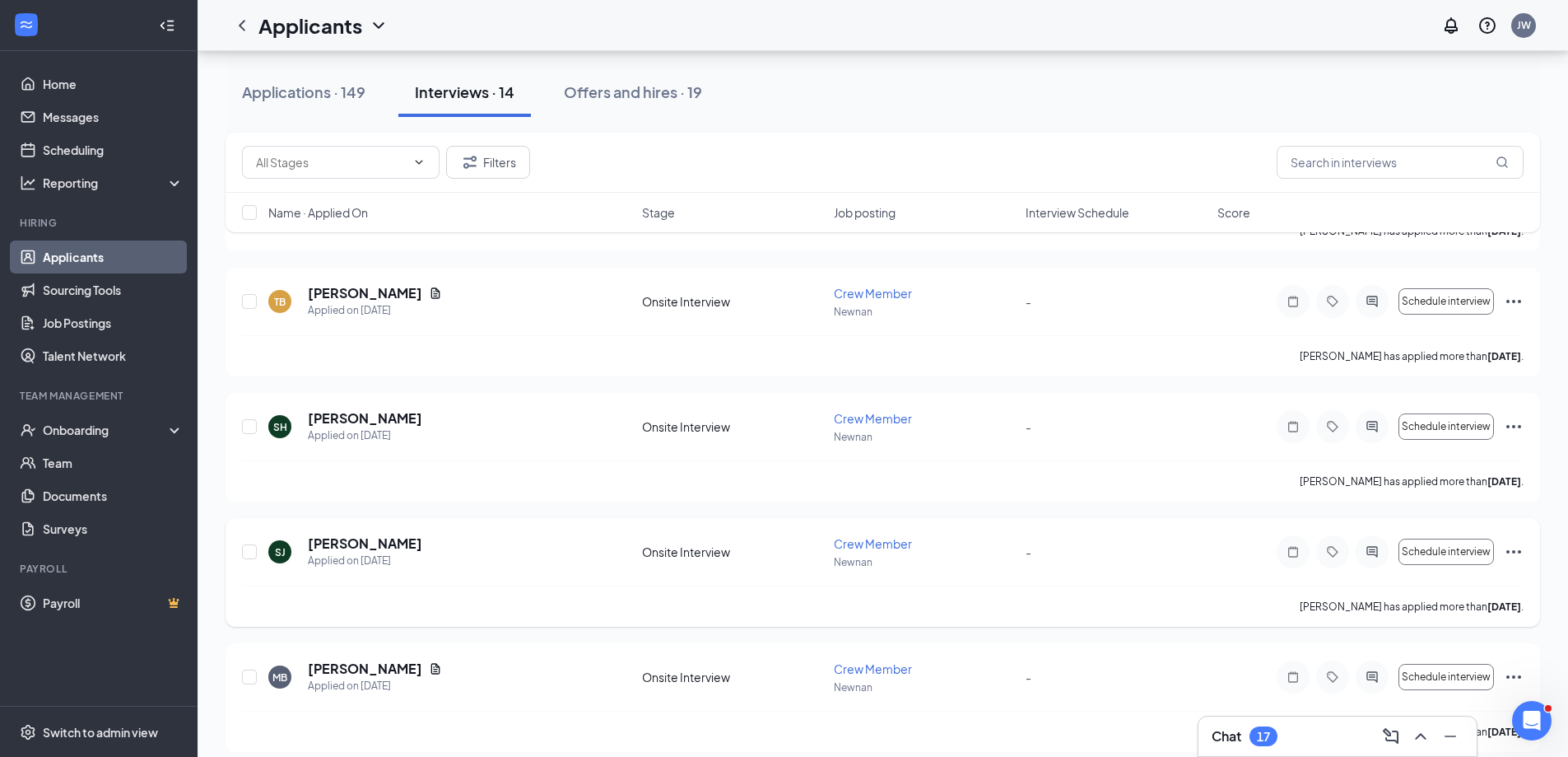
scroll to position [1228, 0]
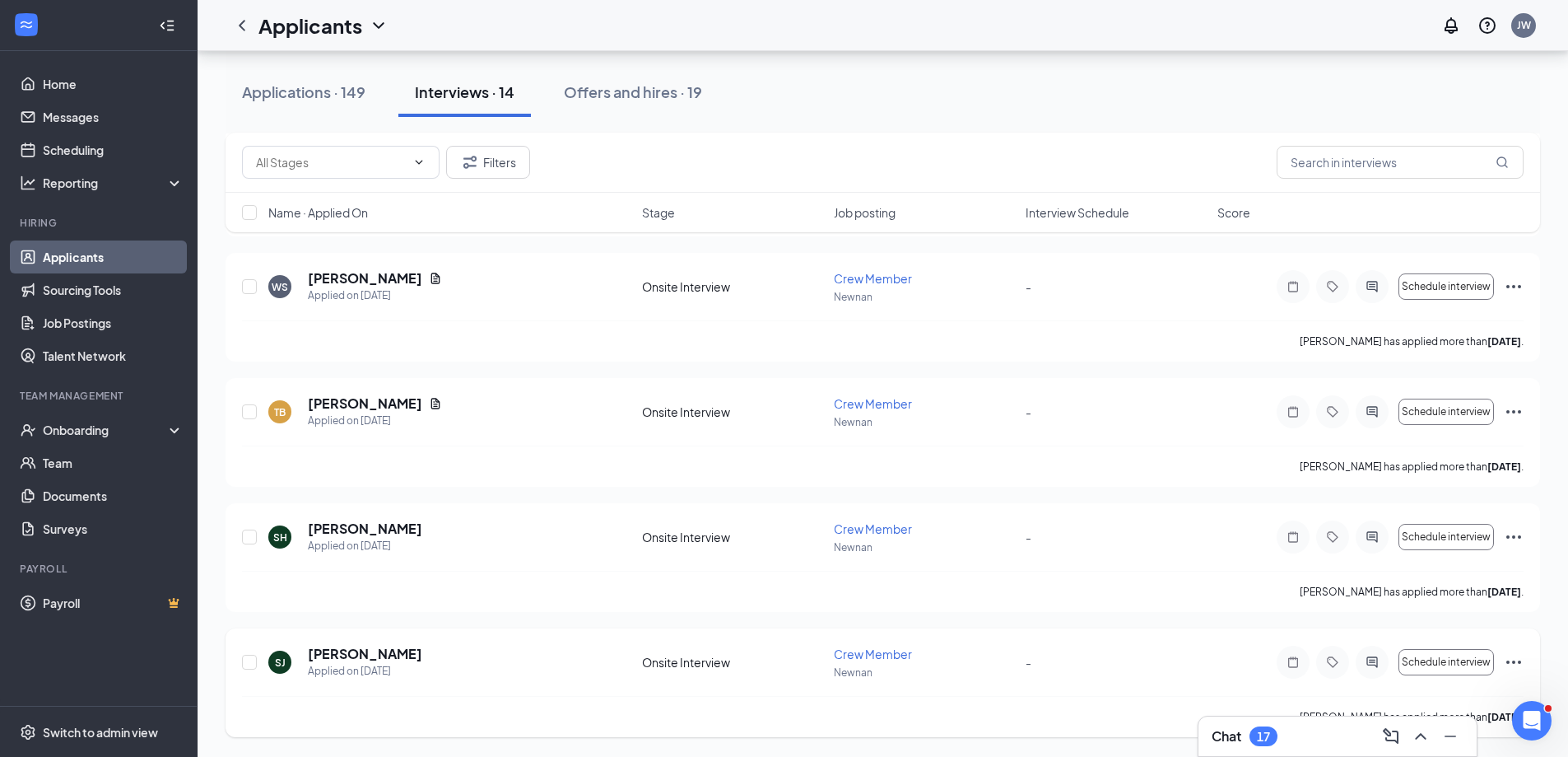
click at [1511, 662] on icon "Ellipses" at bounding box center [1513, 662] width 20 height 20
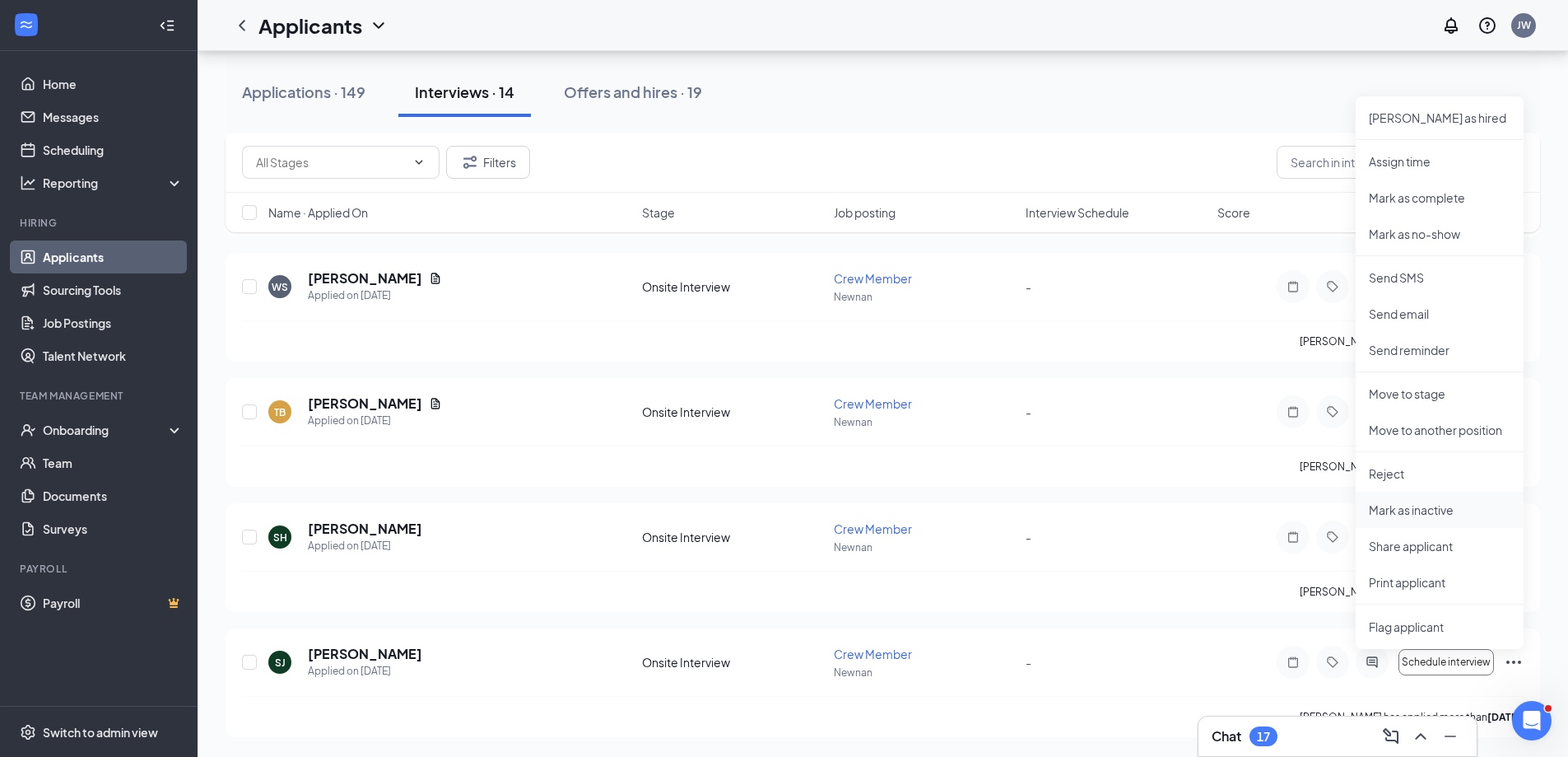
click at [1402, 506] on p "Mark as inactive" at bounding box center [1439, 510] width 141 height 16
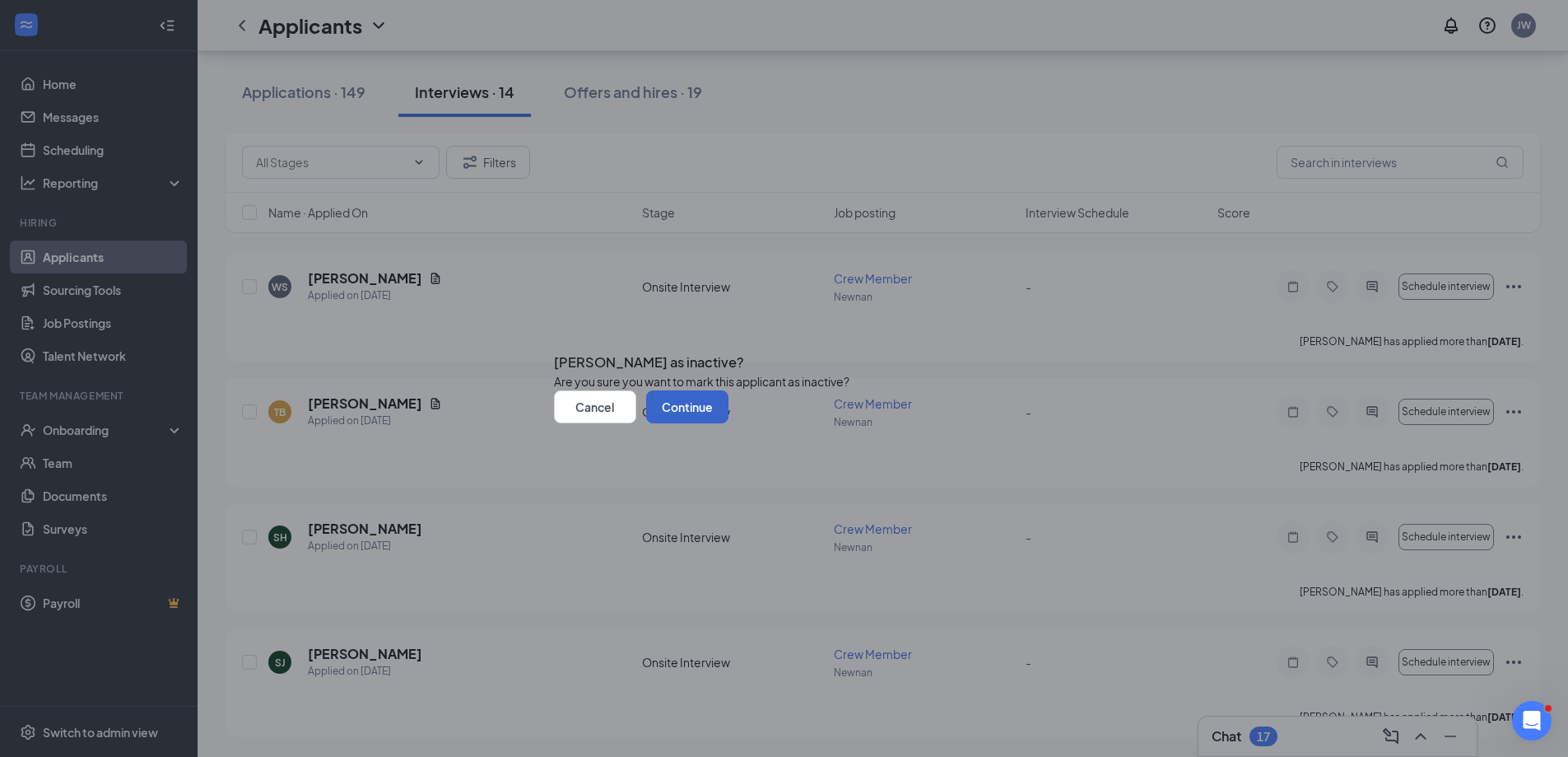
click at [728, 423] on button "Continue" at bounding box center [687, 407] width 82 height 33
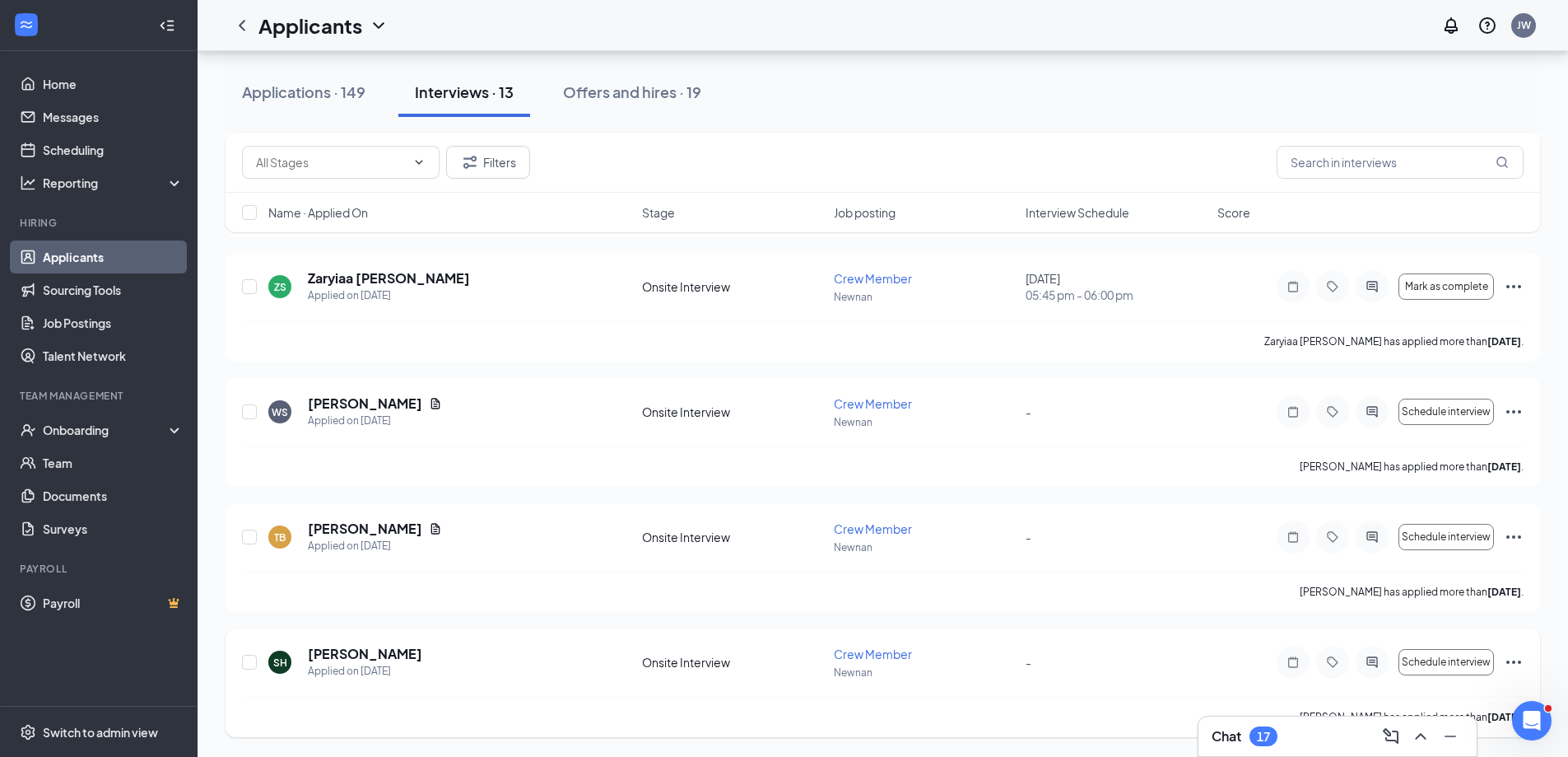
scroll to position [1103, 0]
click at [1518, 665] on icon "Ellipses" at bounding box center [1513, 662] width 20 height 20
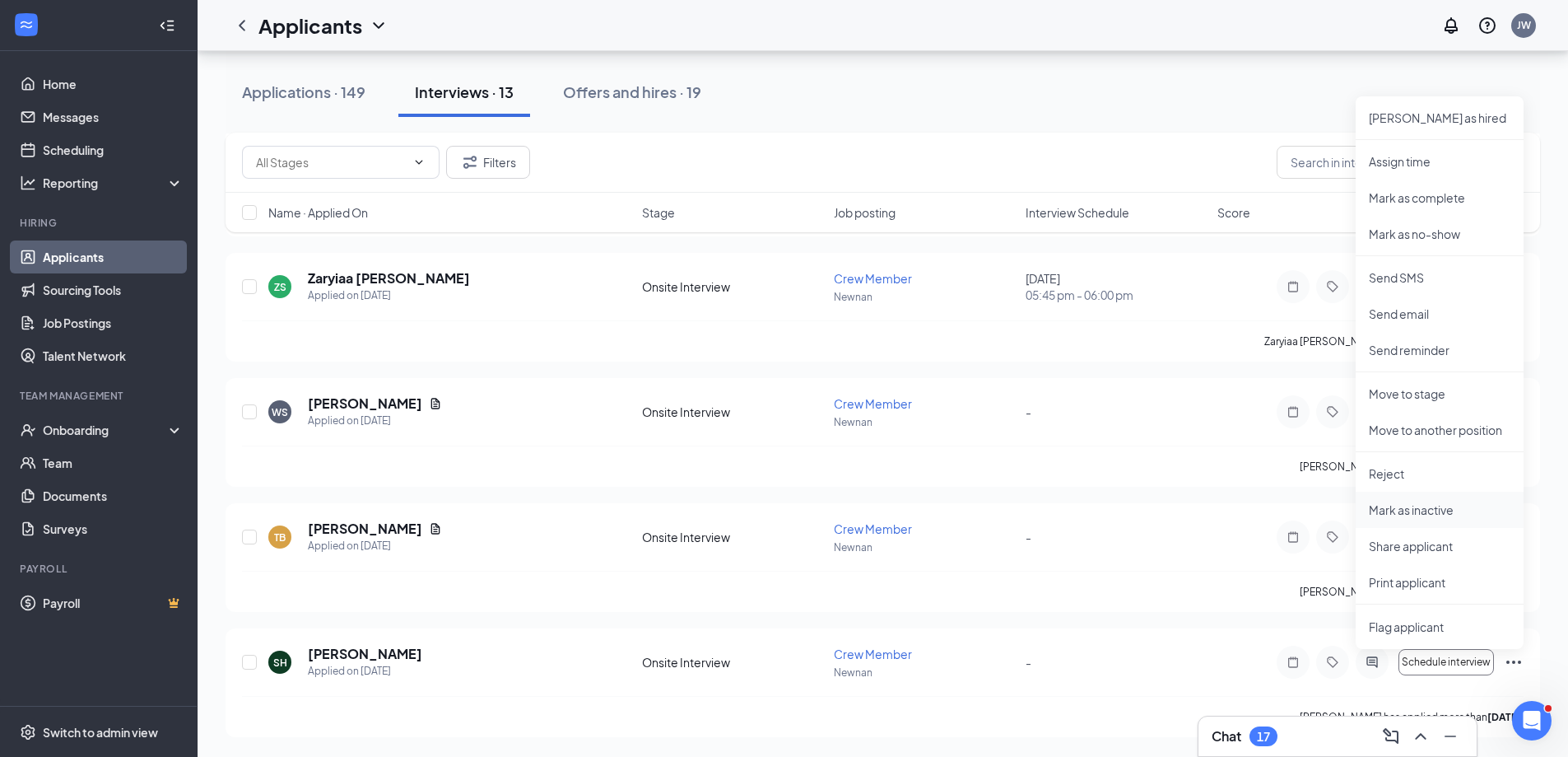
click at [1431, 512] on p "Mark as inactive" at bounding box center [1439, 510] width 141 height 16
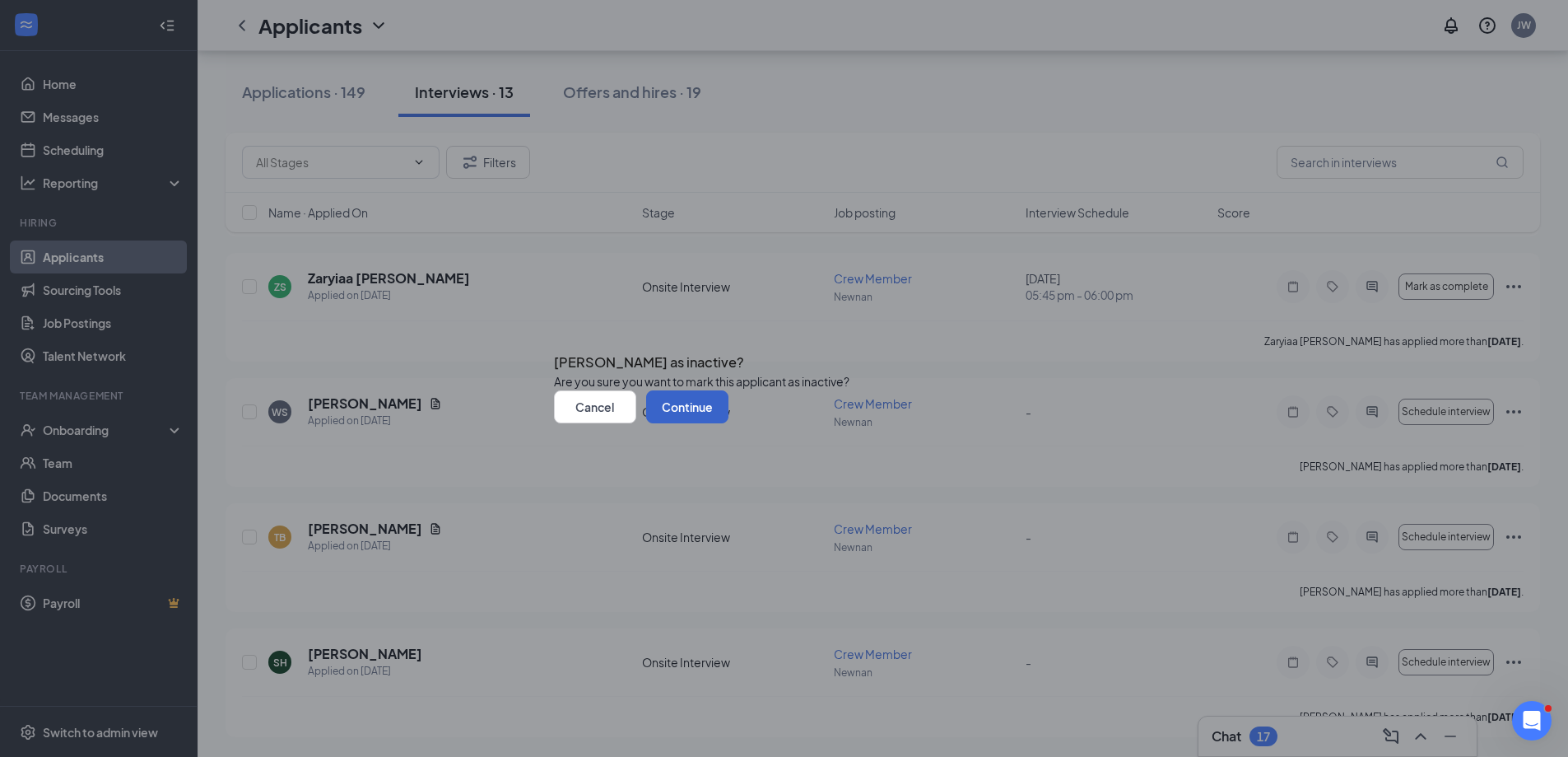
click at [728, 423] on button "Continue" at bounding box center [687, 407] width 82 height 33
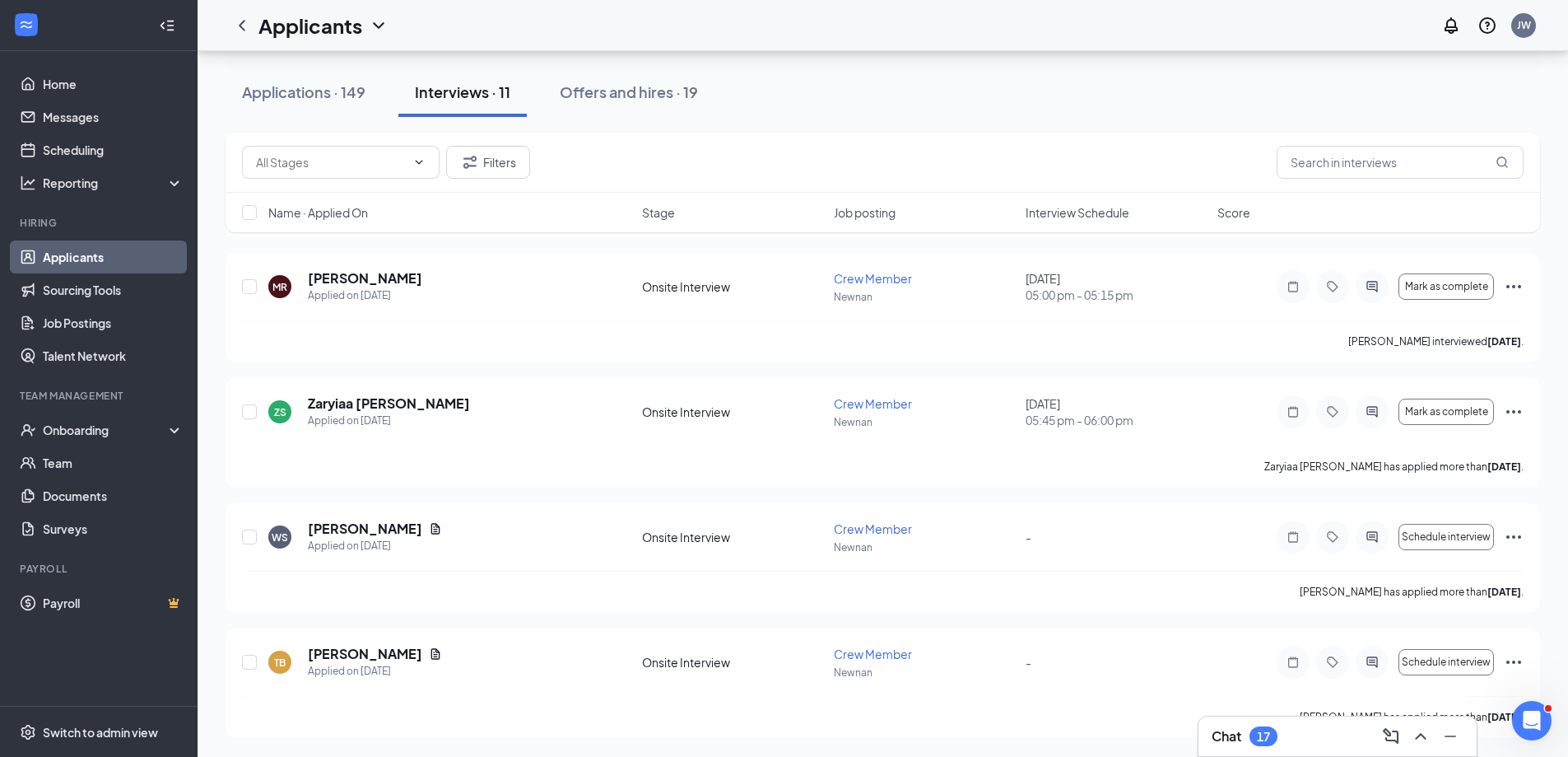
scroll to position [977, 0]
click at [1518, 655] on icon "Ellipses" at bounding box center [1513, 662] width 20 height 20
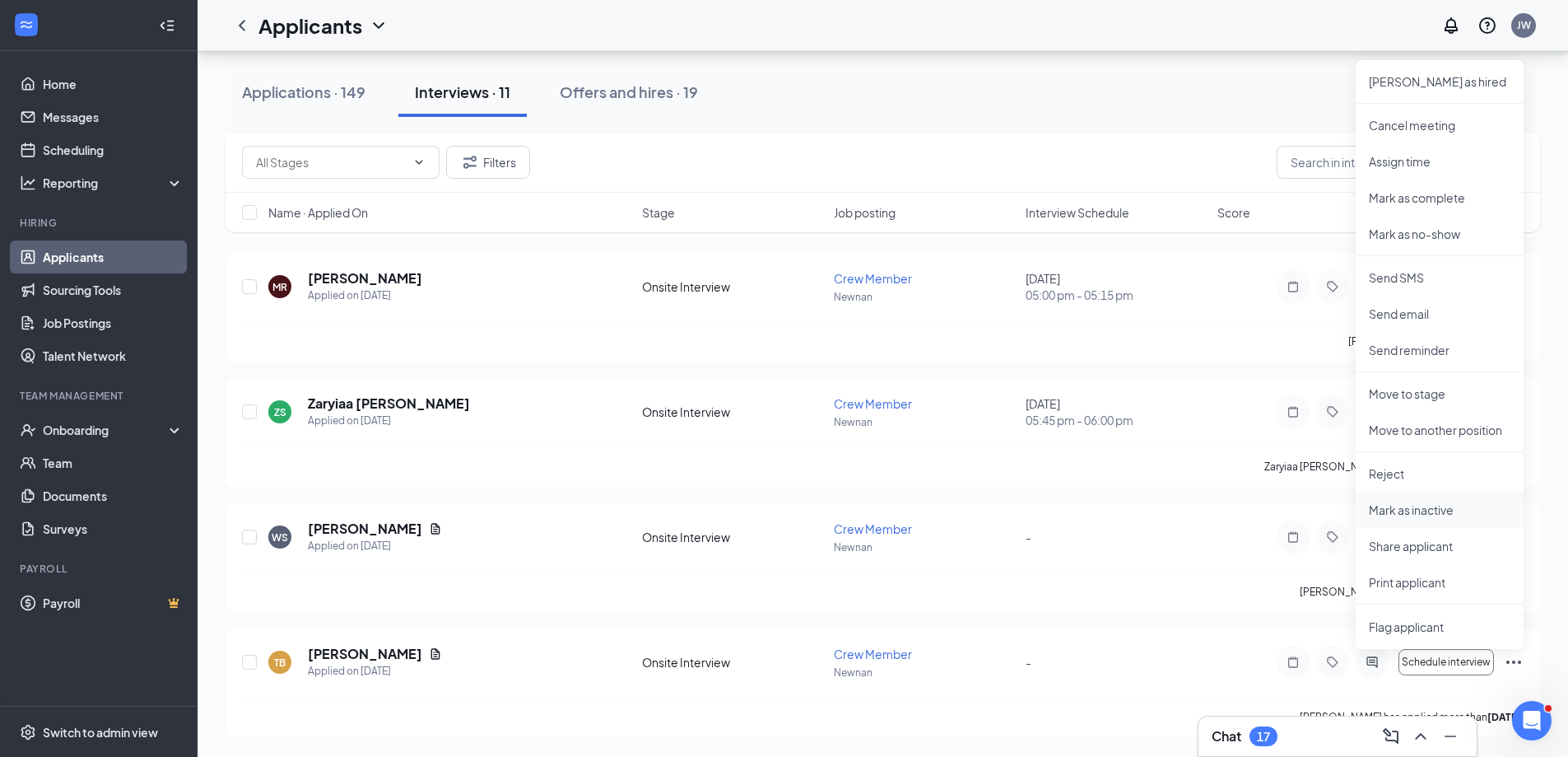
click at [1403, 515] on p "Mark as inactive" at bounding box center [1439, 510] width 141 height 16
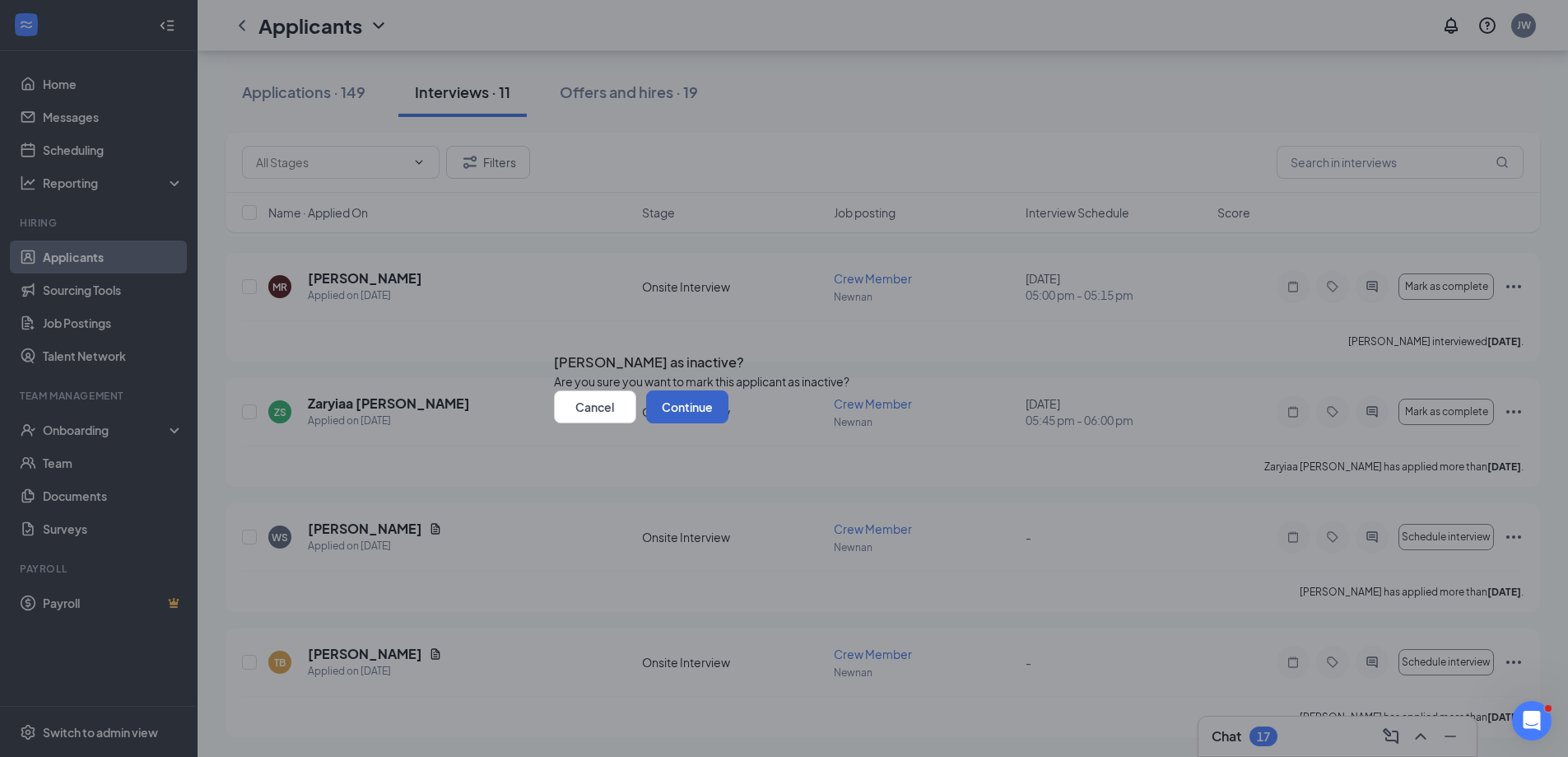
click at [728, 423] on button "Continue" at bounding box center [687, 407] width 82 height 33
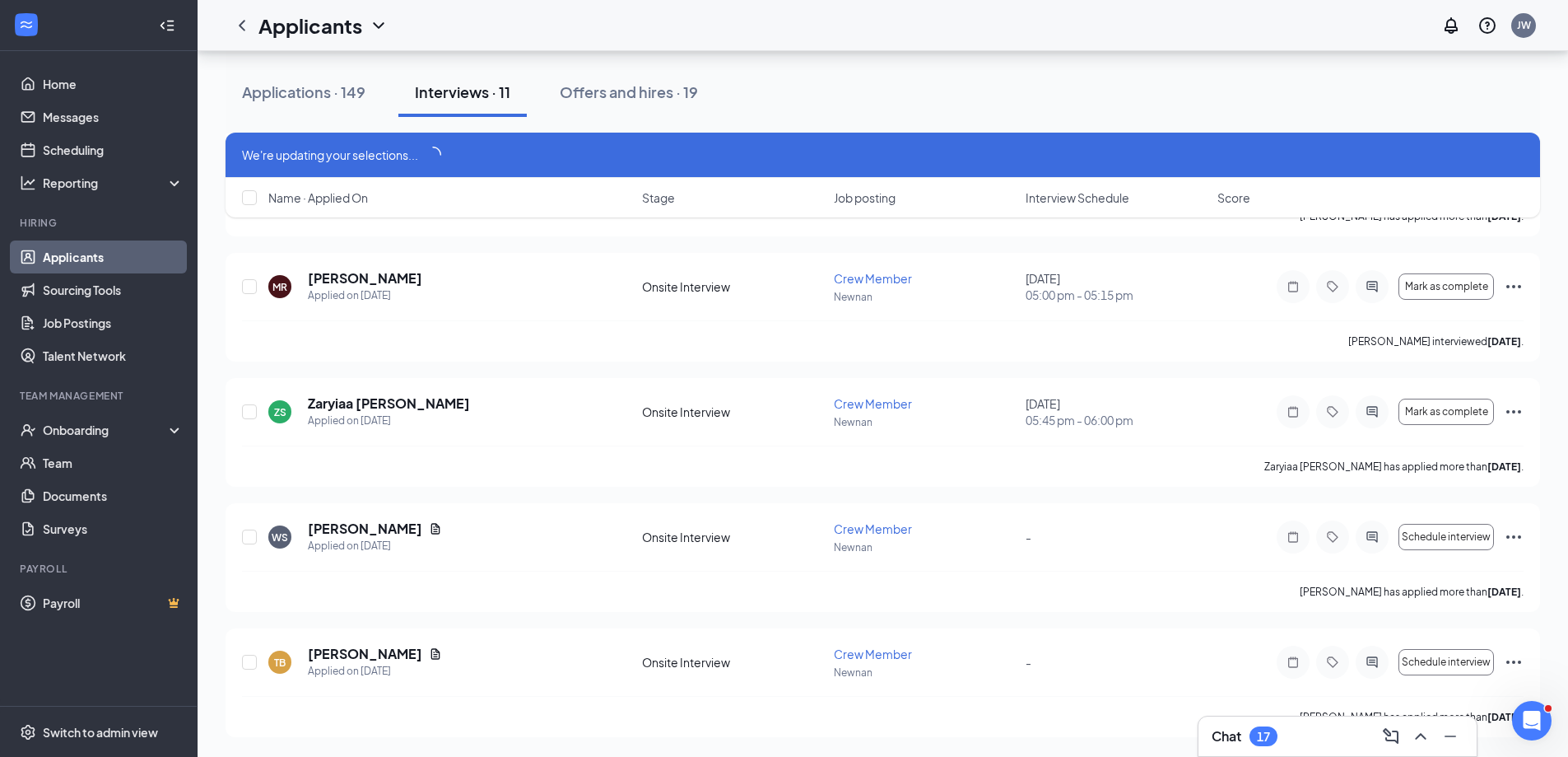
scroll to position [963, 0]
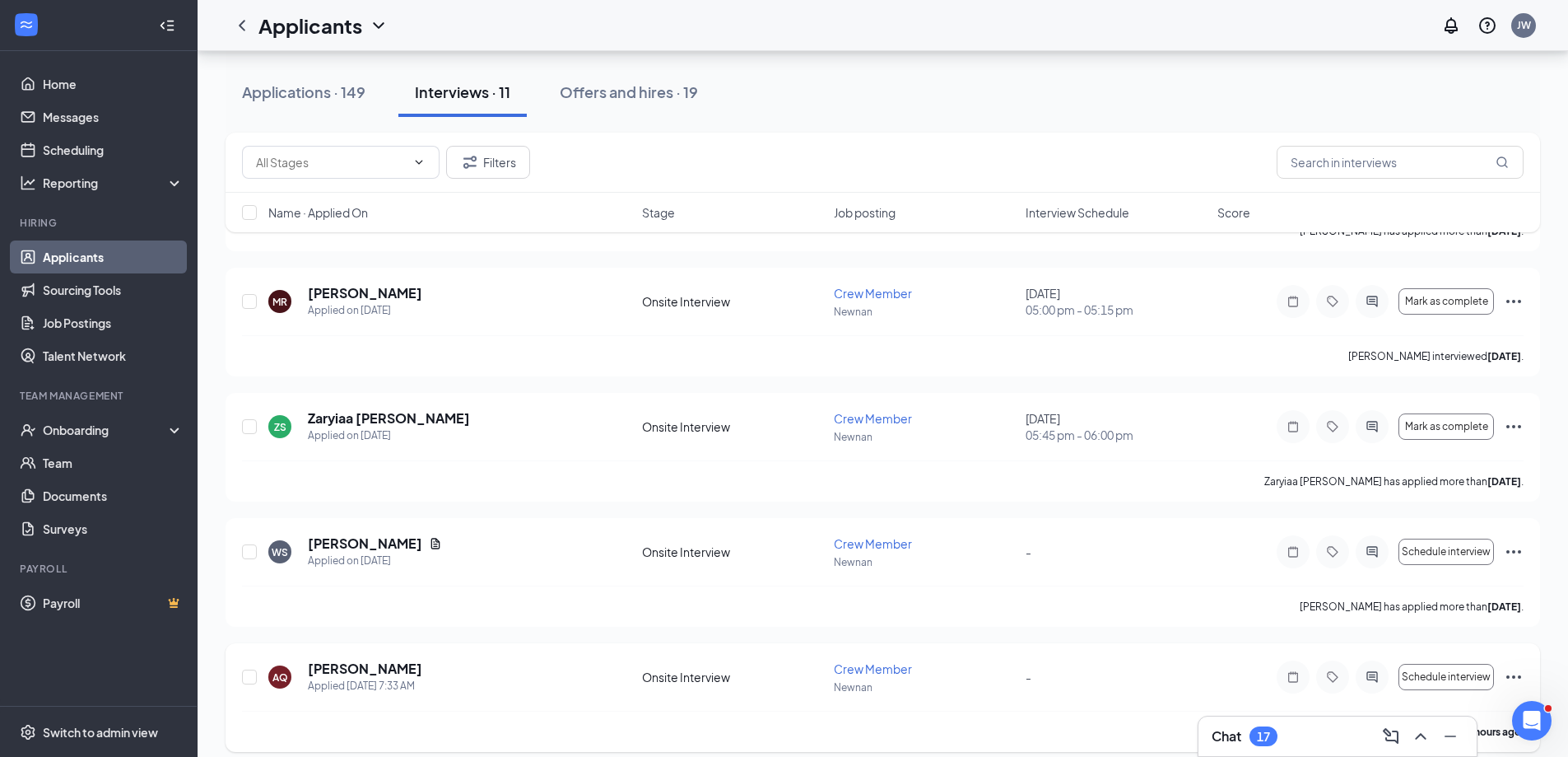
click at [1510, 681] on icon "Ellipses" at bounding box center [1513, 677] width 20 height 20
click at [1511, 675] on icon "Ellipses" at bounding box center [1513, 677] width 20 height 20
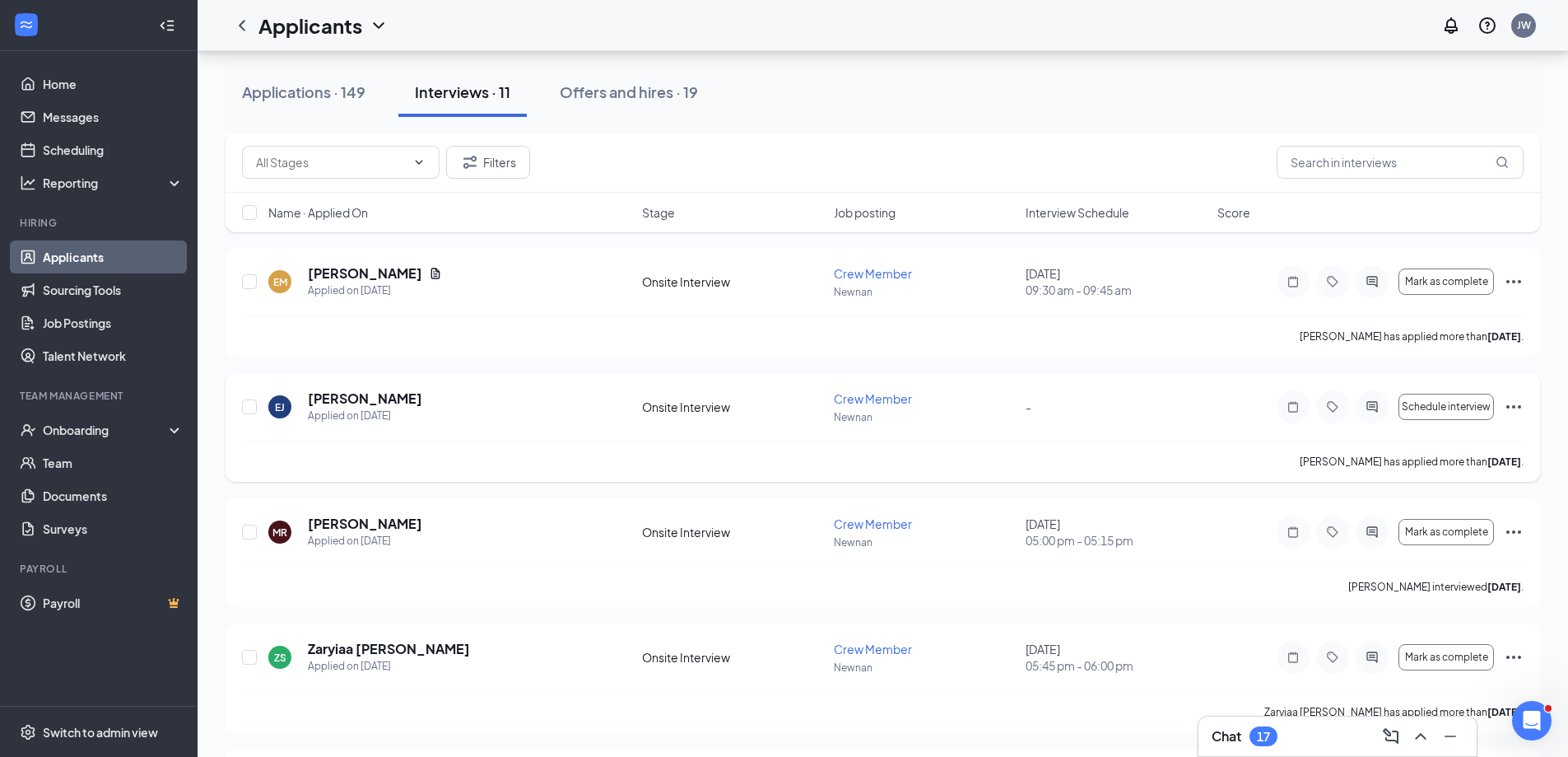
scroll to position [2104, 0]
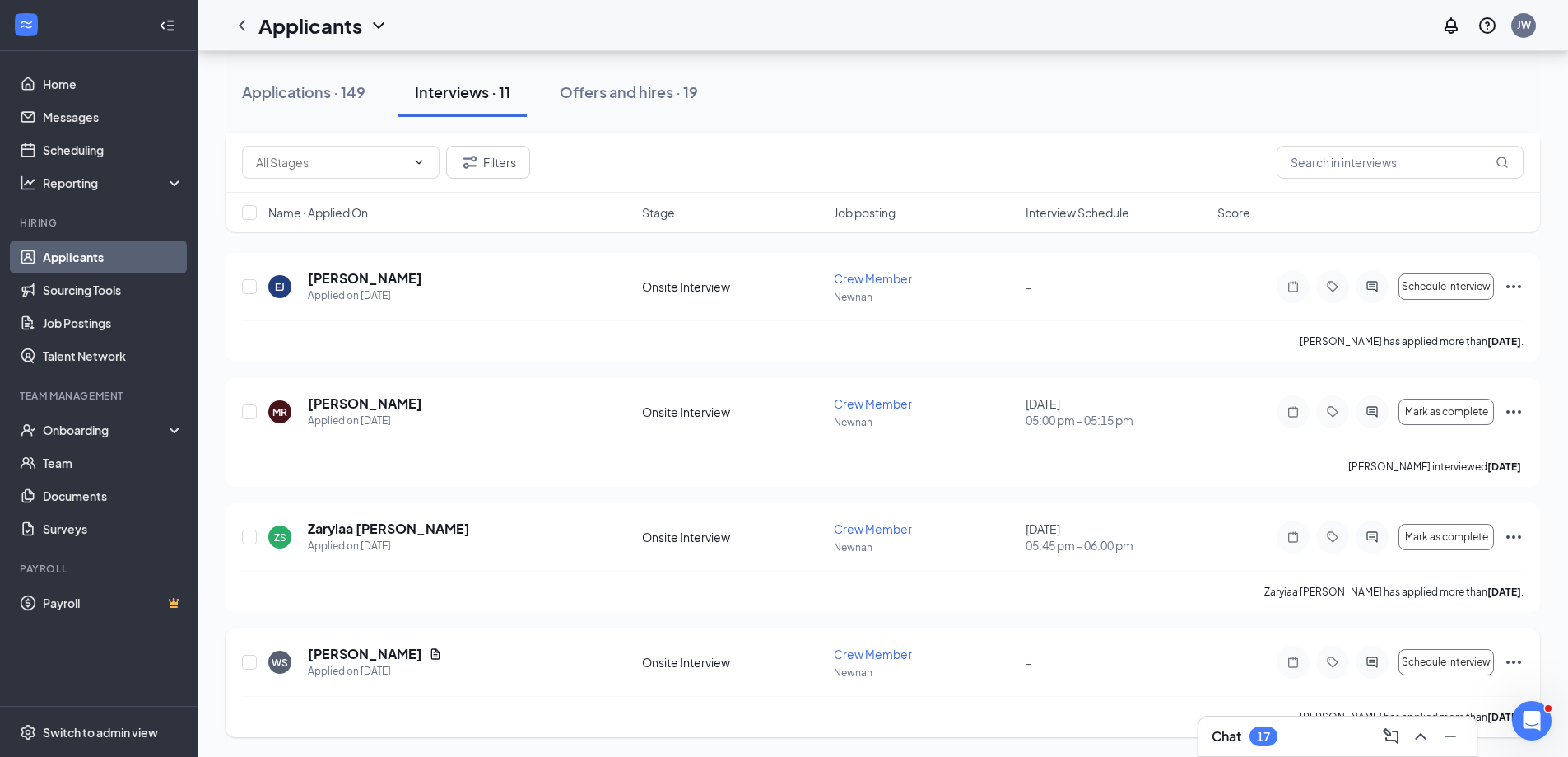
click at [1518, 661] on icon "Ellipses" at bounding box center [1513, 662] width 15 height 3
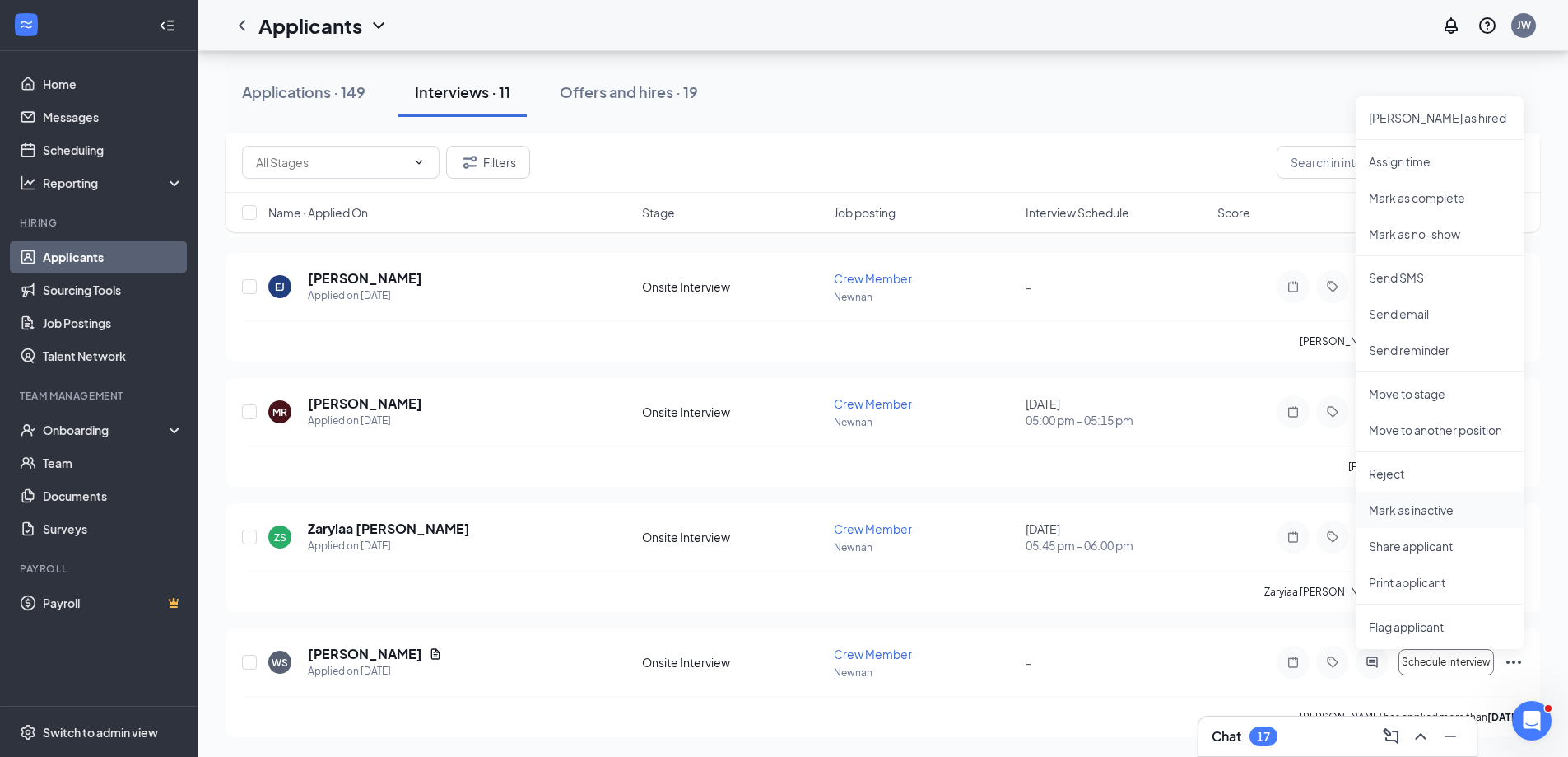
click at [1401, 505] on p "Mark as inactive" at bounding box center [1439, 510] width 141 height 16
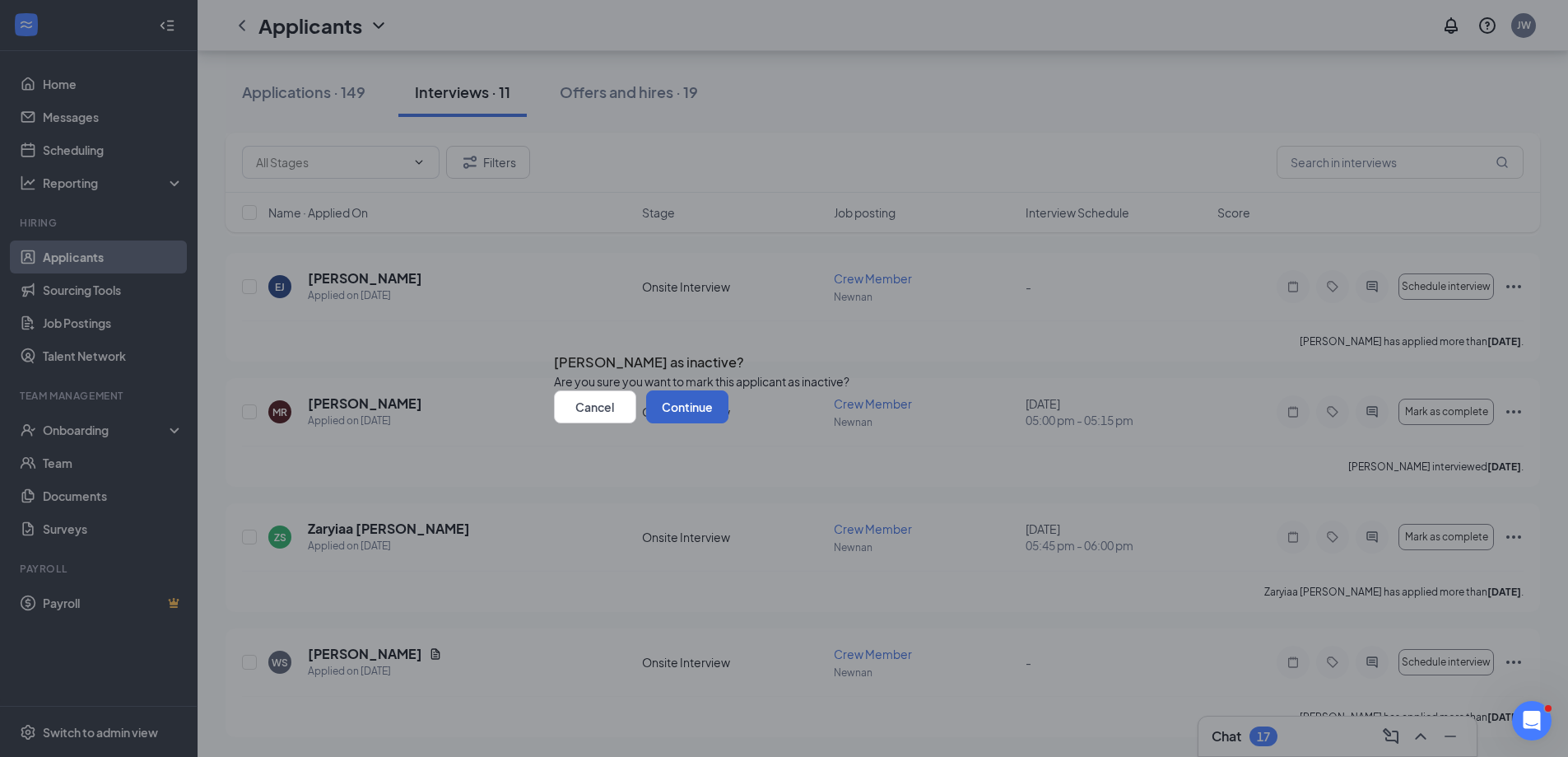
click at [728, 423] on button "Continue" at bounding box center [687, 407] width 82 height 33
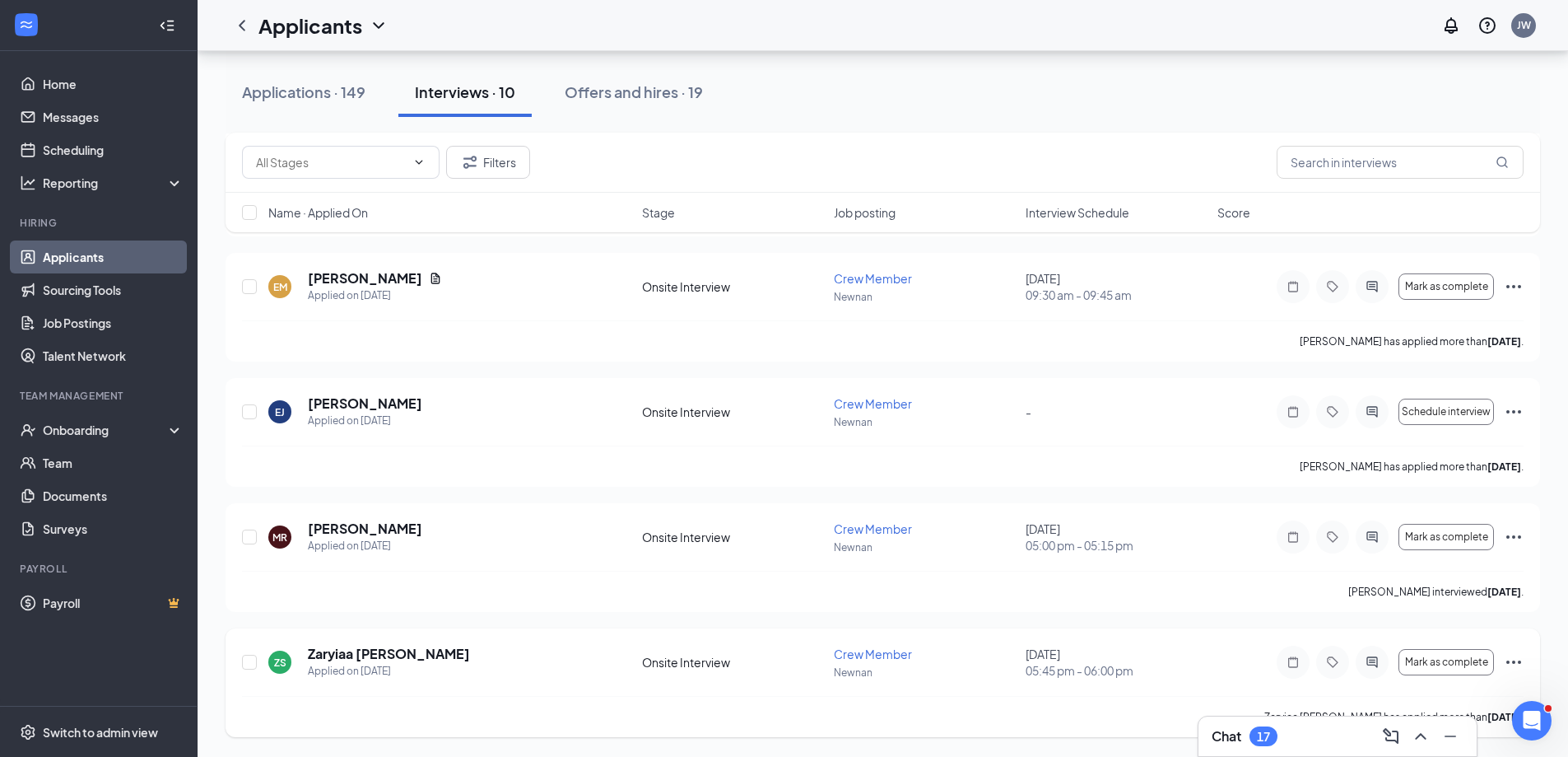
scroll to position [1979, 0]
click at [1517, 660] on icon "Ellipses" at bounding box center [1513, 662] width 20 height 20
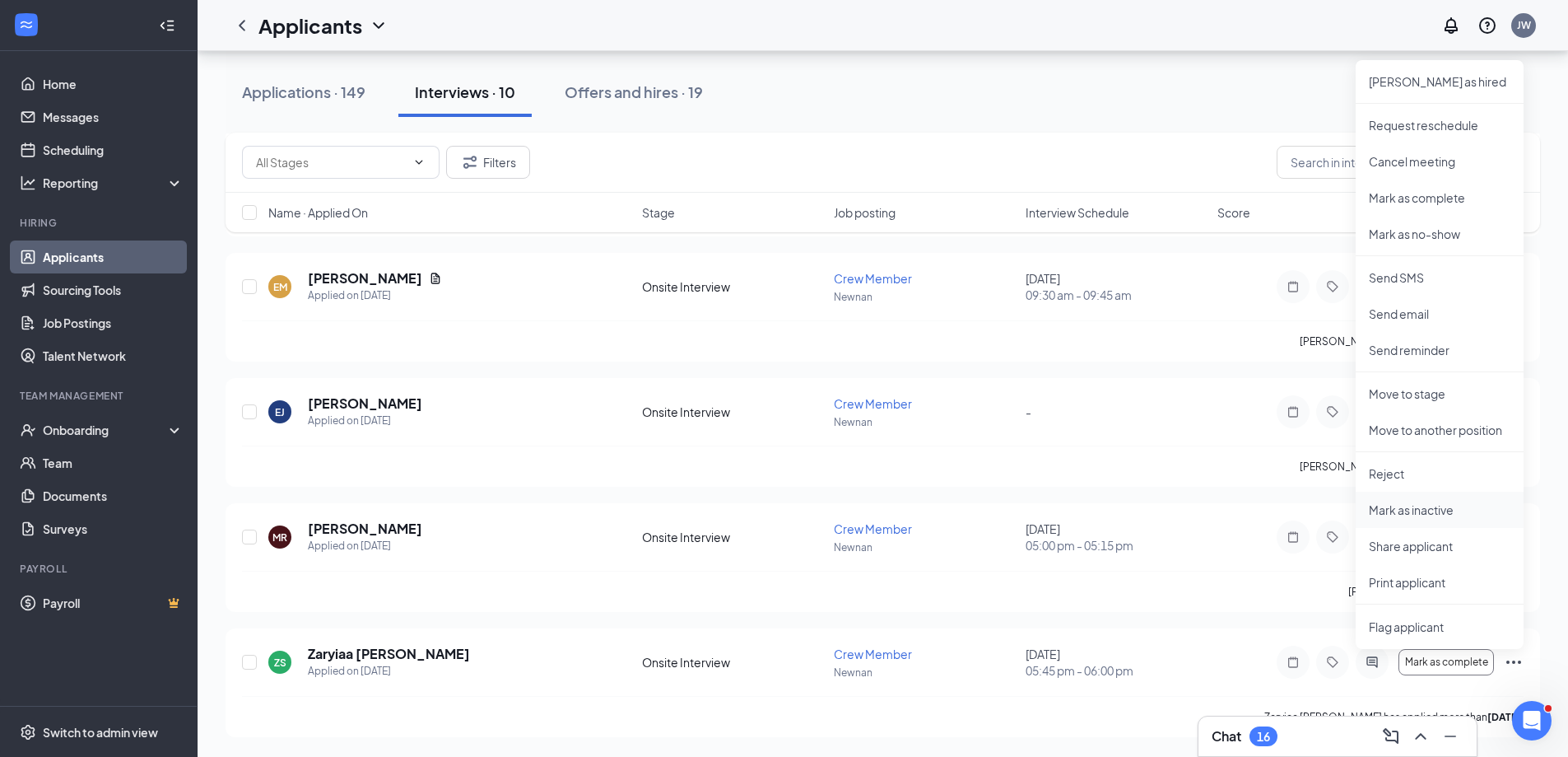
click at [1408, 512] on p "Mark as inactive" at bounding box center [1439, 510] width 141 height 16
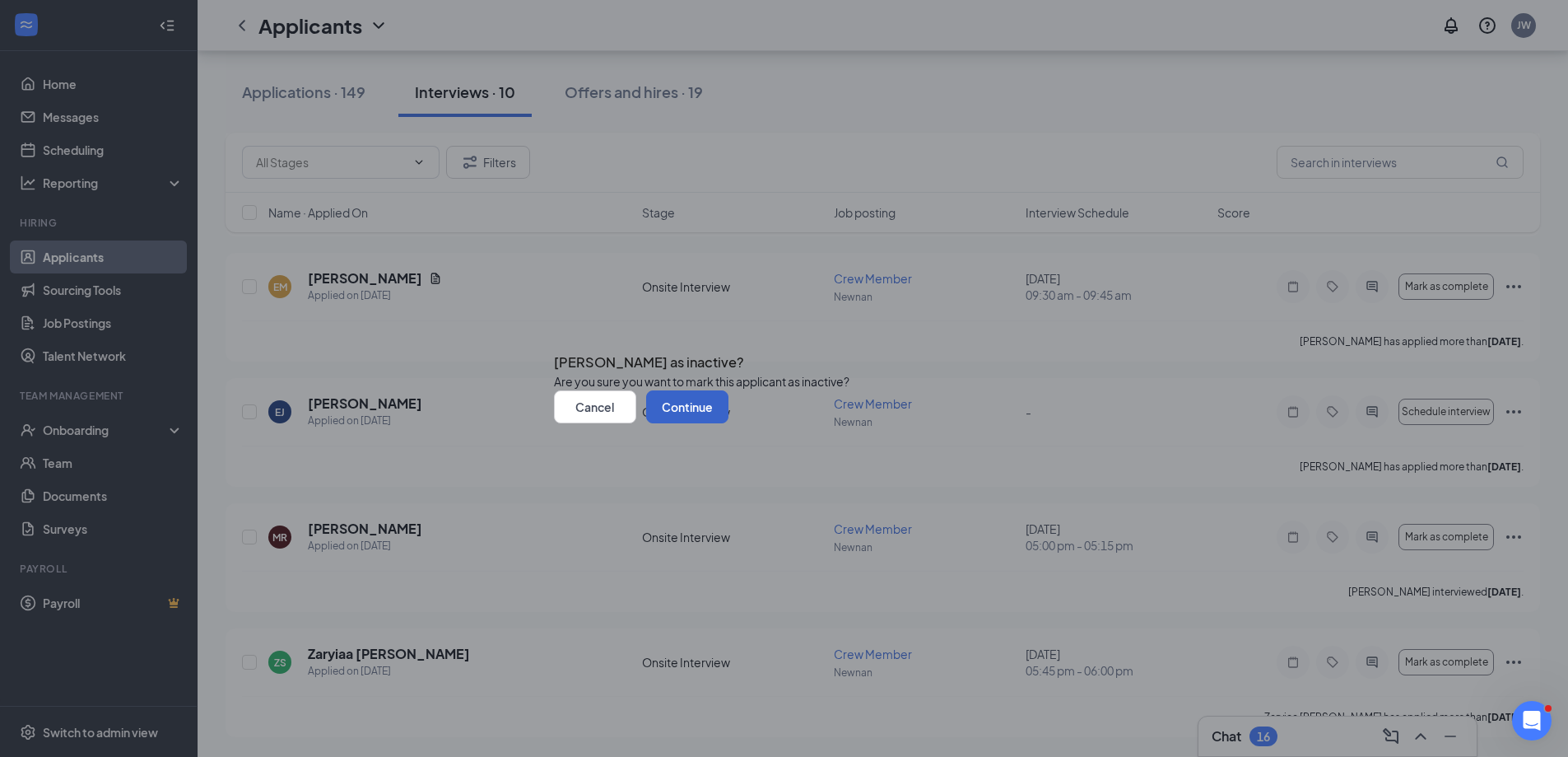
click at [728, 423] on button "Continue" at bounding box center [687, 407] width 82 height 33
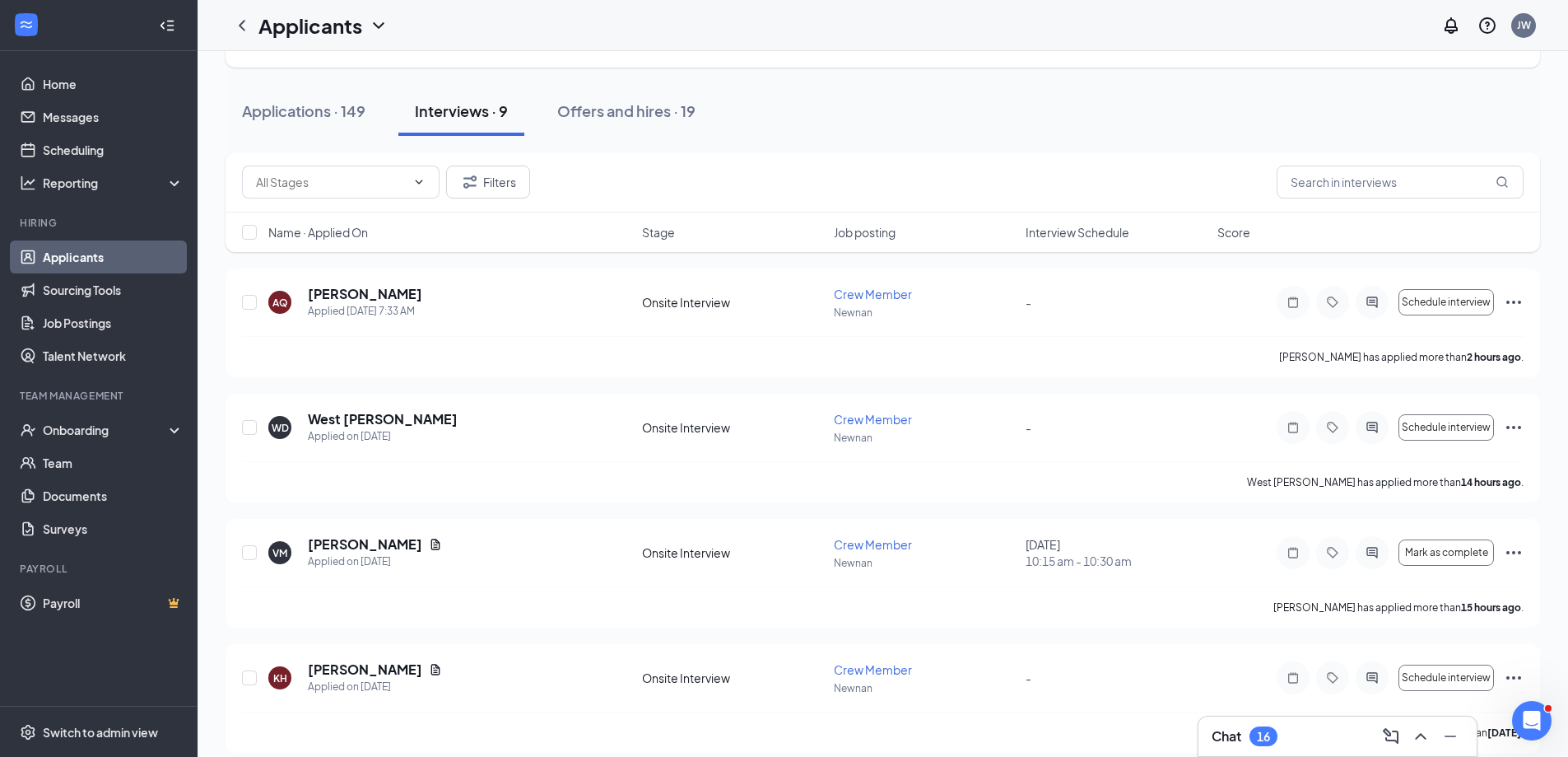
scroll to position [0, 0]
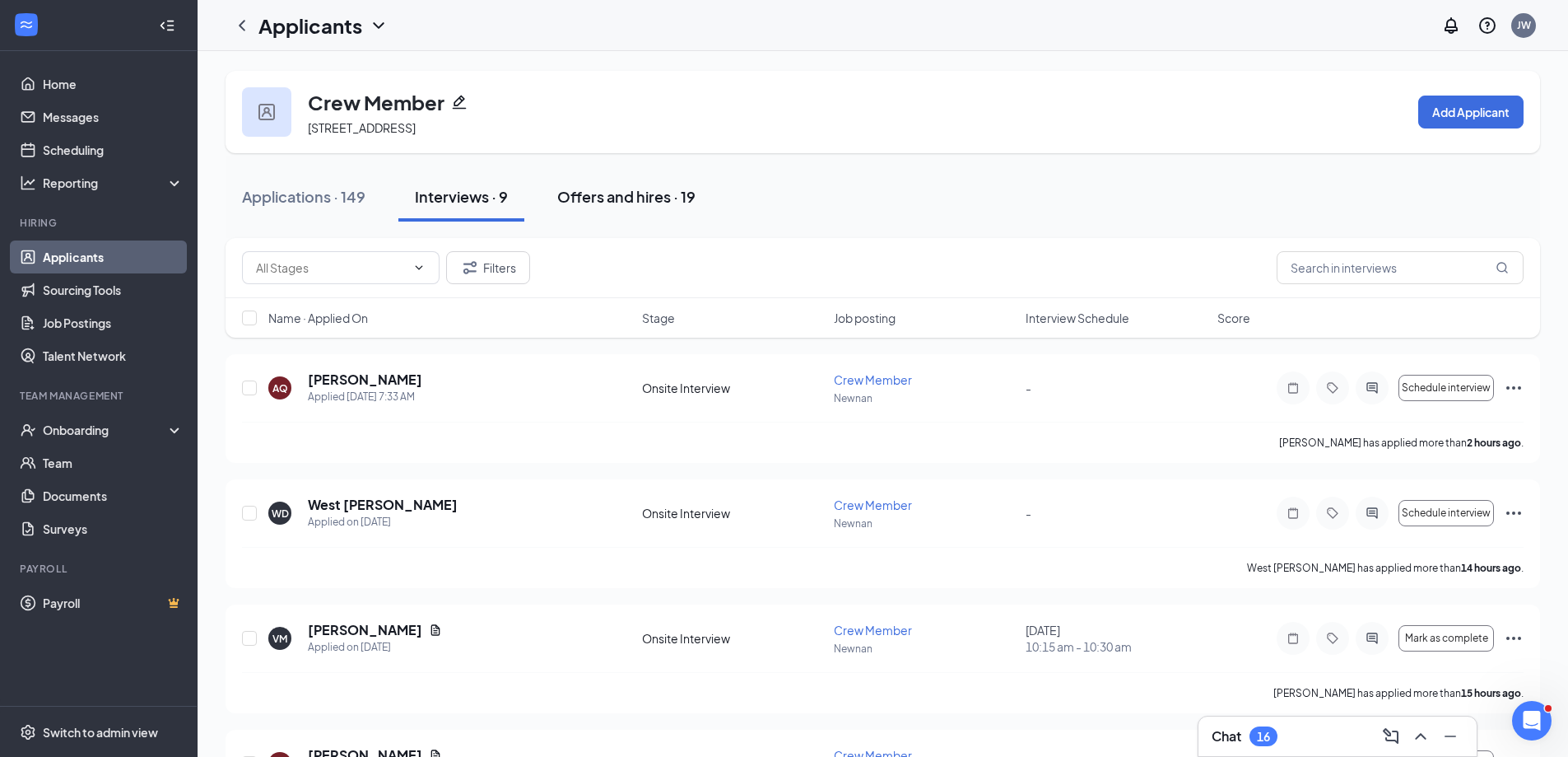
click at [634, 194] on div "Offers and hires · 19" at bounding box center [627, 196] width 139 height 21
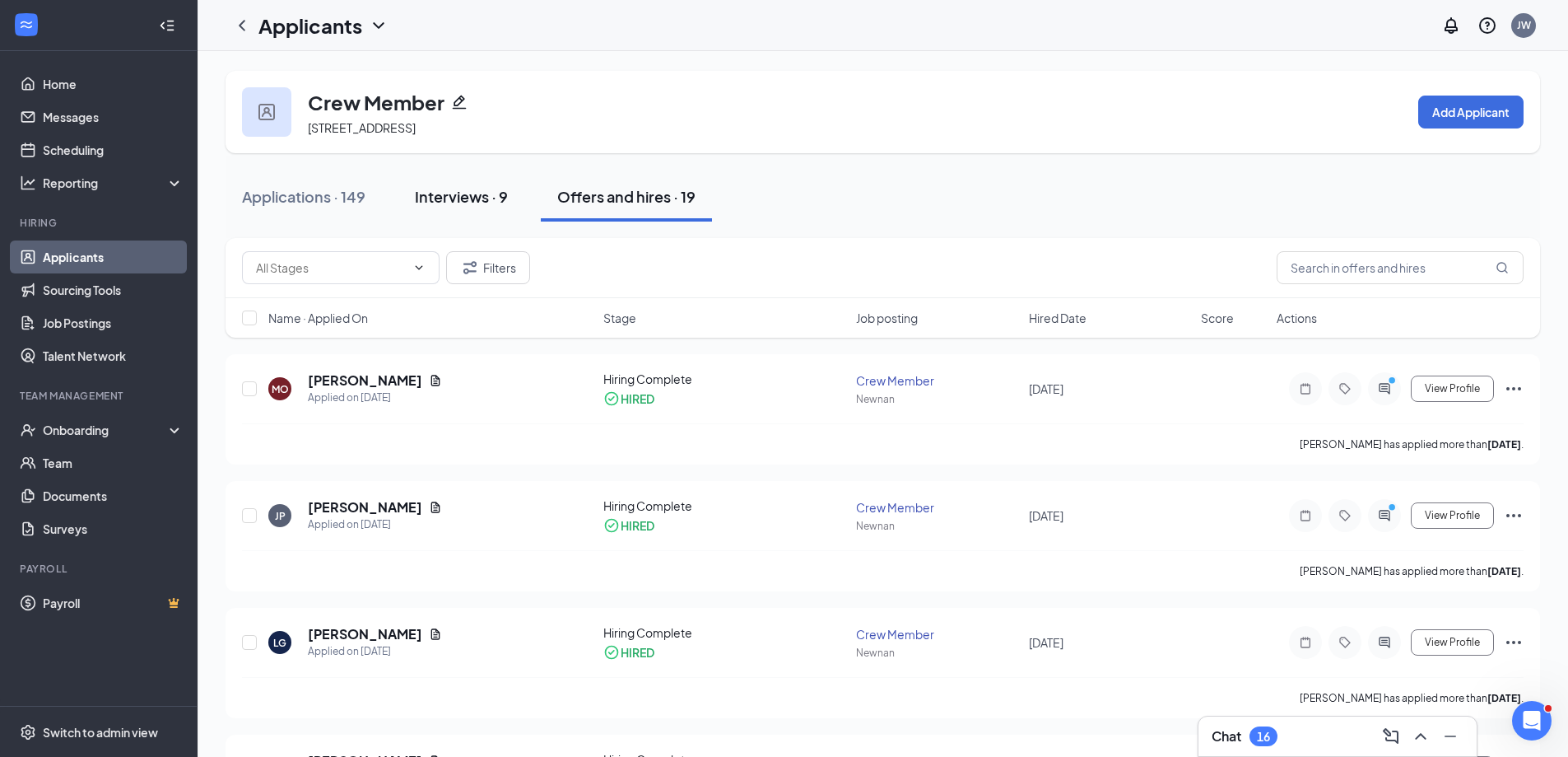
click at [454, 200] on div "Interviews · 9" at bounding box center [461, 196] width 93 height 21
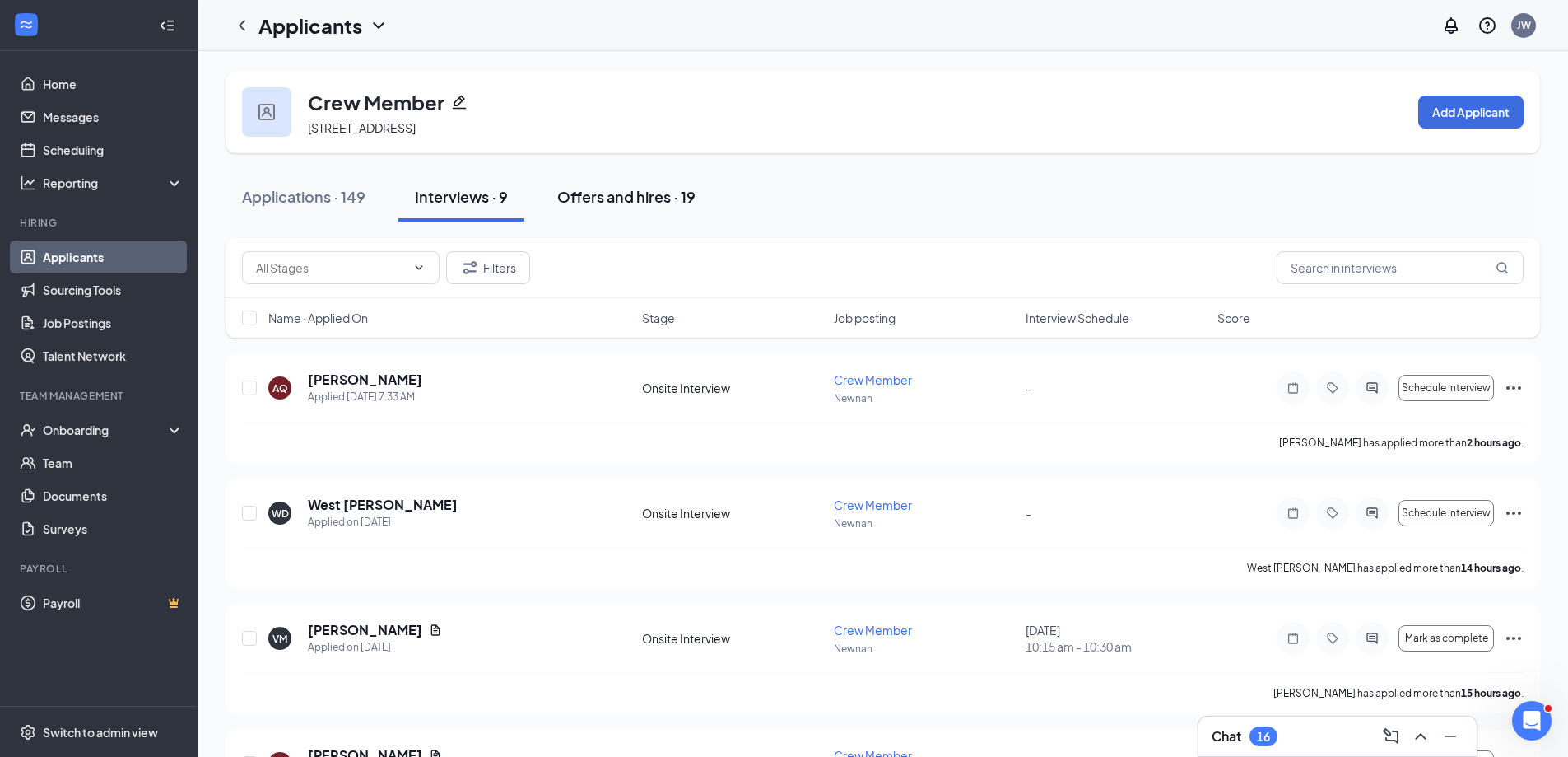
click at [582, 200] on div "Offers and hires · 19" at bounding box center [627, 196] width 139 height 21
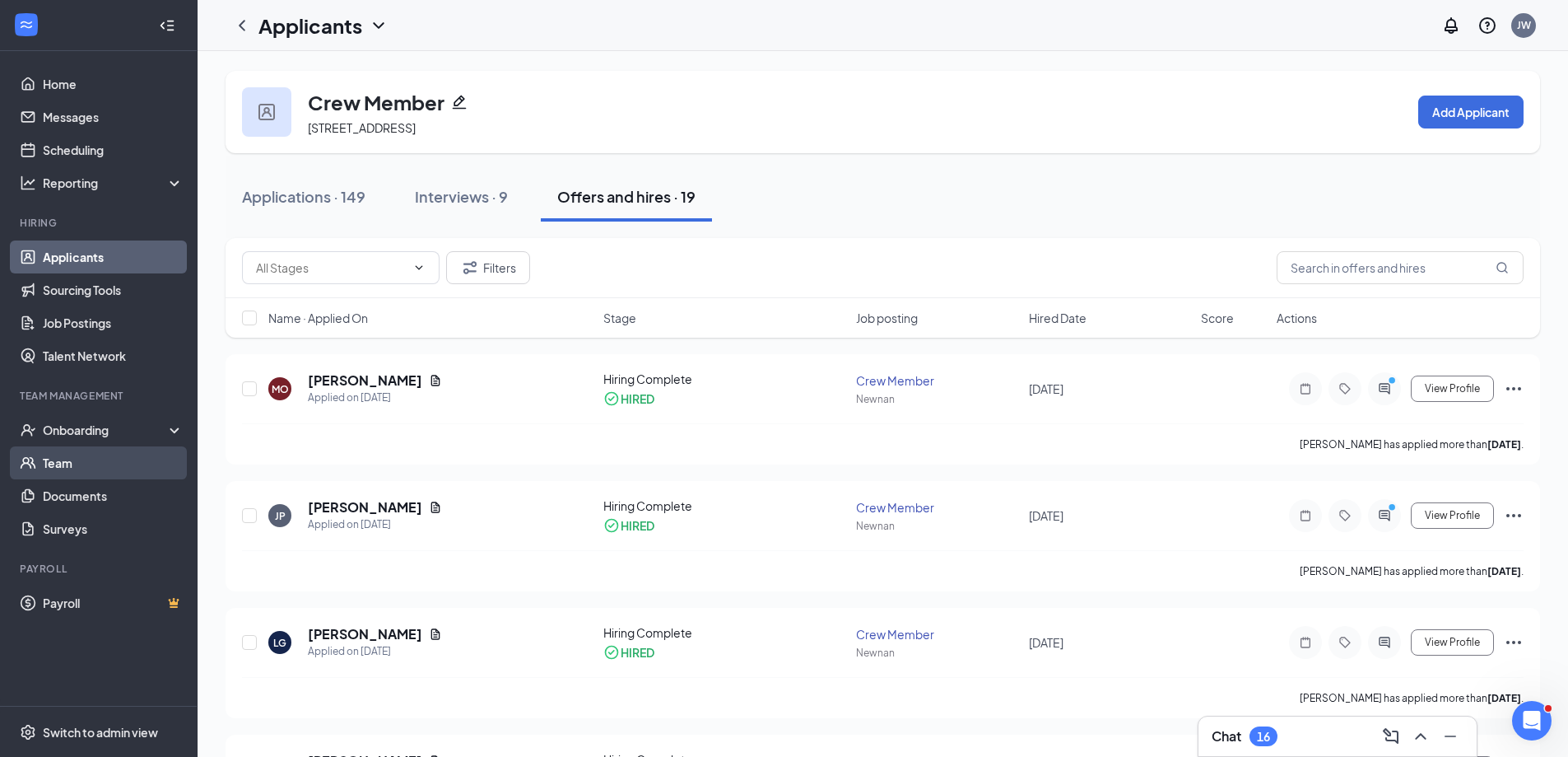
click at [64, 460] on link "Team" at bounding box center [113, 462] width 140 height 33
